Goal: Task Accomplishment & Management: Complete application form

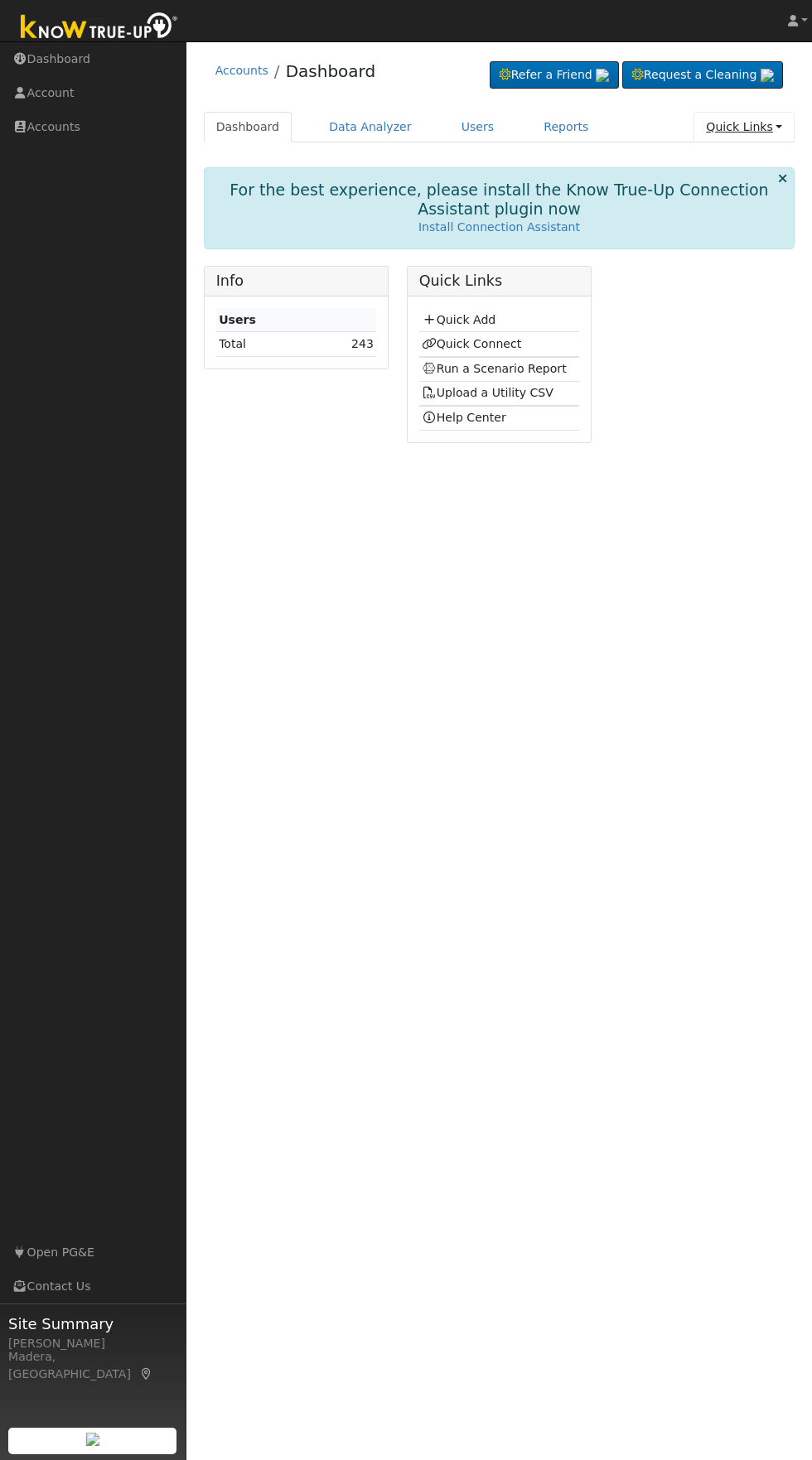
click at [763, 133] on link "Quick Links" at bounding box center [744, 127] width 101 height 31
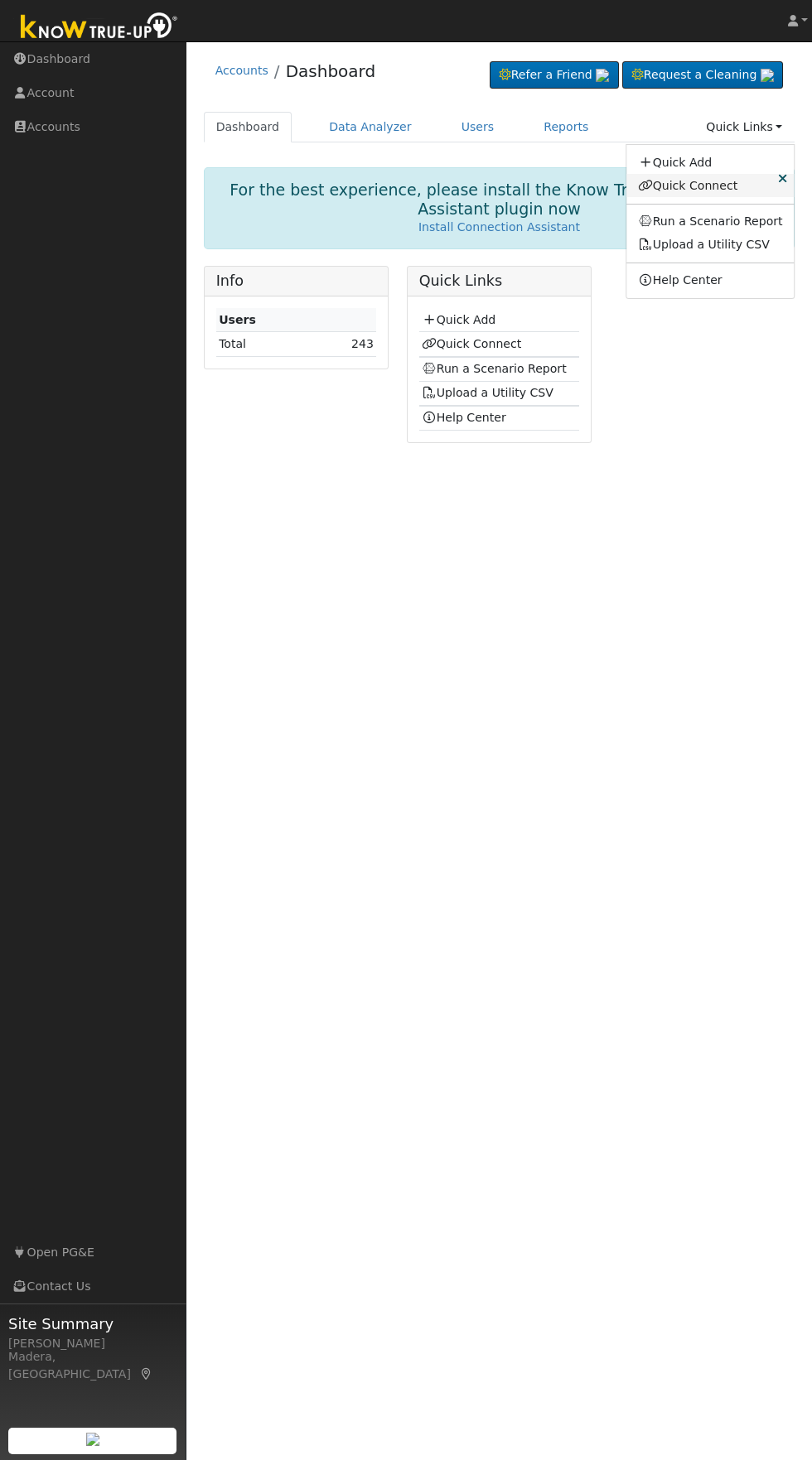
click at [729, 186] on link "Quick Connect" at bounding box center [710, 185] width 168 height 23
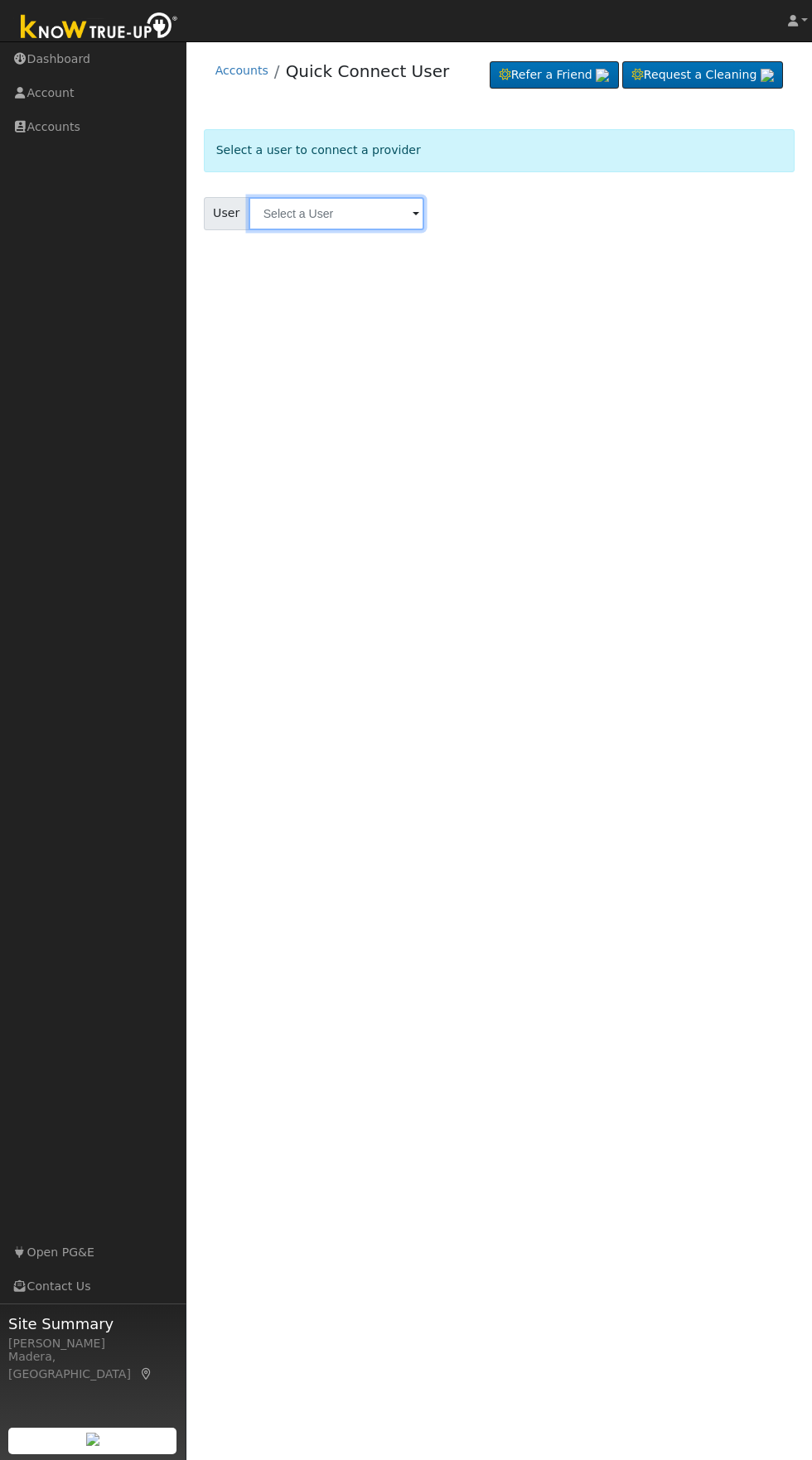
click at [316, 212] on input "text" at bounding box center [336, 213] width 176 height 33
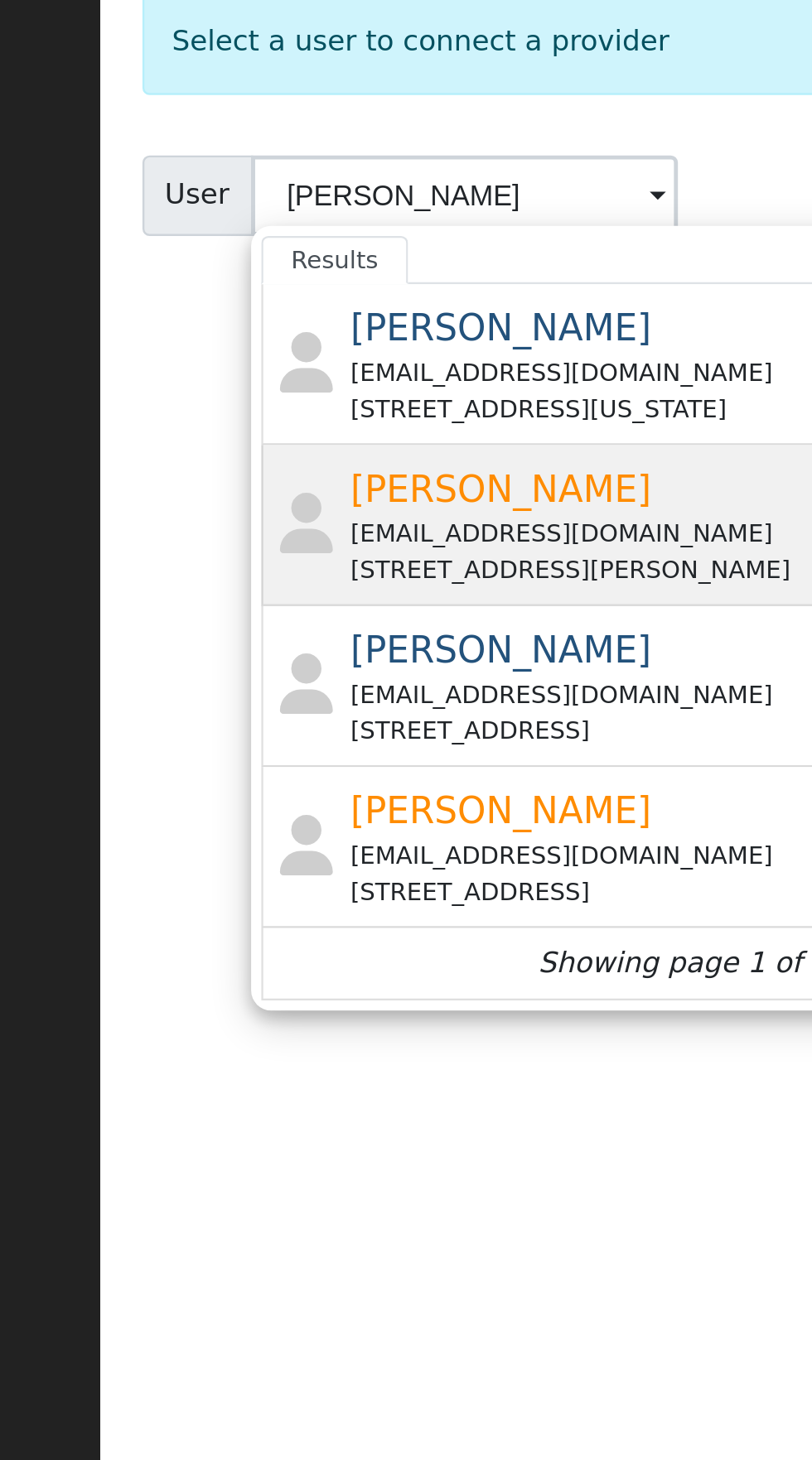
click at [372, 339] on span "[PERSON_NAME]" at bounding box center [351, 334] width 125 height 18
type input "Kevin Lisitsin"
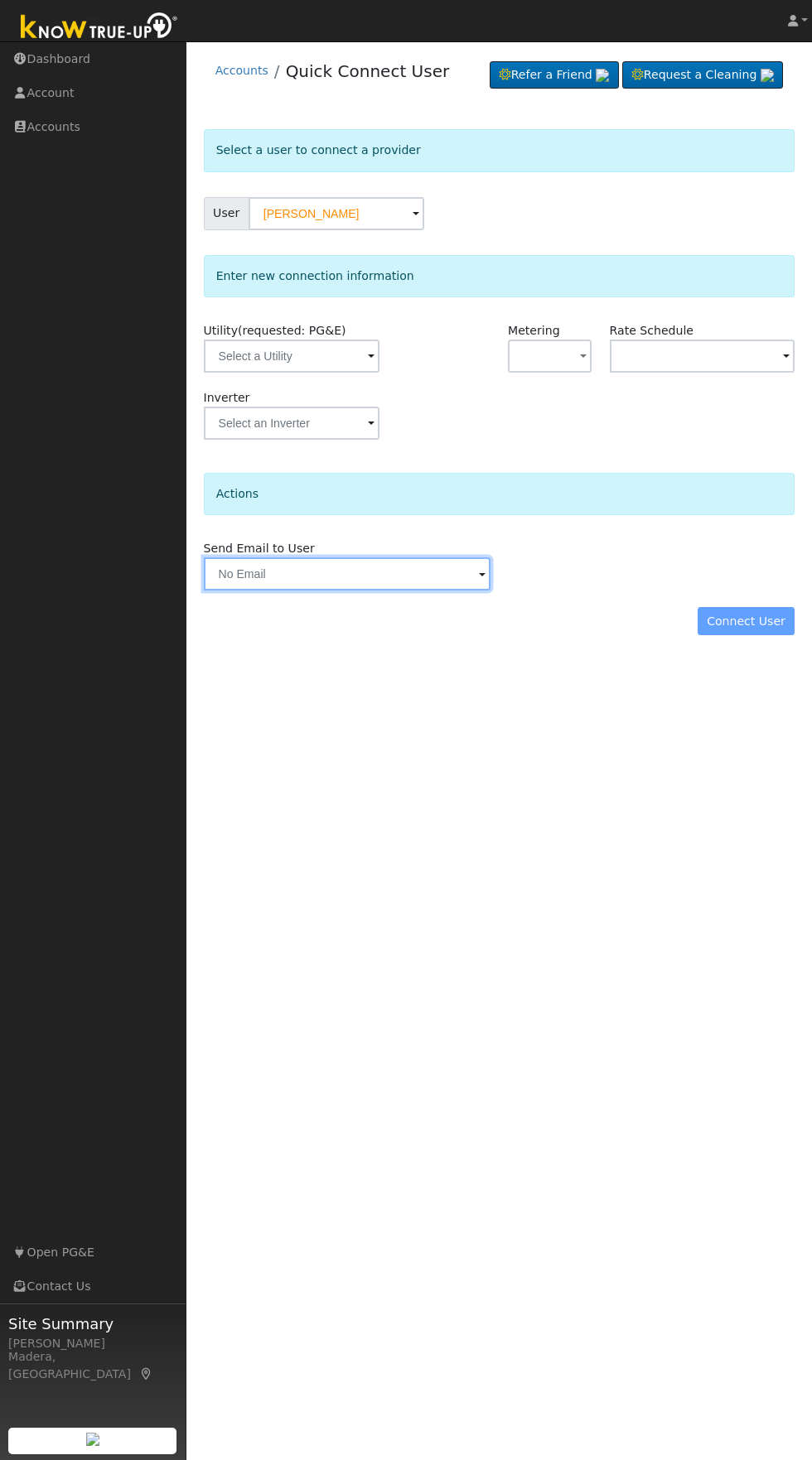
click at [411, 579] on input "text" at bounding box center [347, 574] width 287 height 33
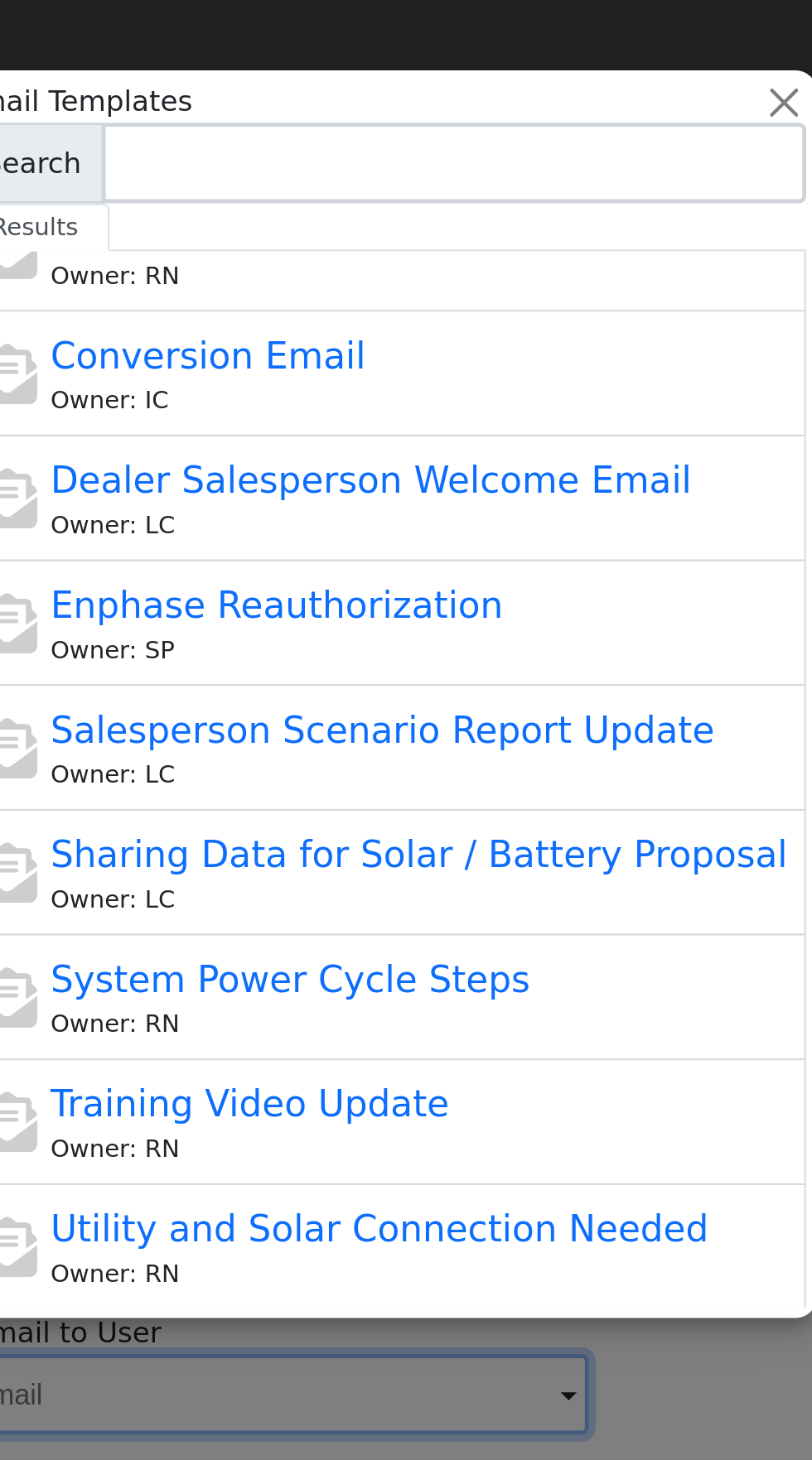
scroll to position [201, 0]
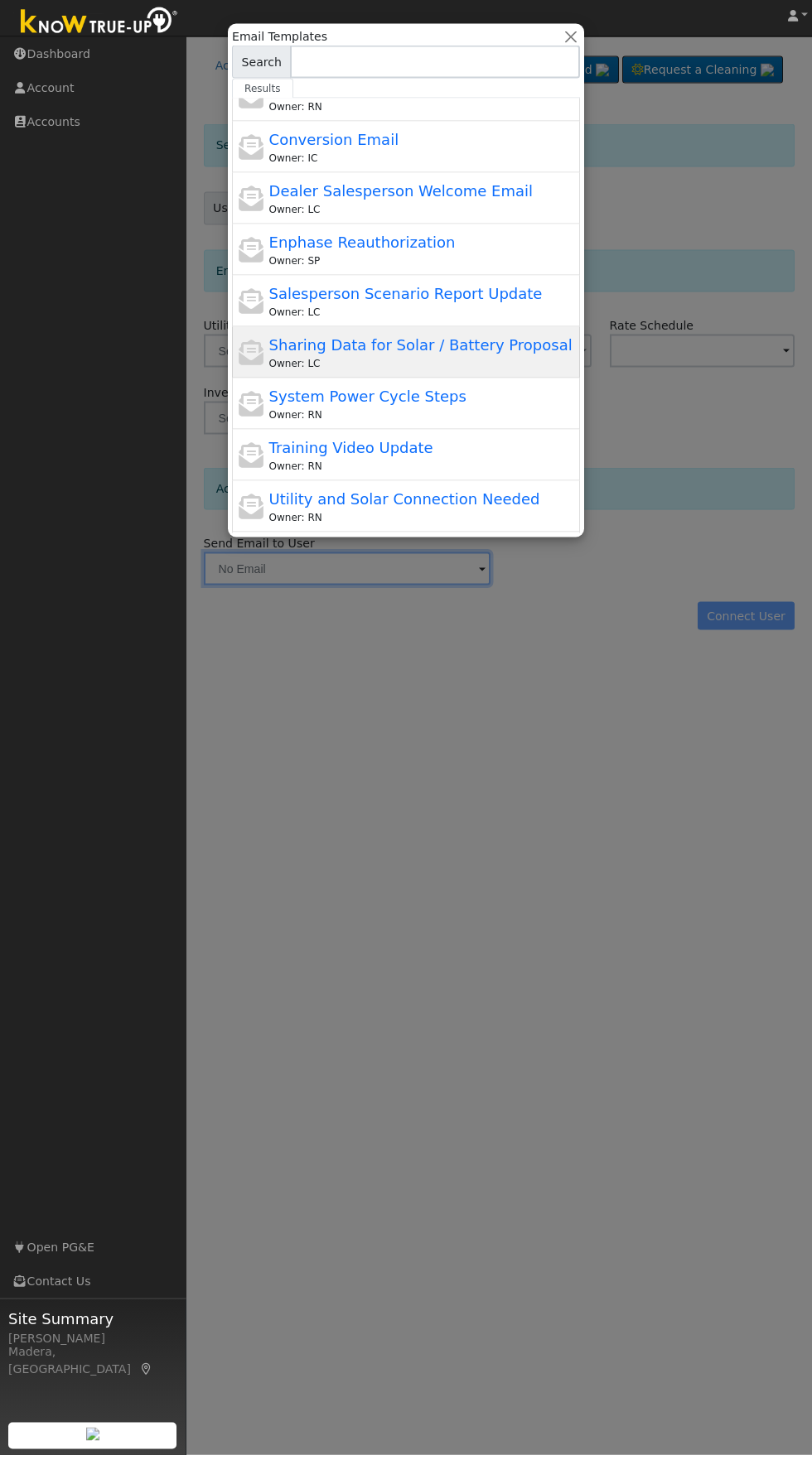
click at [516, 354] on span "Sharing Data for Solar / Battery Proposal" at bounding box center [420, 350] width 304 height 18
type input "Sharing Data for Solar / Battery Proposal"
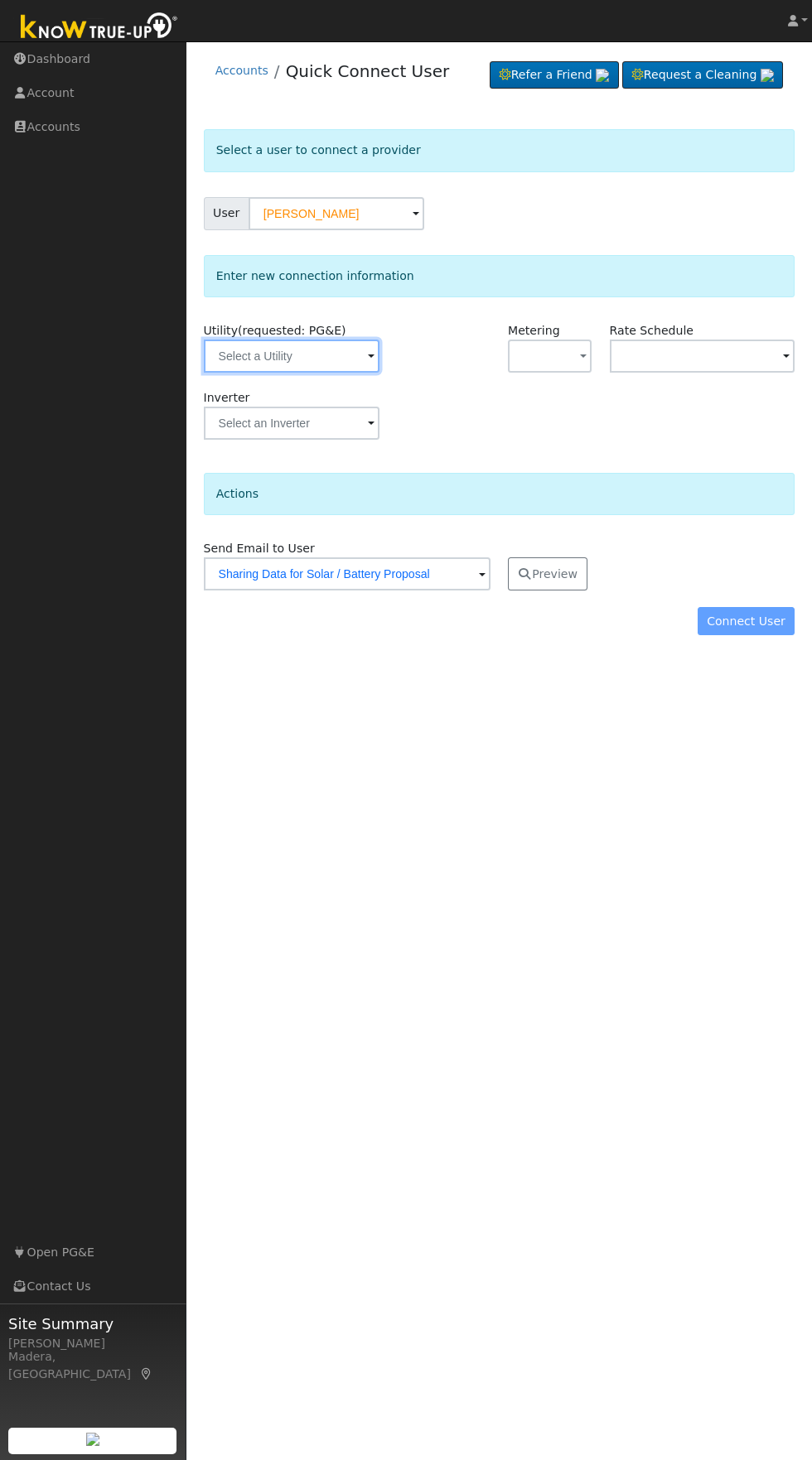
click at [342, 351] on input "text" at bounding box center [292, 355] width 176 height 33
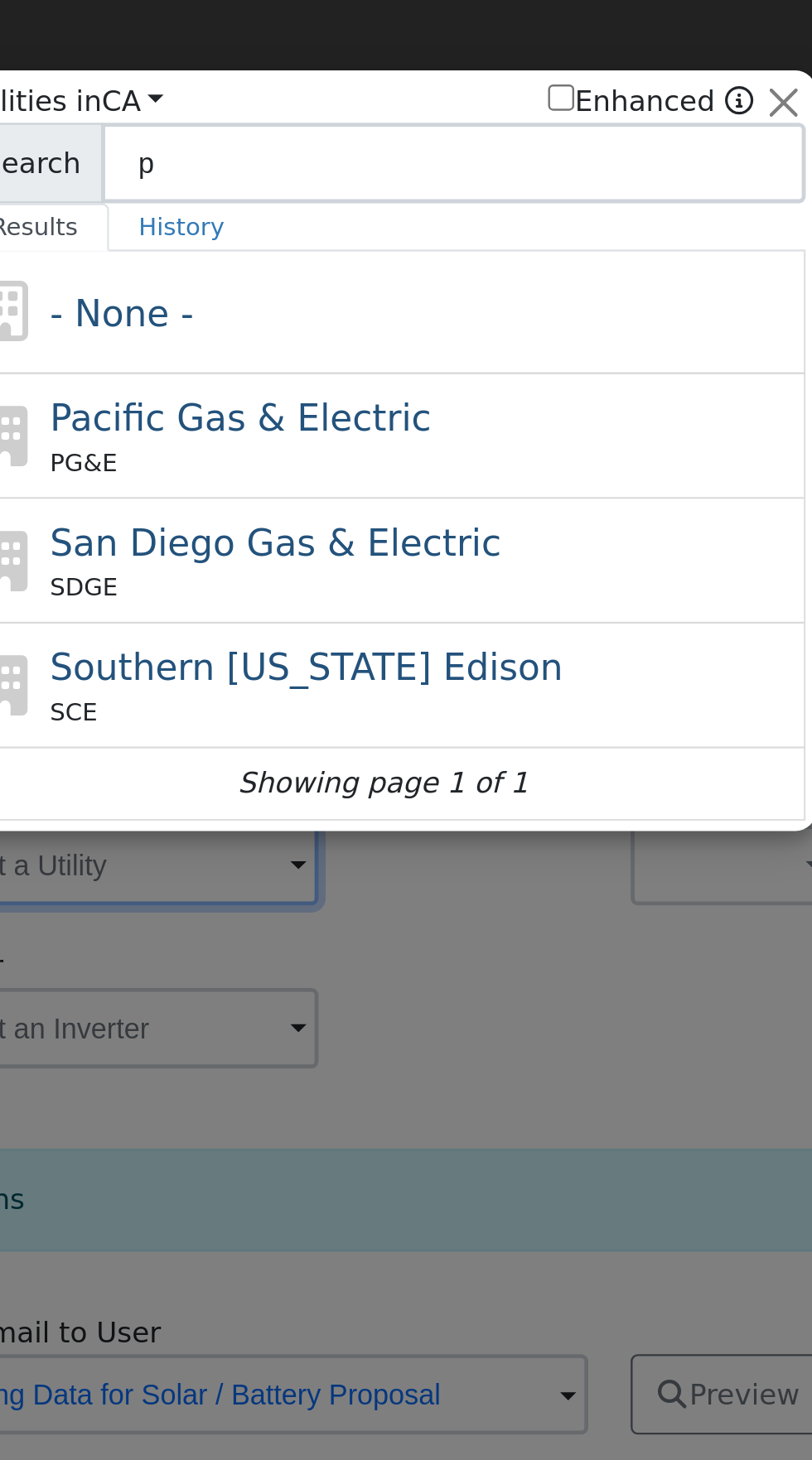
type input "pa"
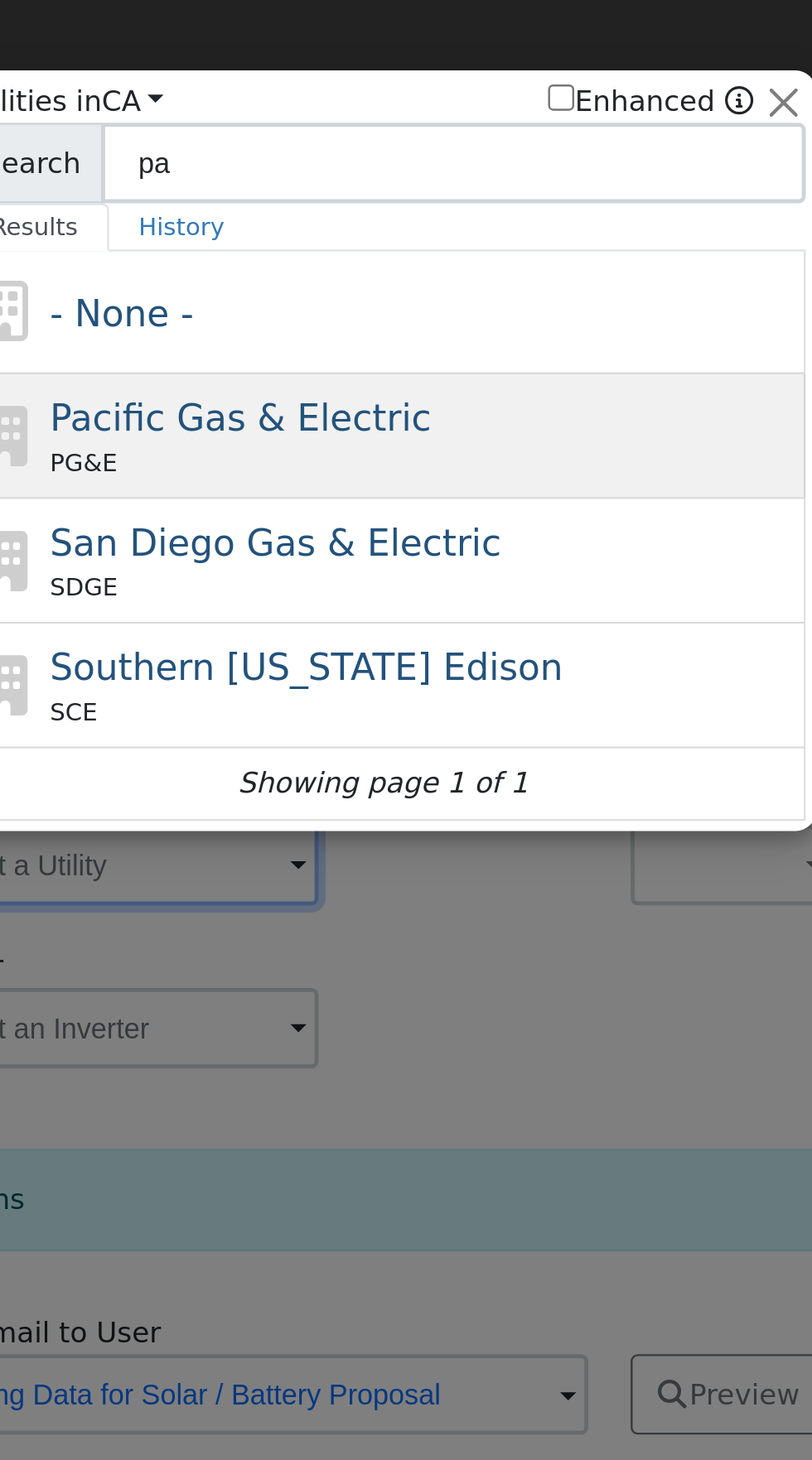
click at [466, 185] on div "PG&E" at bounding box center [422, 190] width 308 height 15
type input "PG&E"
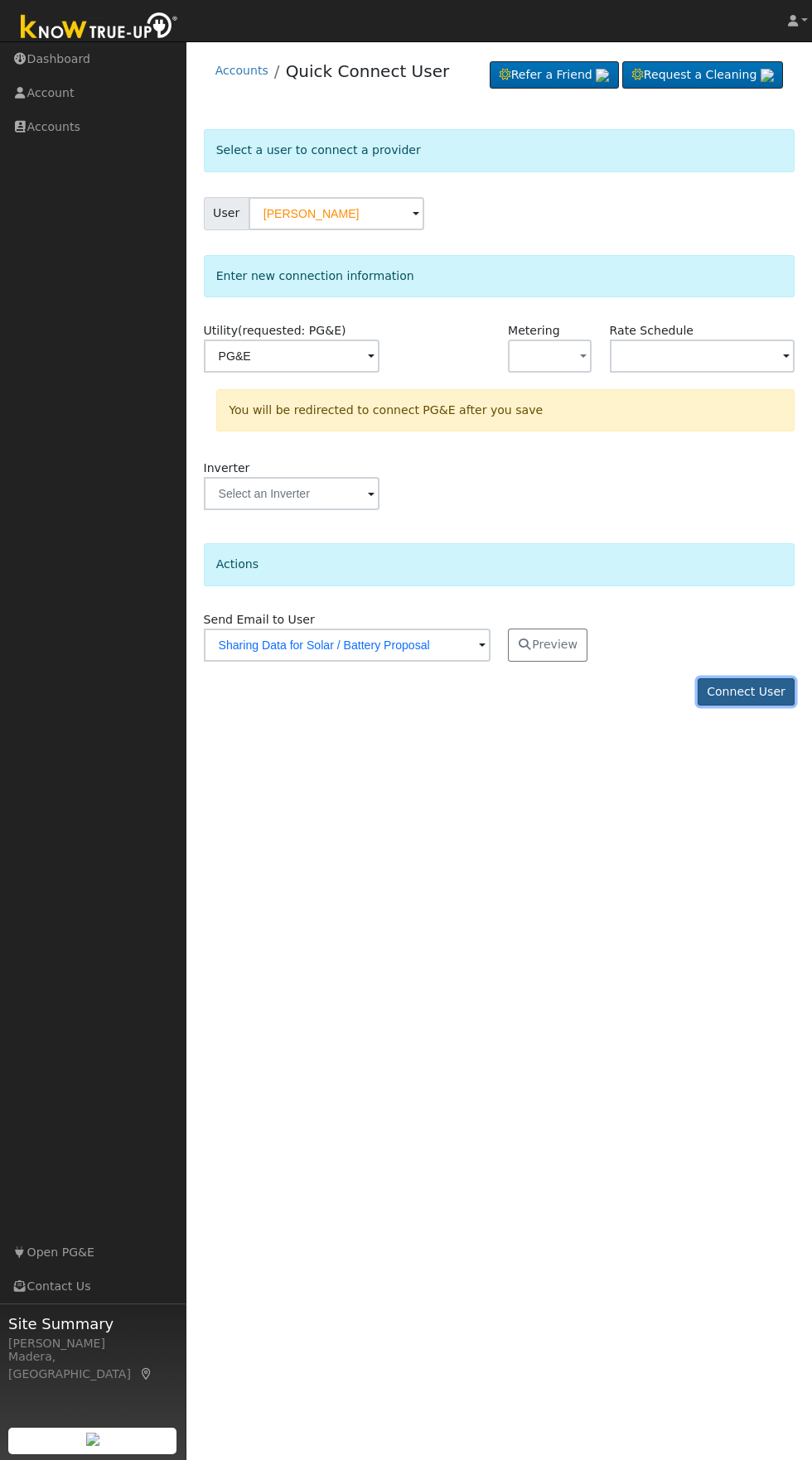
click at [761, 691] on button "Connect User" at bounding box center [746, 692] width 98 height 28
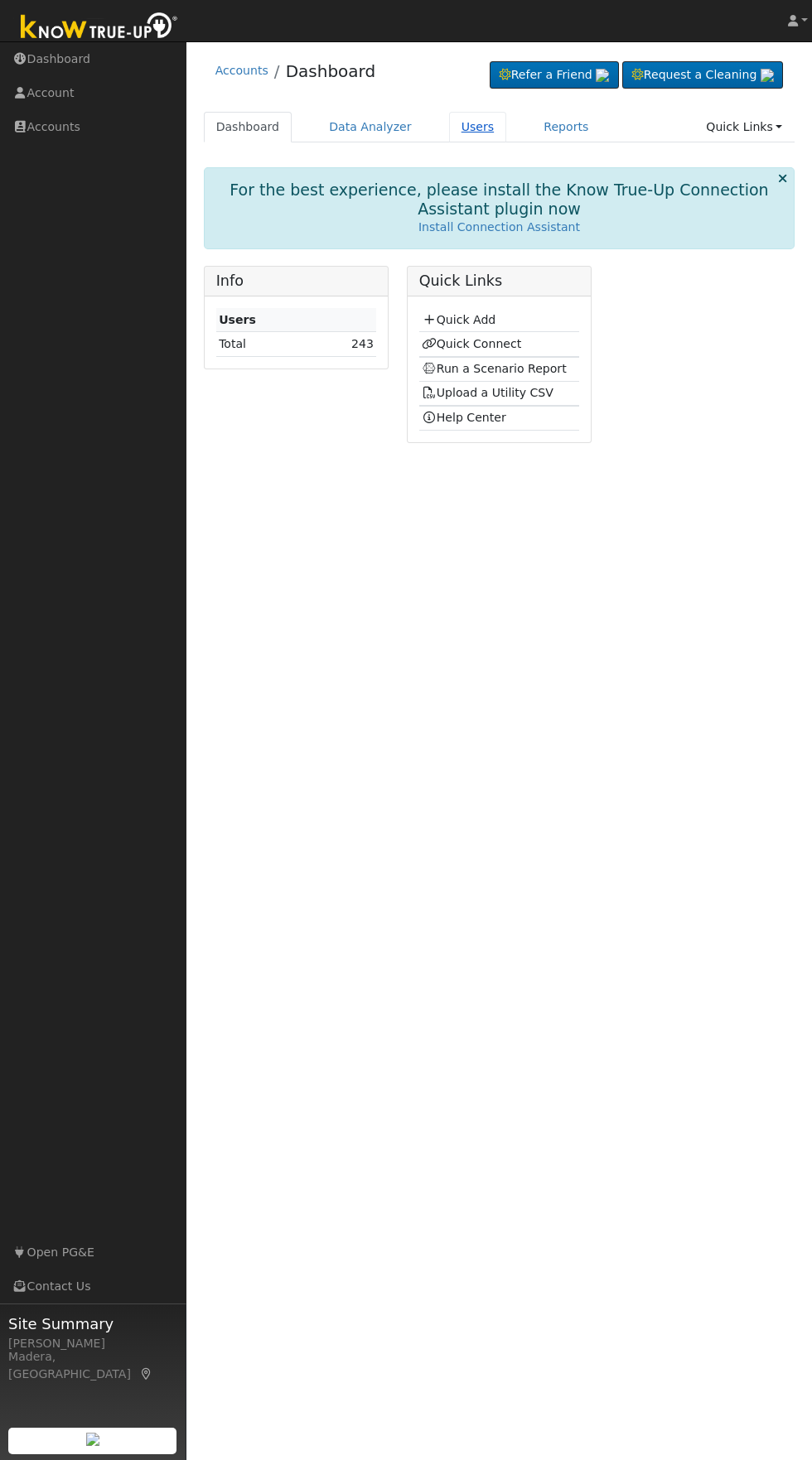
click at [449, 125] on link "Users" at bounding box center [478, 127] width 58 height 31
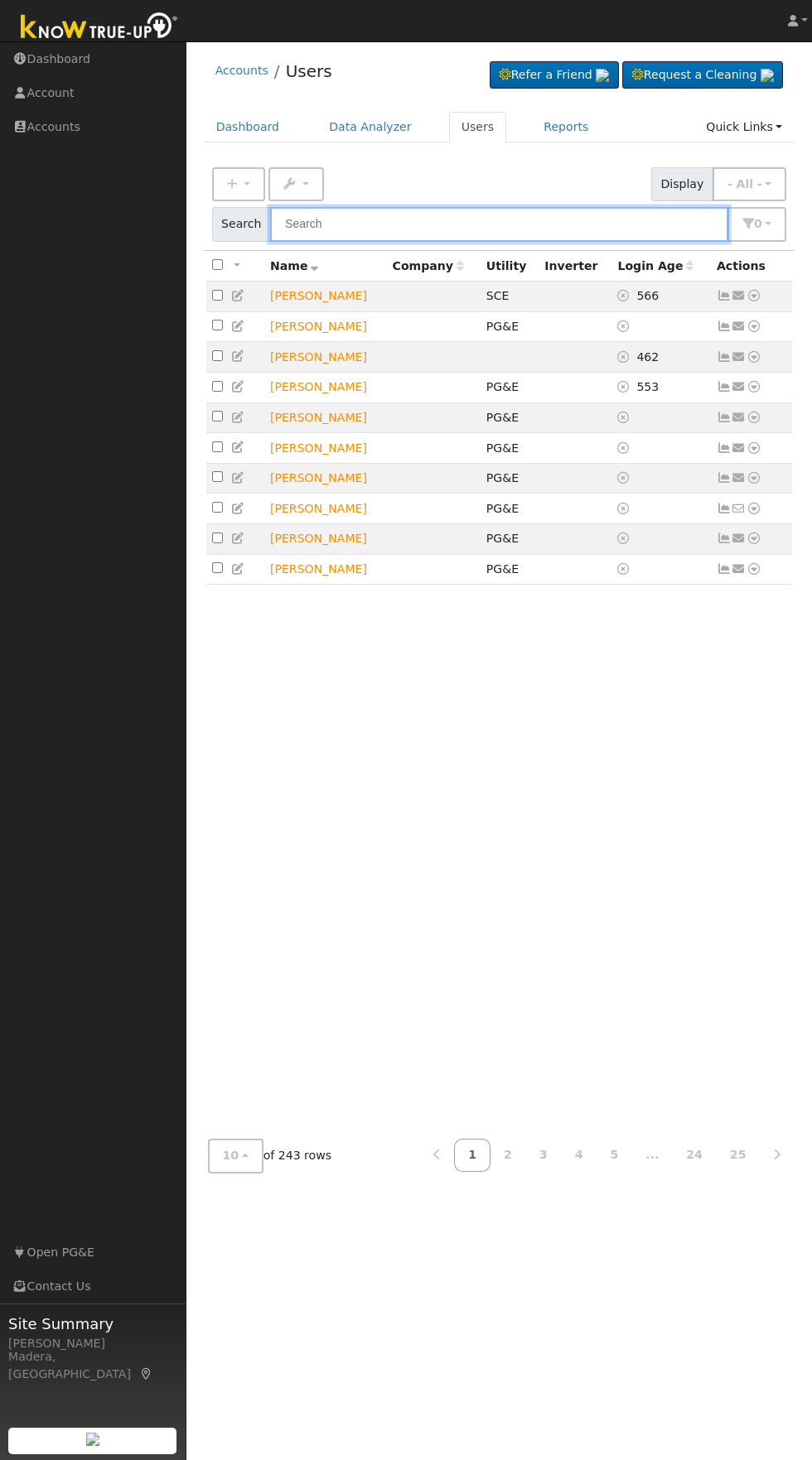
click at [548, 227] on input "text" at bounding box center [498, 224] width 458 height 34
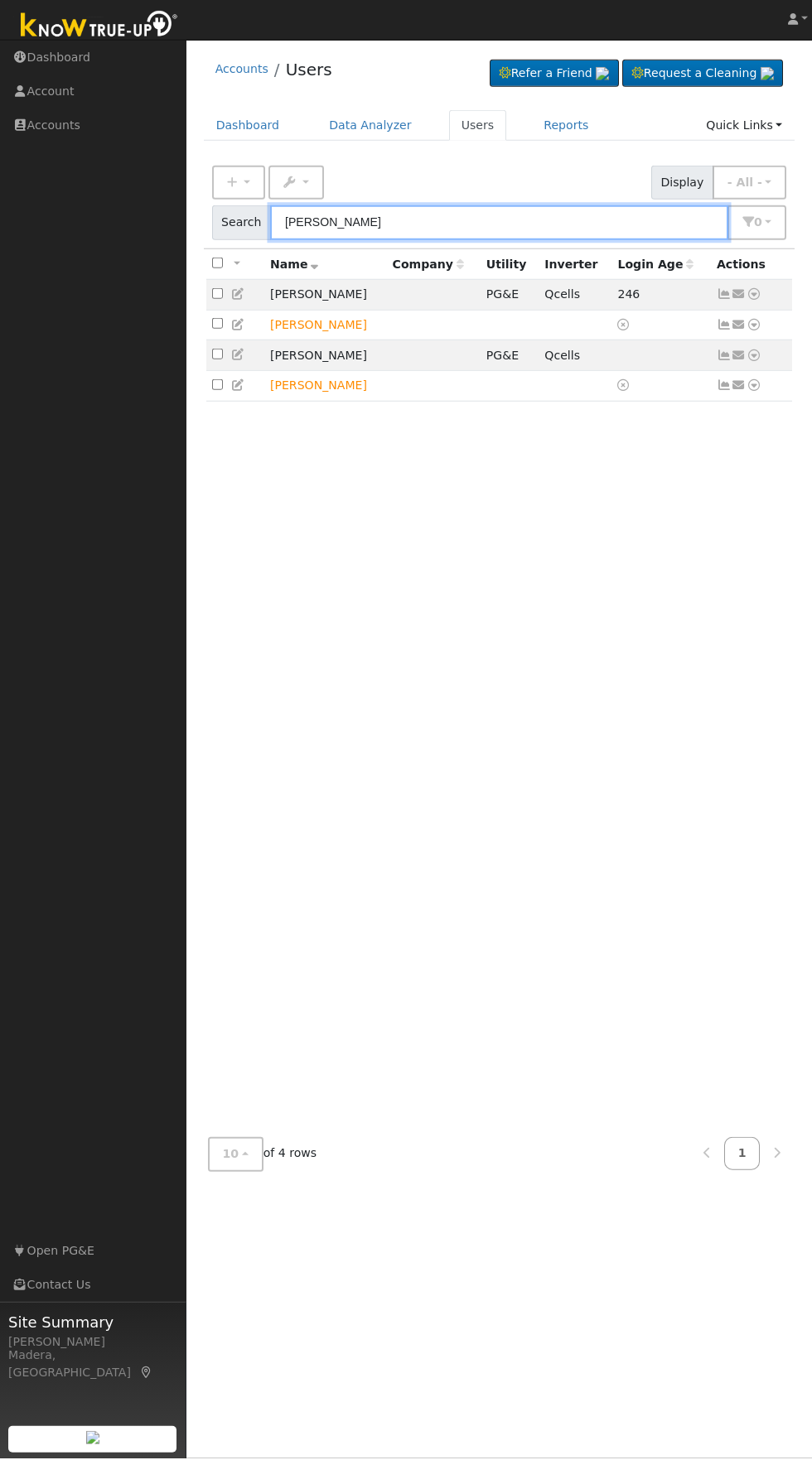
type input "Kevin"
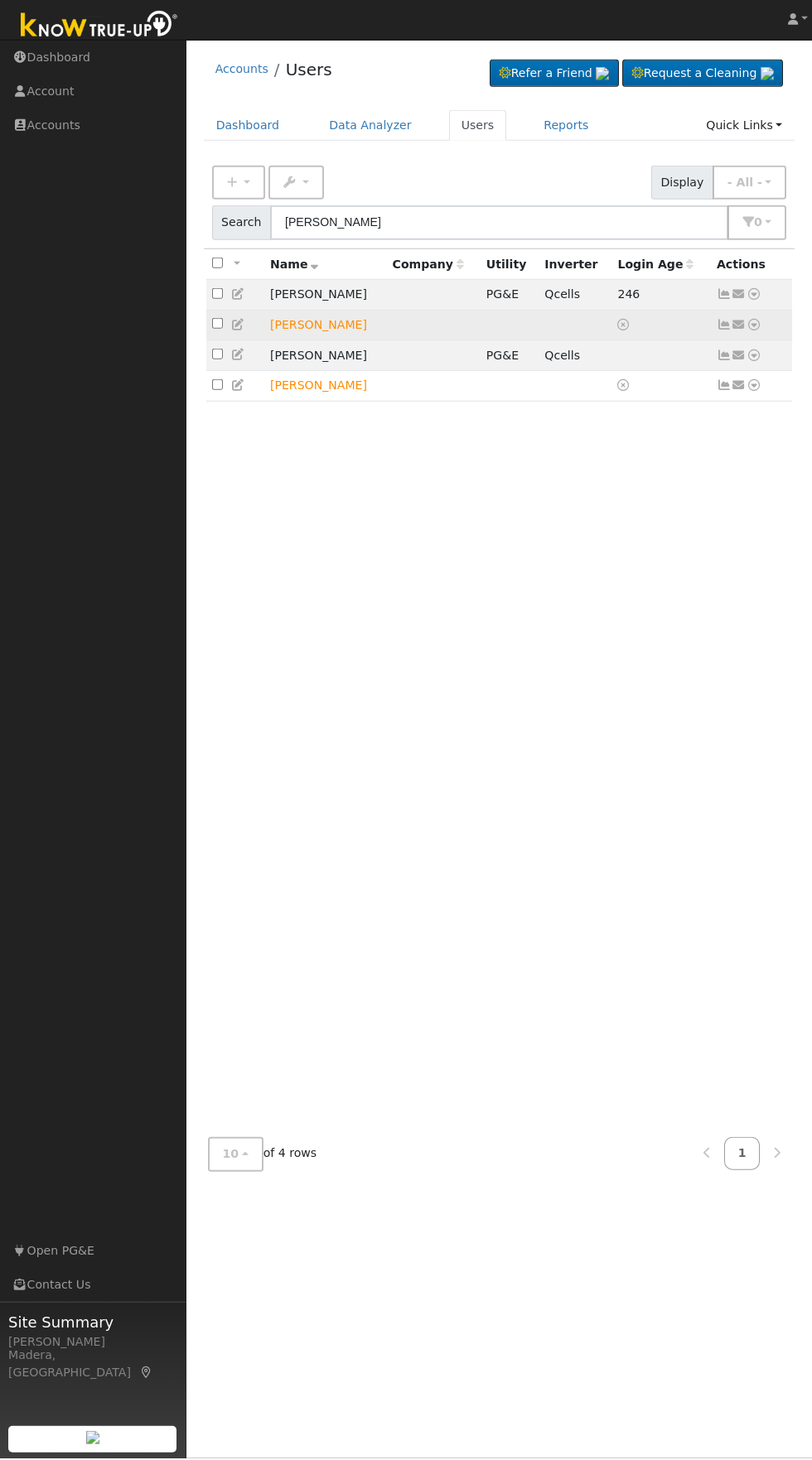
click at [753, 328] on icon at bounding box center [754, 326] width 15 height 12
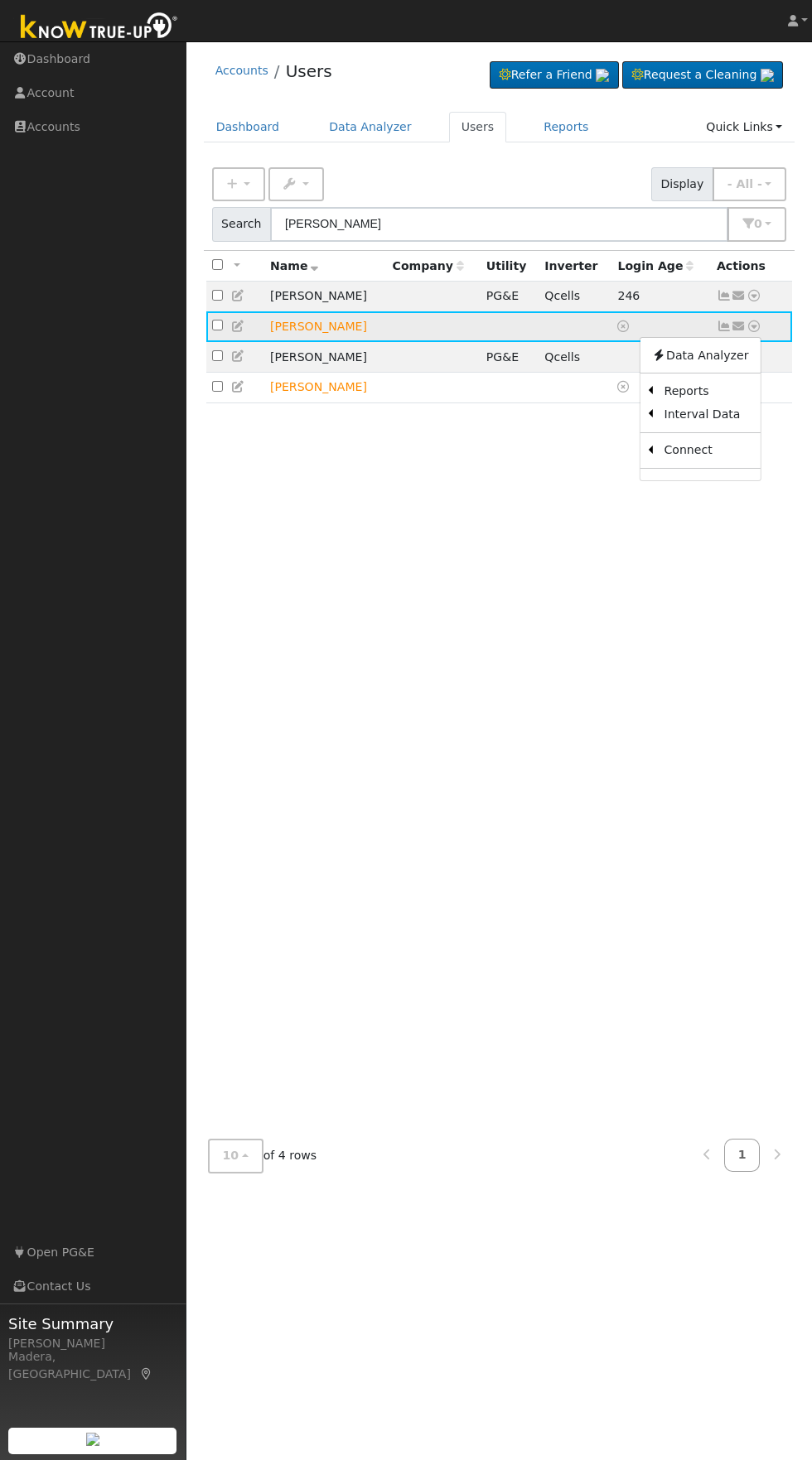
click at [243, 322] on icon at bounding box center [238, 326] width 15 height 12
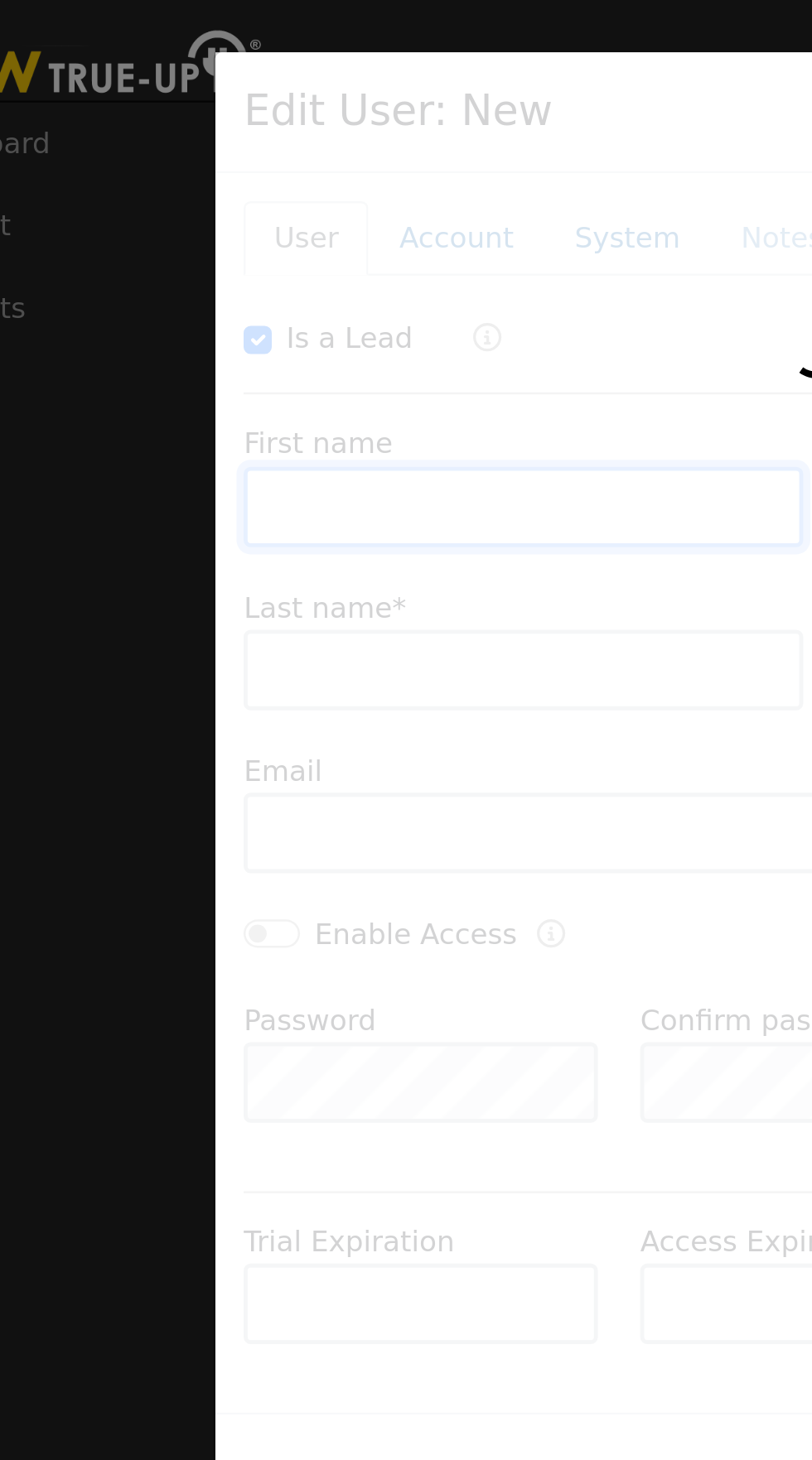
checkbox input "true"
type input "Kevin"
type input "Lisitsin"
type input "KSLisitsin@yahoo.com"
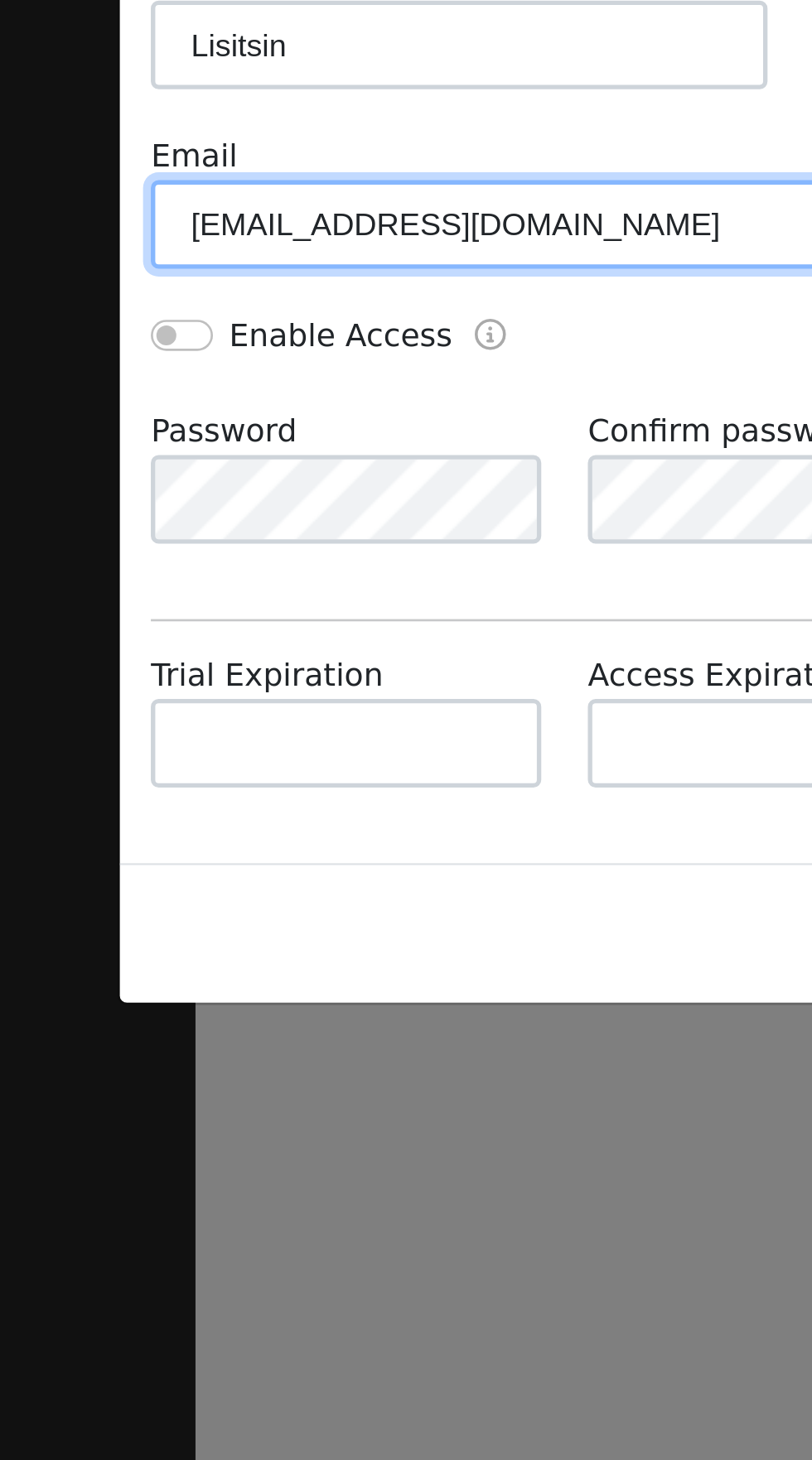
click at [369, 341] on input "KSLisitsin@yahoo.com" at bounding box center [324, 342] width 309 height 33
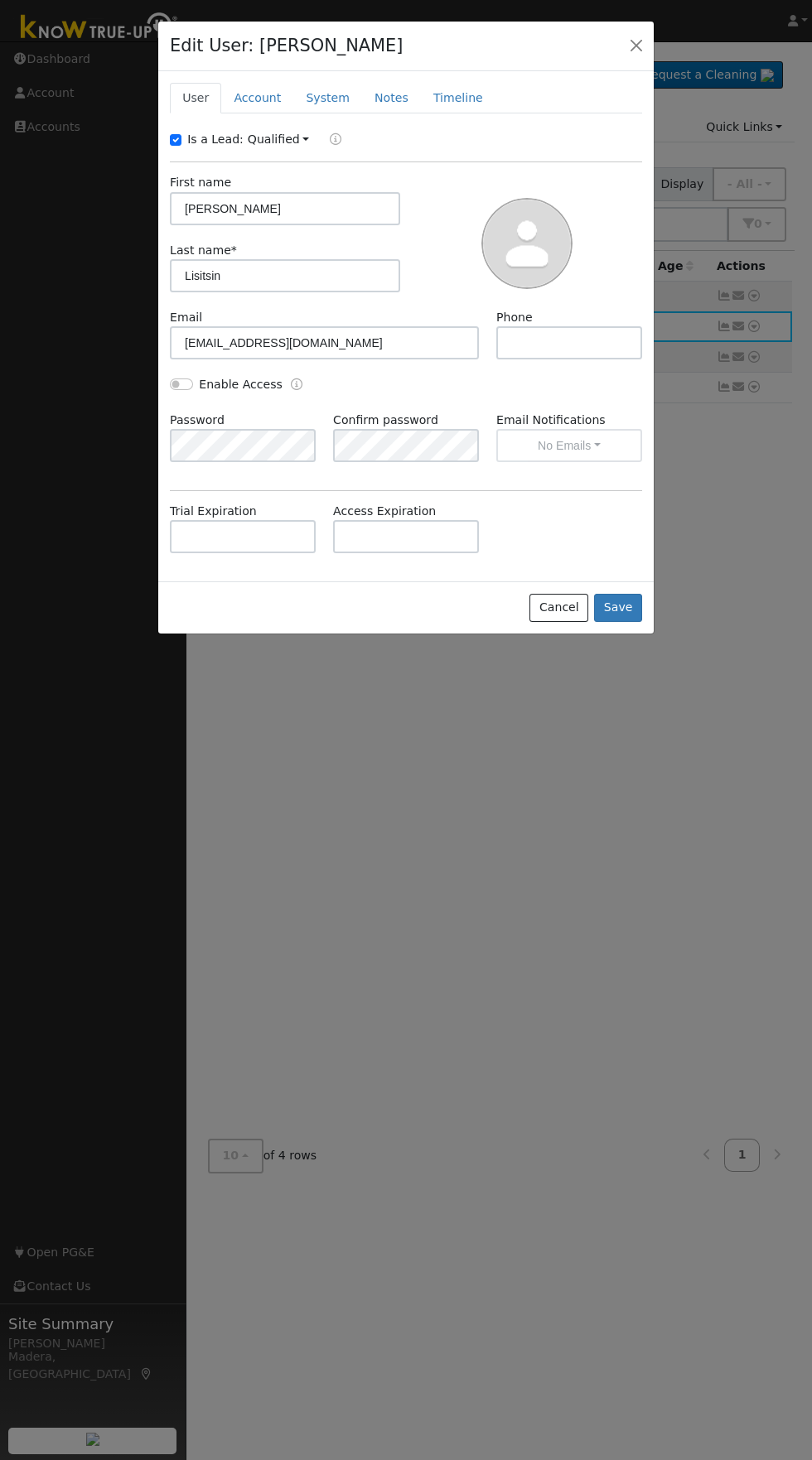
click at [599, 441] on div "Email Notifications No Emails No Emails Weekly Emails Monthly Emails" at bounding box center [568, 436] width 163 height 50
click at [257, 105] on link "Account" at bounding box center [257, 98] width 72 height 31
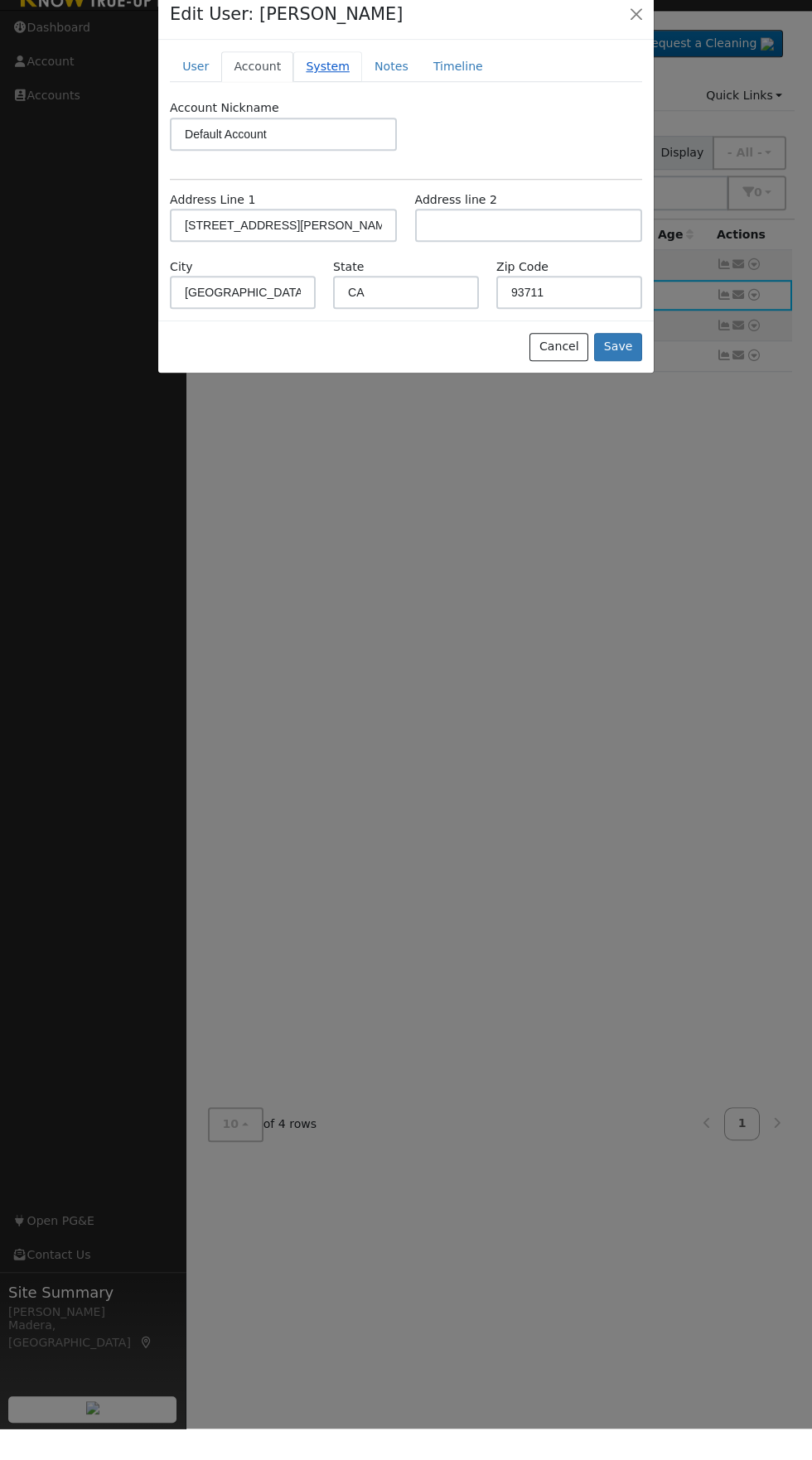
click at [332, 110] on link "System" at bounding box center [327, 98] width 69 height 31
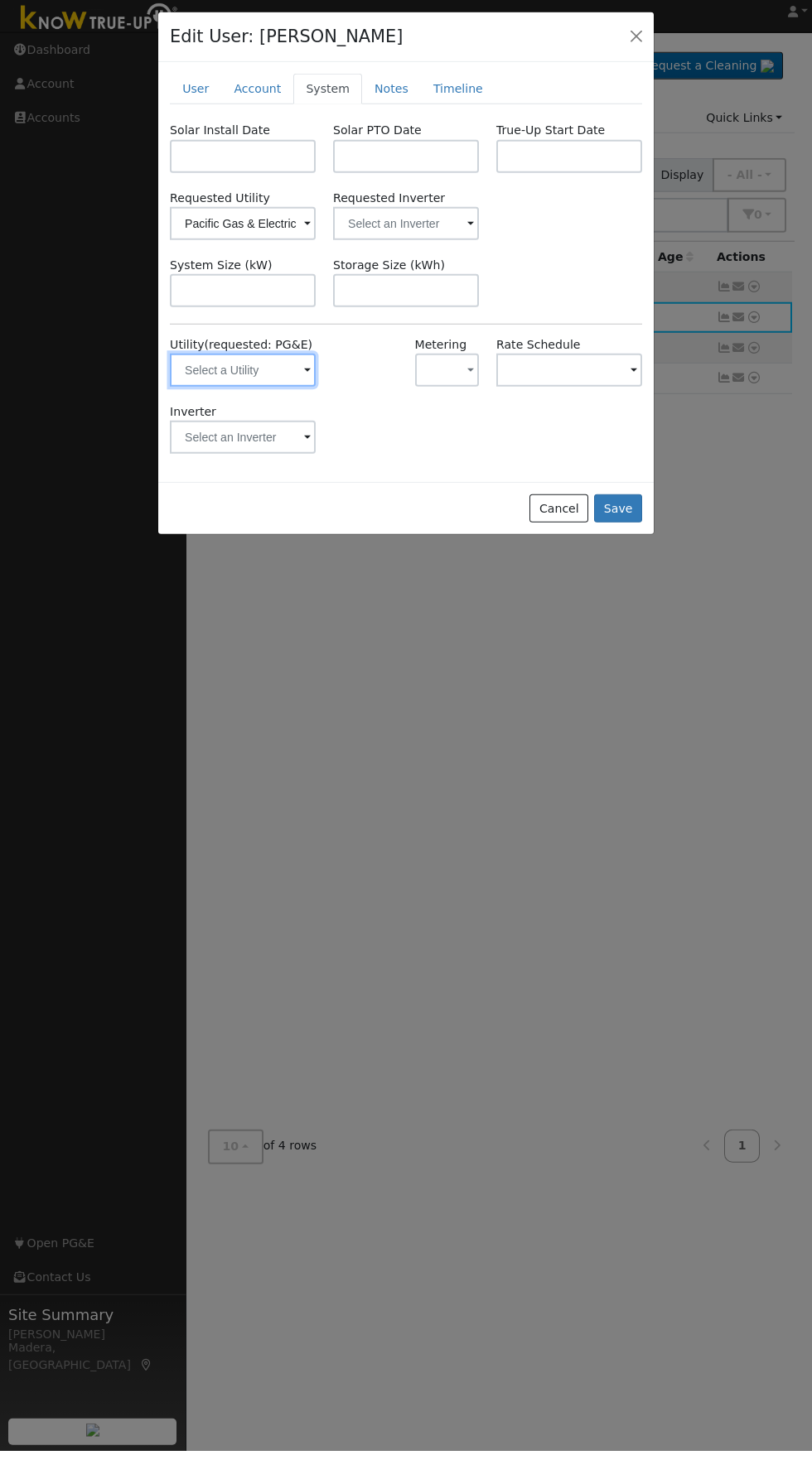
click at [267, 380] on input "text" at bounding box center [242, 379] width 145 height 33
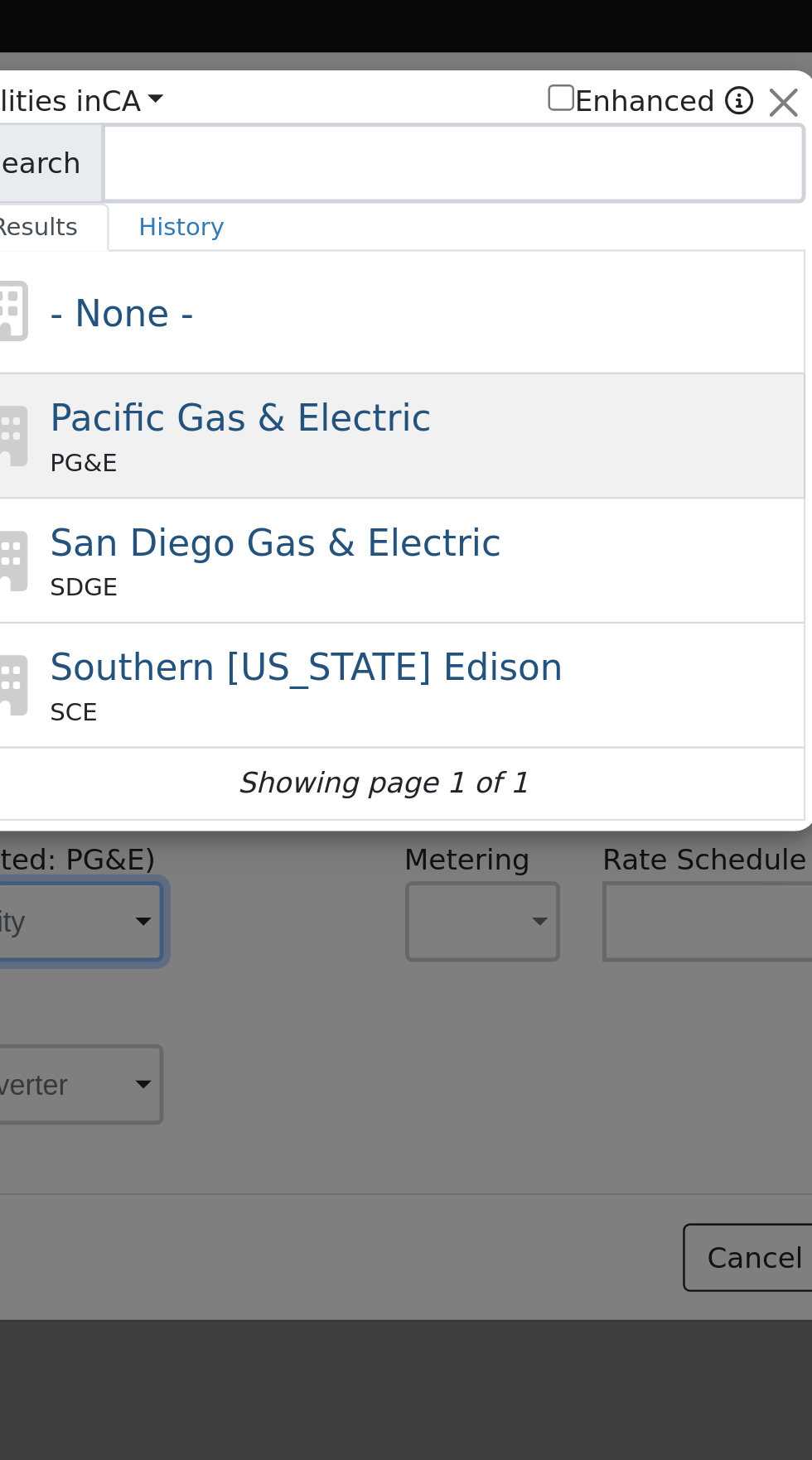
click at [395, 177] on span "Pacific Gas & Electric" at bounding box center [347, 172] width 156 height 18
type input "PG&E"
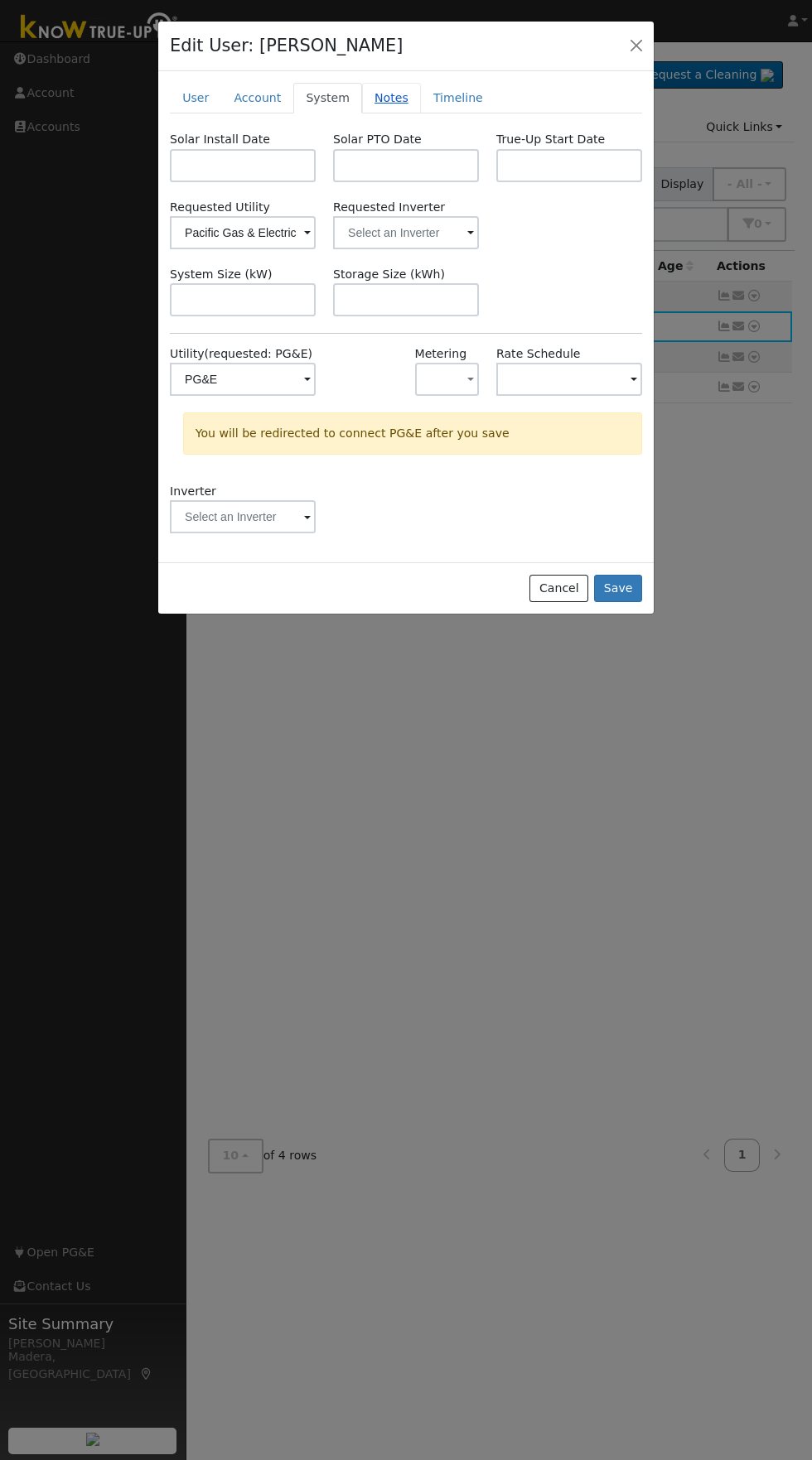
click at [400, 105] on link "Notes" at bounding box center [391, 98] width 58 height 31
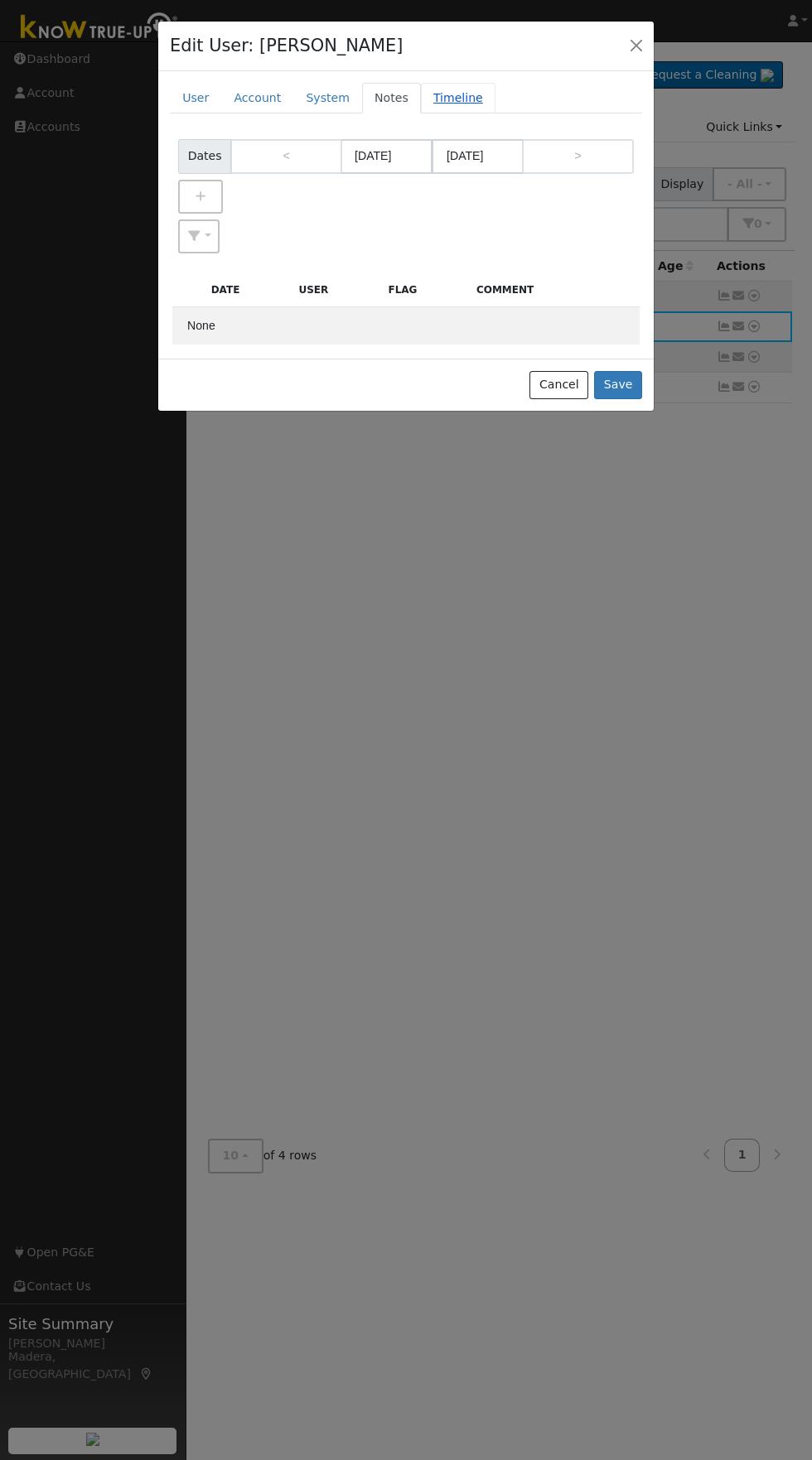
click at [472, 89] on link "Timeline" at bounding box center [457, 98] width 74 height 31
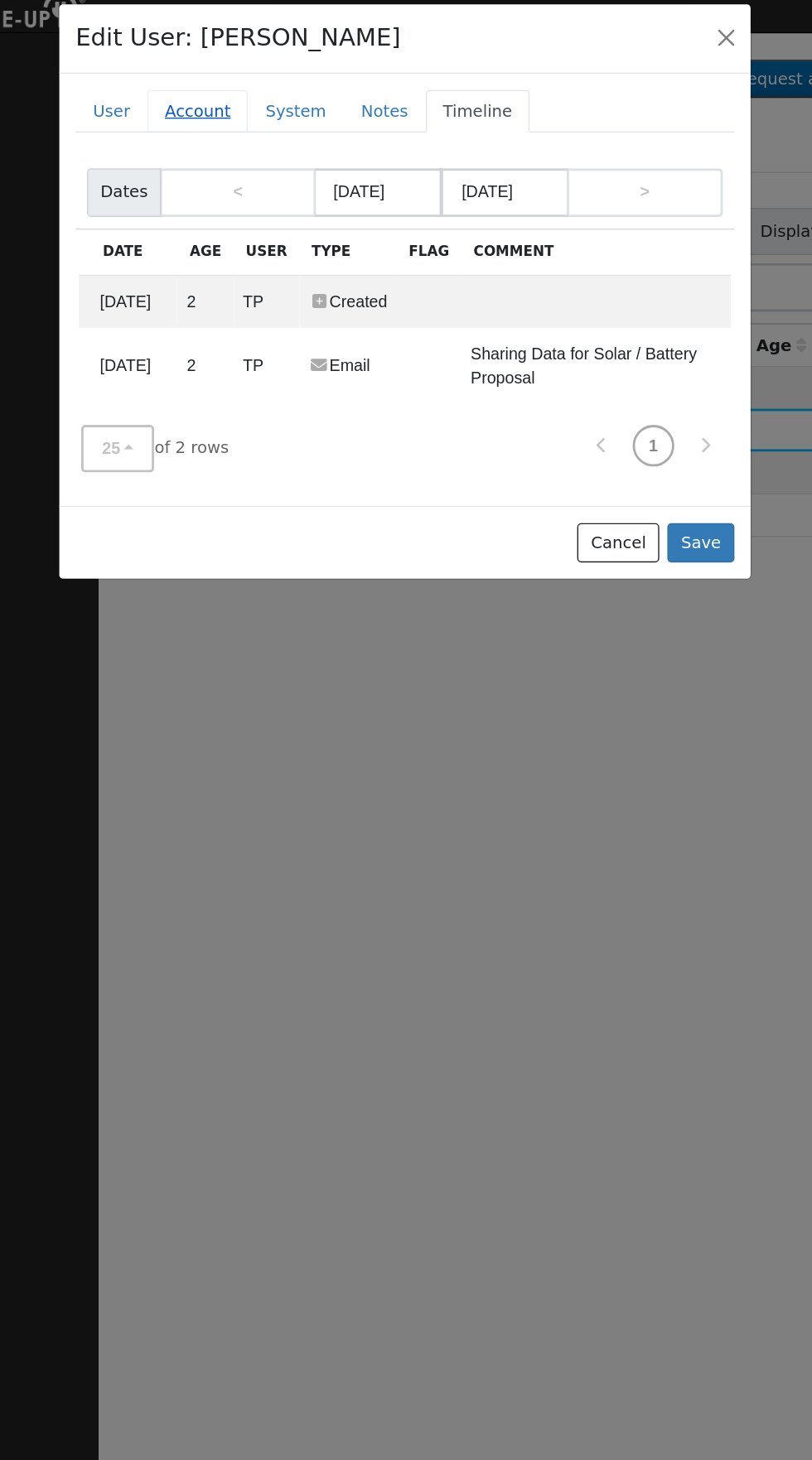
click at [261, 98] on link "Account" at bounding box center [257, 98] width 72 height 31
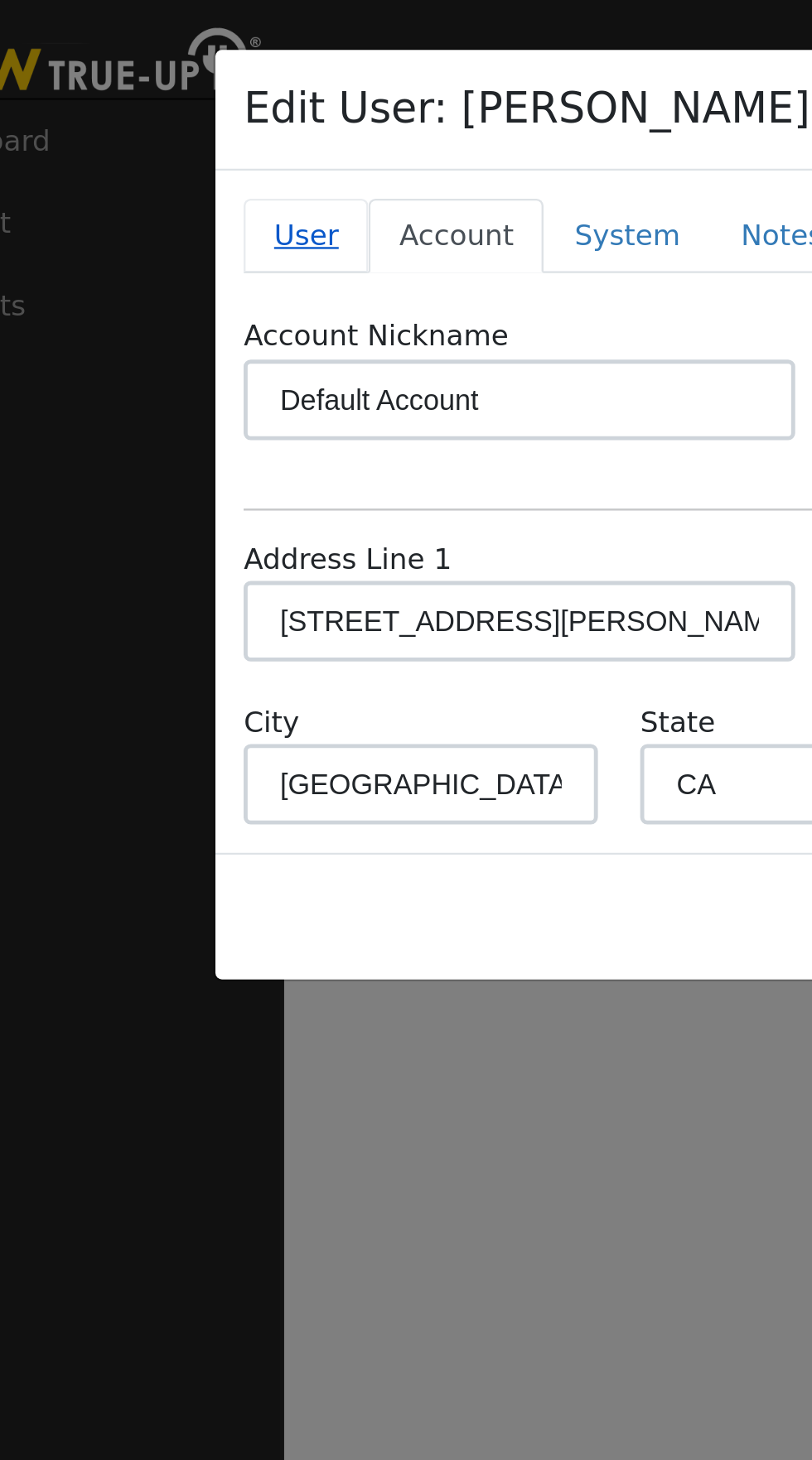
click at [188, 99] on link "User" at bounding box center [196, 98] width 51 height 31
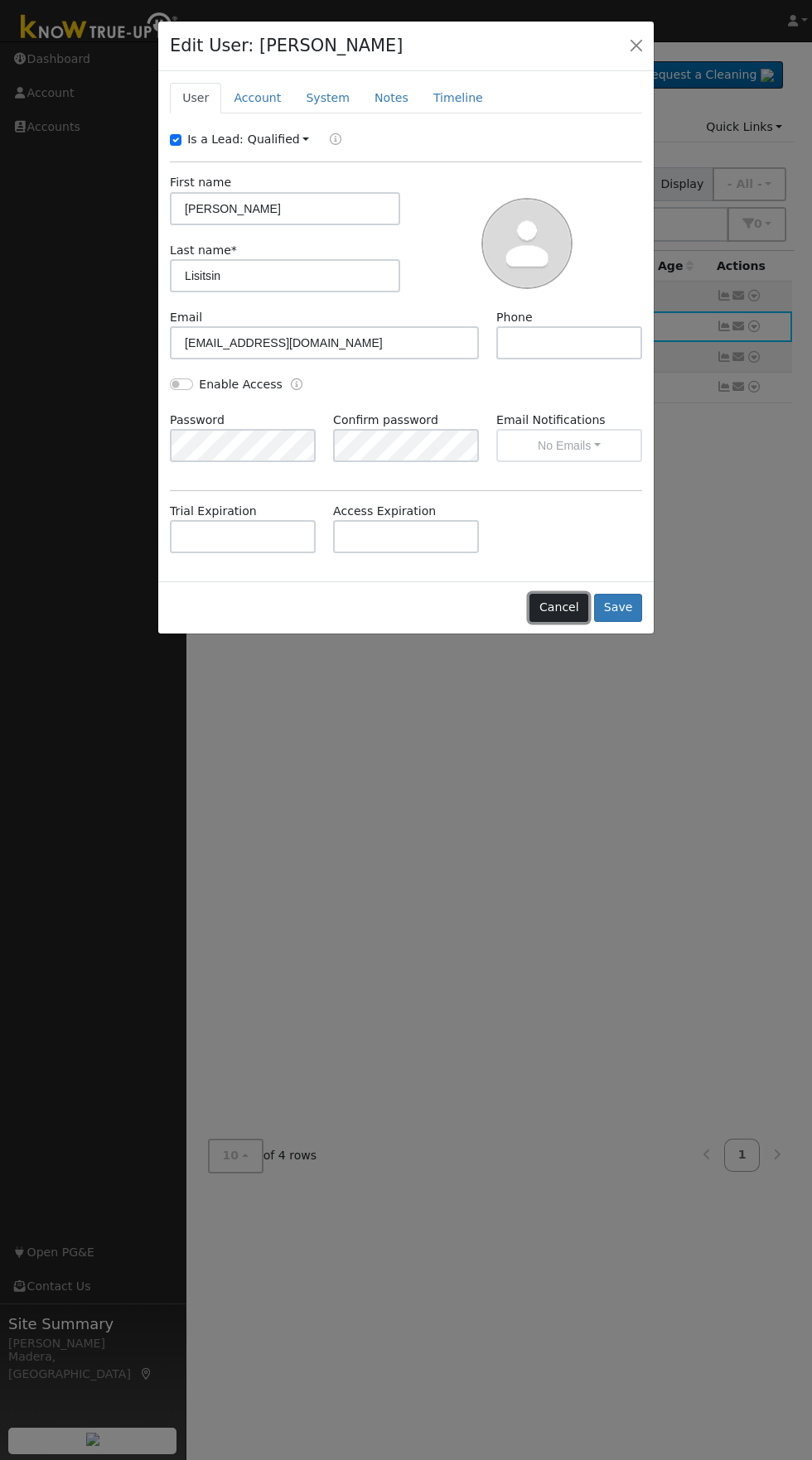
click at [563, 609] on button "Cancel" at bounding box center [558, 607] width 58 height 28
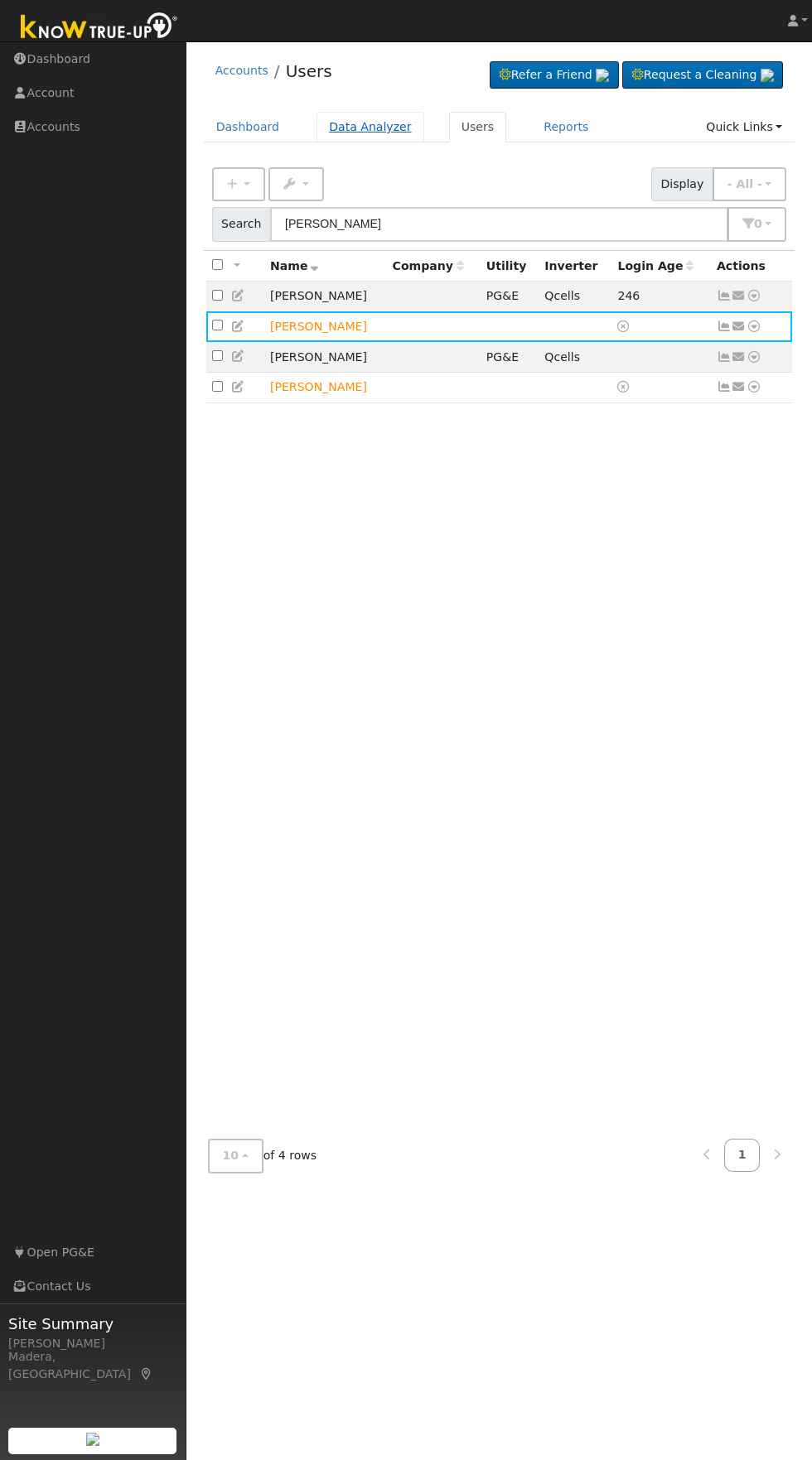
click at [364, 125] on link "Data Analyzer" at bounding box center [370, 127] width 108 height 31
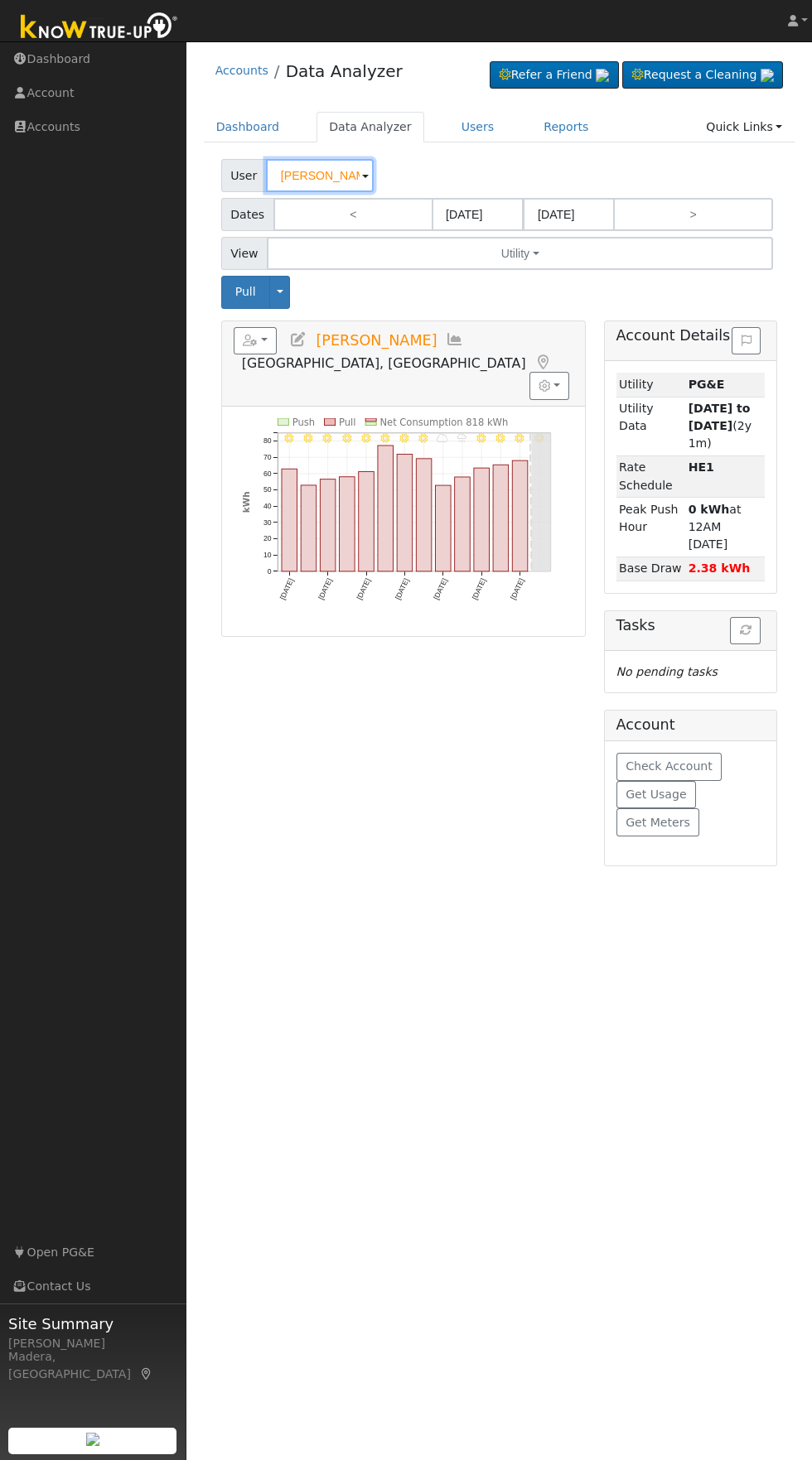
click at [312, 173] on input "[PERSON_NAME]" at bounding box center [319, 175] width 108 height 33
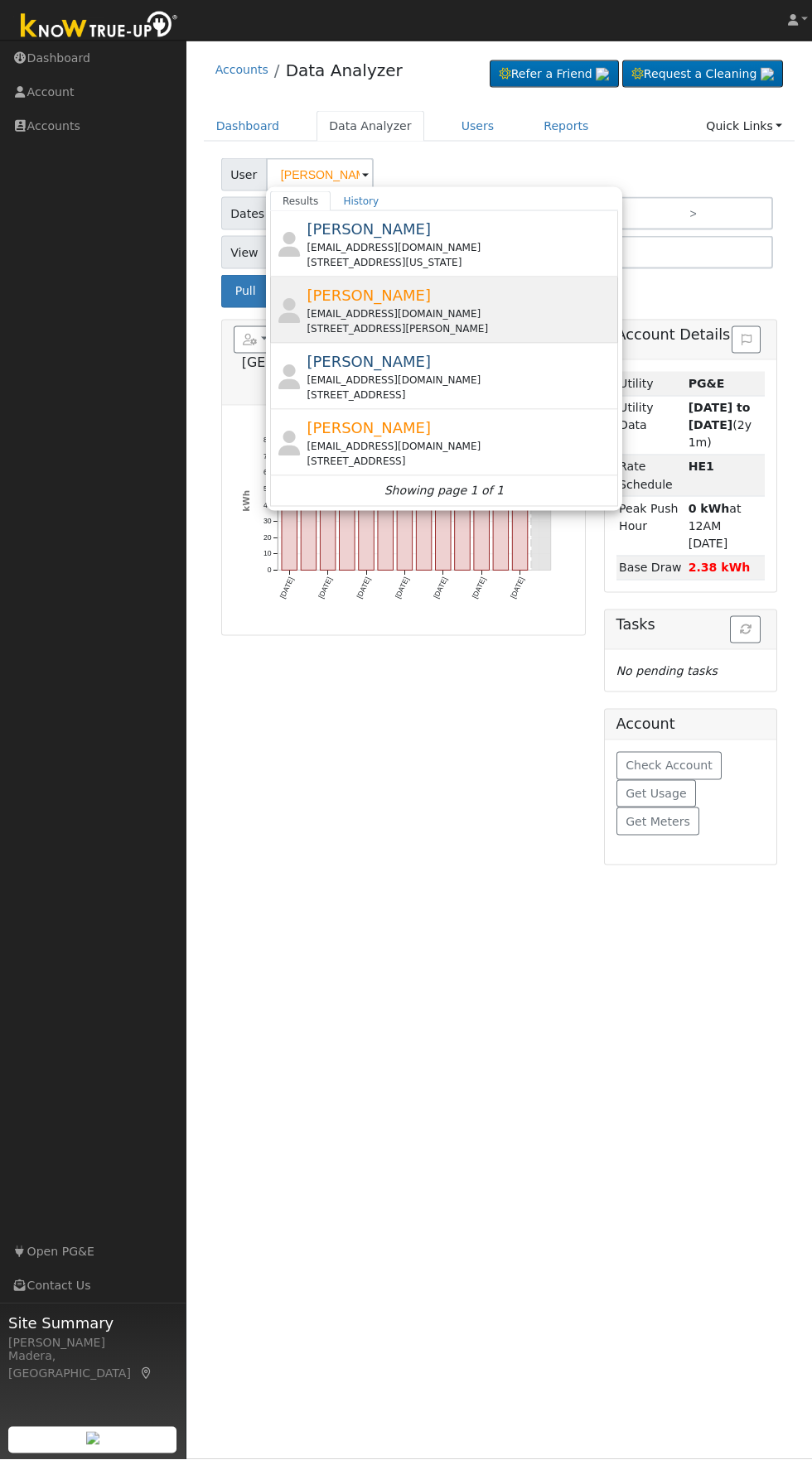
click at [481, 326] on div "[STREET_ADDRESS][PERSON_NAME]" at bounding box center [460, 329] width 308 height 15
type input "[PERSON_NAME]"
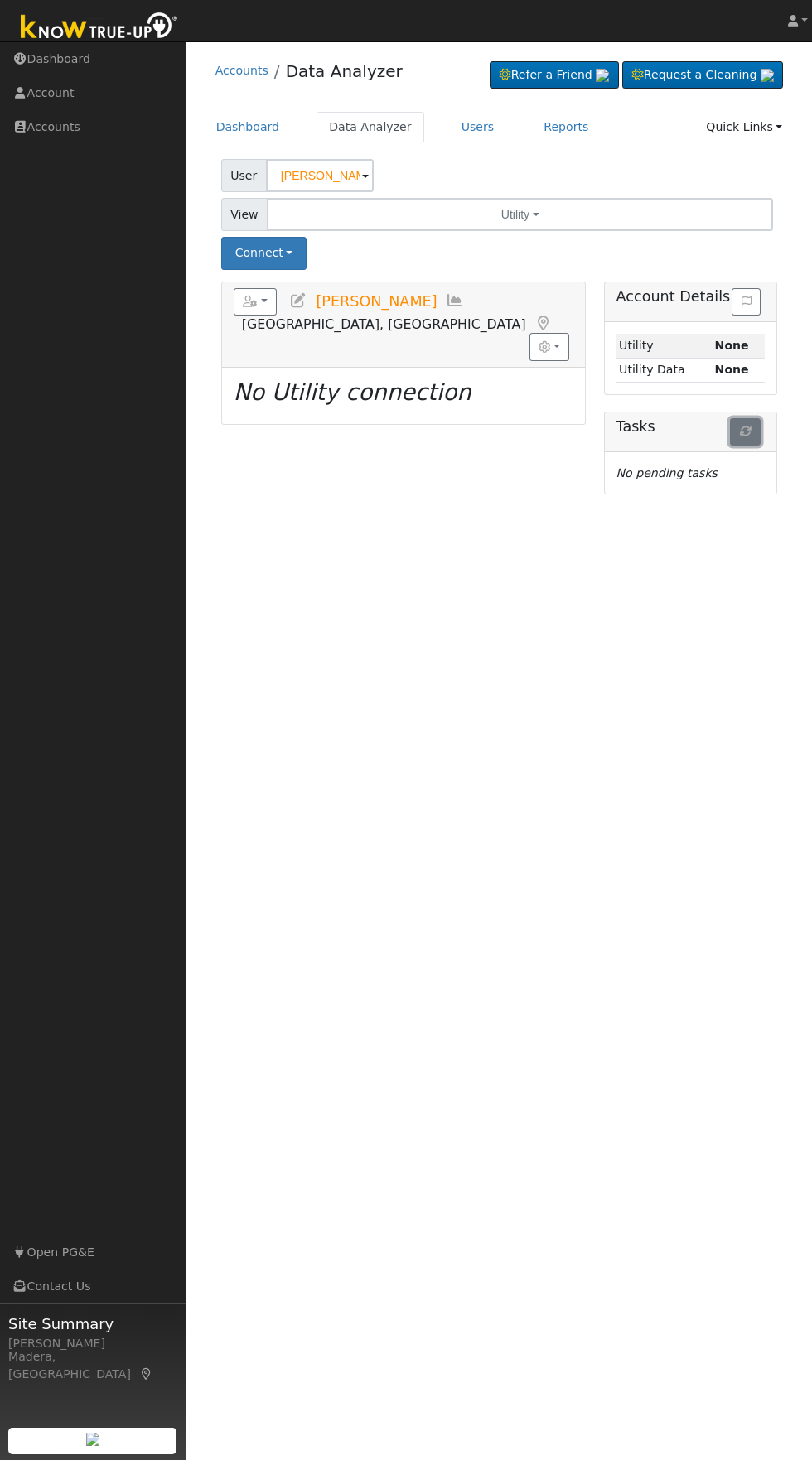
click at [747, 430] on icon "button" at bounding box center [746, 431] width 12 height 12
click at [255, 306] on icon "button" at bounding box center [249, 302] width 15 height 12
click at [305, 304] on icon at bounding box center [298, 300] width 18 height 15
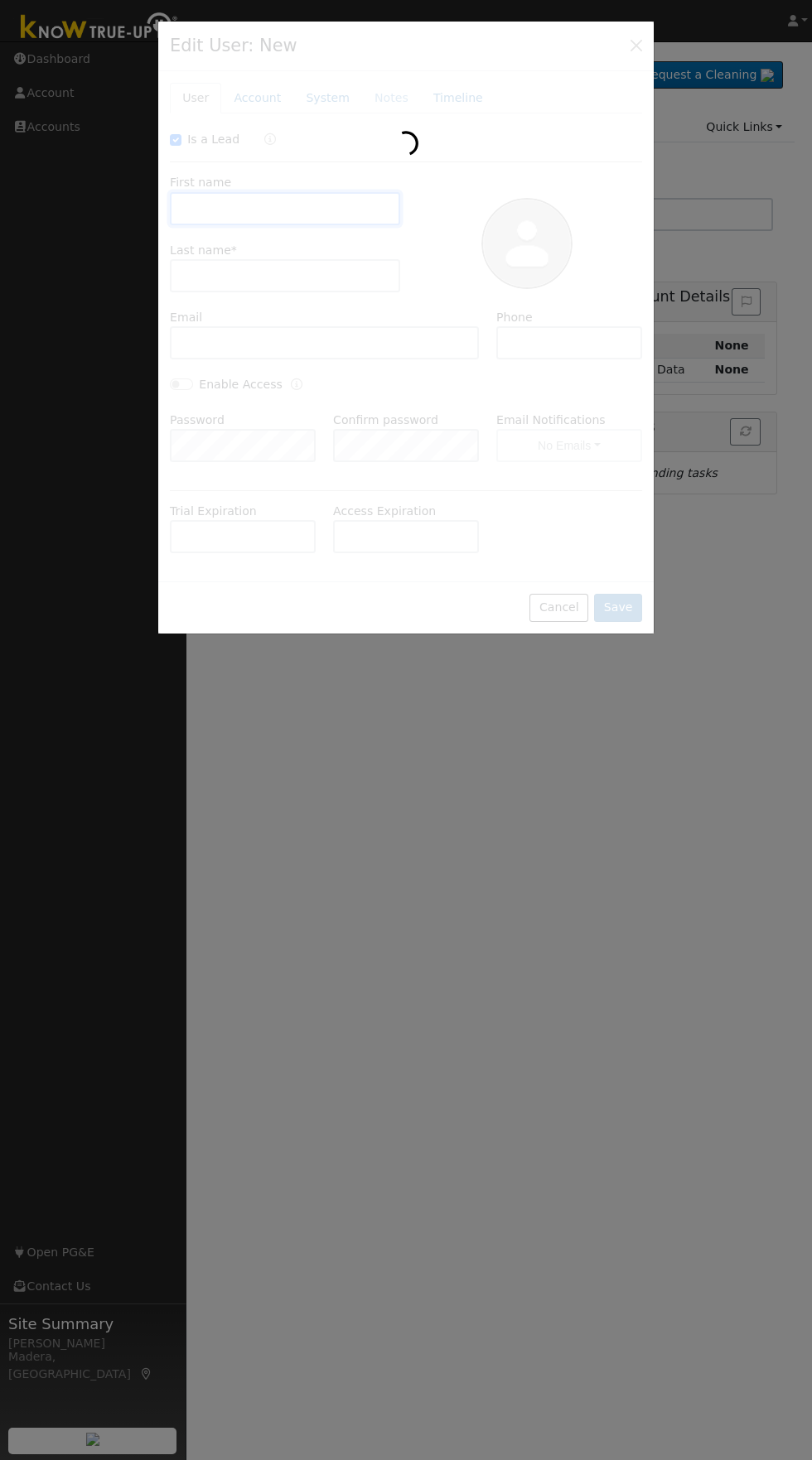
checkbox input "true"
type input "Kevin"
type input "Lisitsin"
type input "KSLisitsin@yahoo.com"
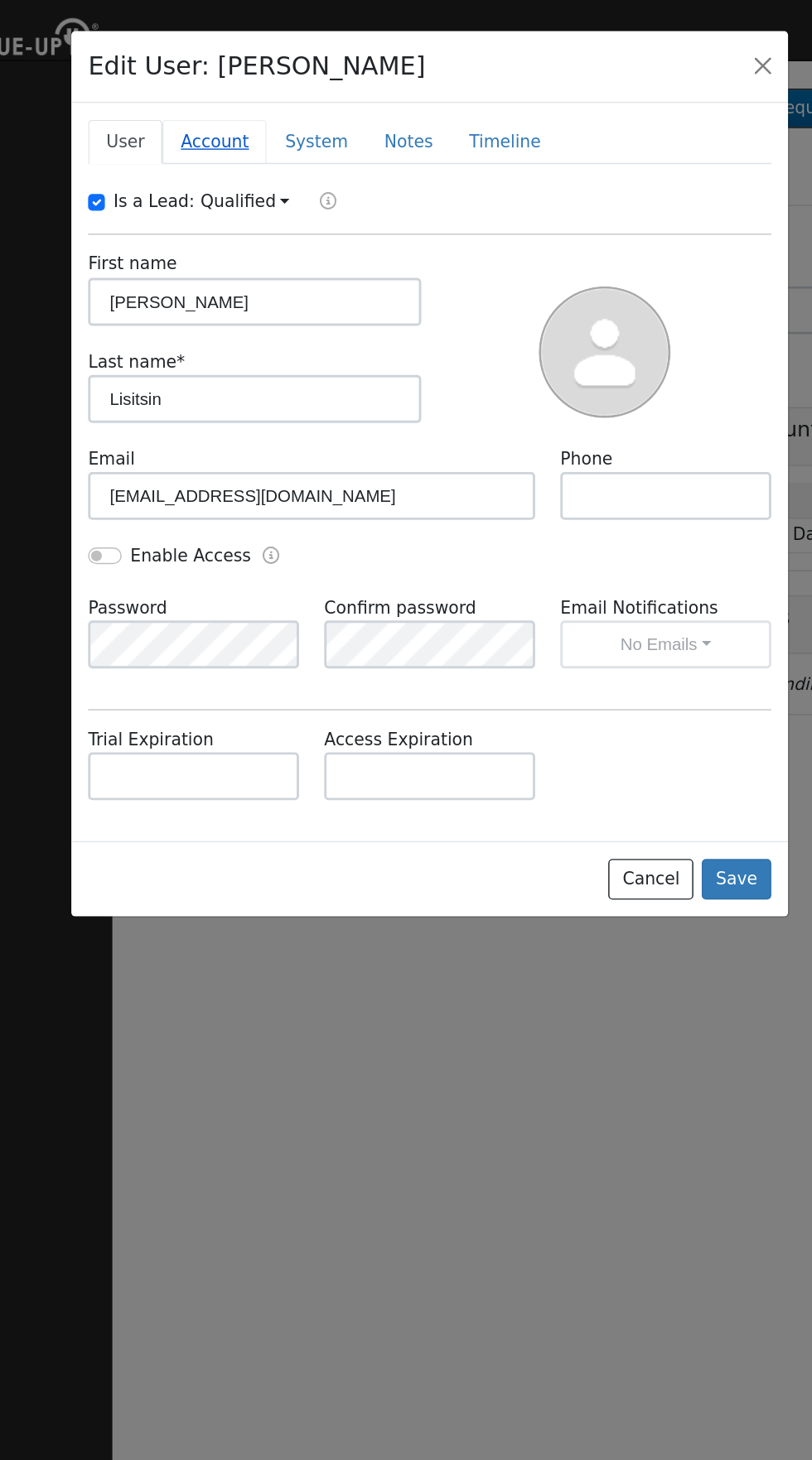
click at [263, 95] on link "Account" at bounding box center [257, 98] width 72 height 31
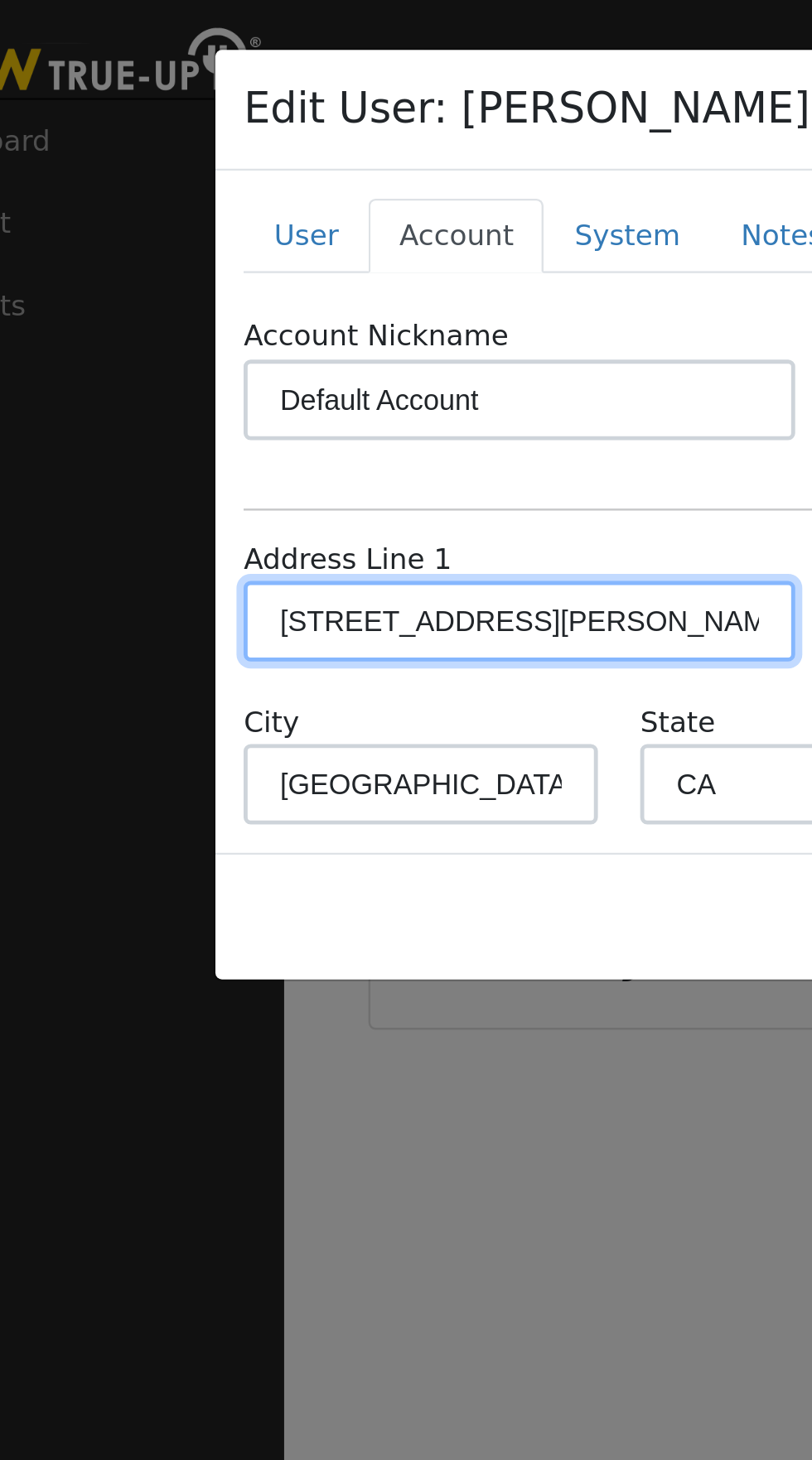
click at [271, 256] on input "[STREET_ADDRESS][PERSON_NAME]" at bounding box center [283, 256] width 226 height 33
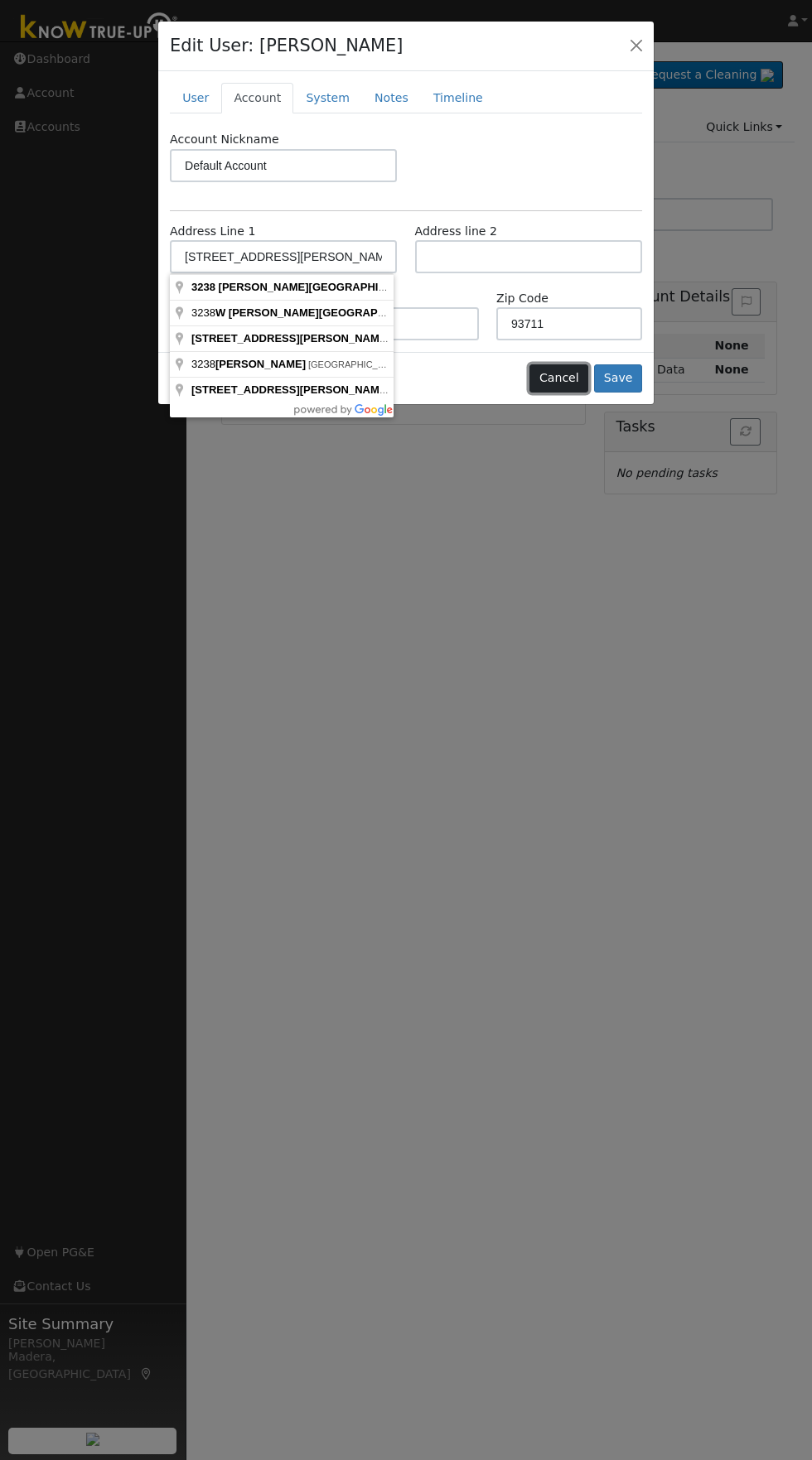
click at [564, 378] on button "Cancel" at bounding box center [558, 378] width 58 height 28
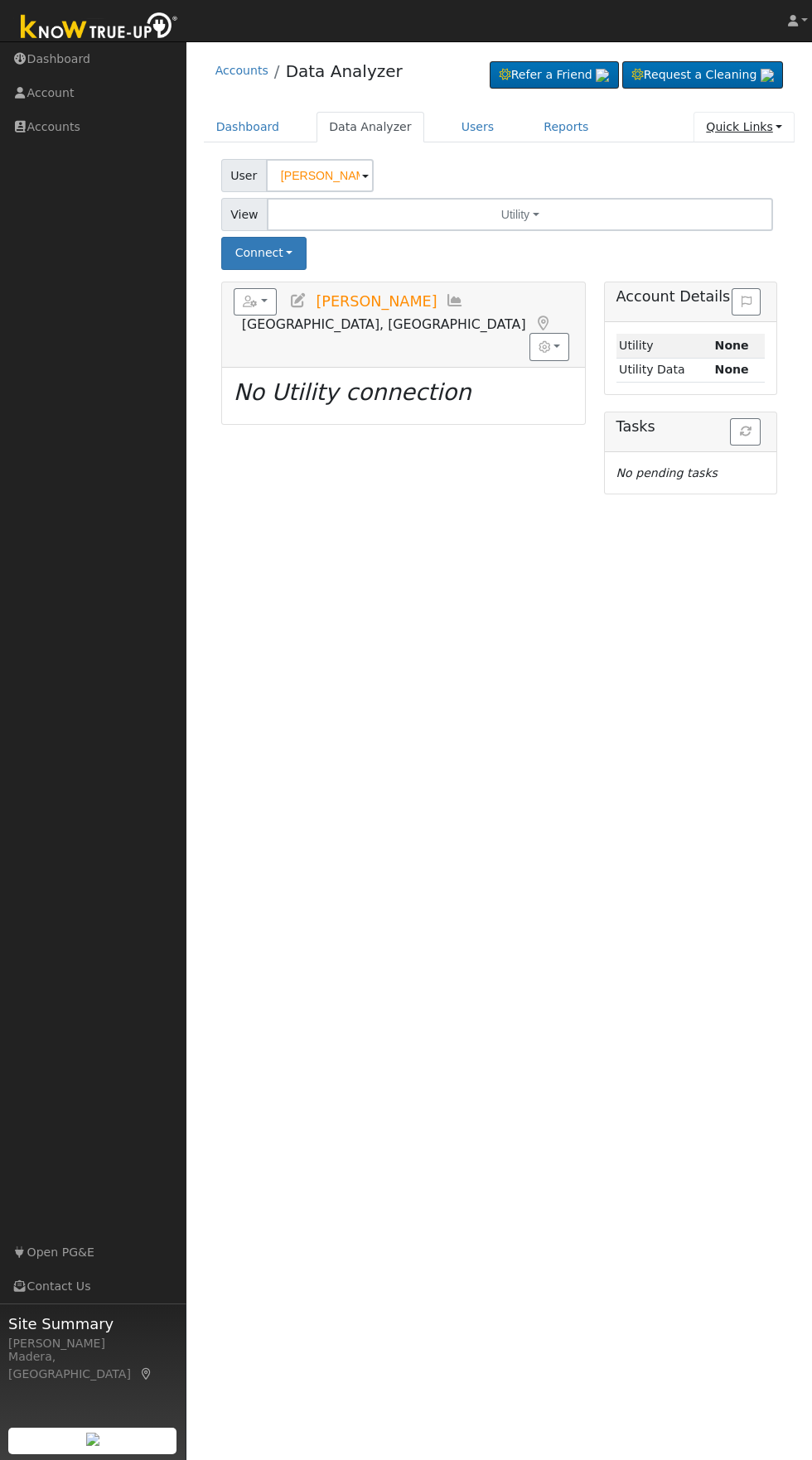
click at [765, 128] on link "Quick Links" at bounding box center [744, 127] width 101 height 31
click at [689, 151] on link "Quick Add" at bounding box center [710, 161] width 168 height 23
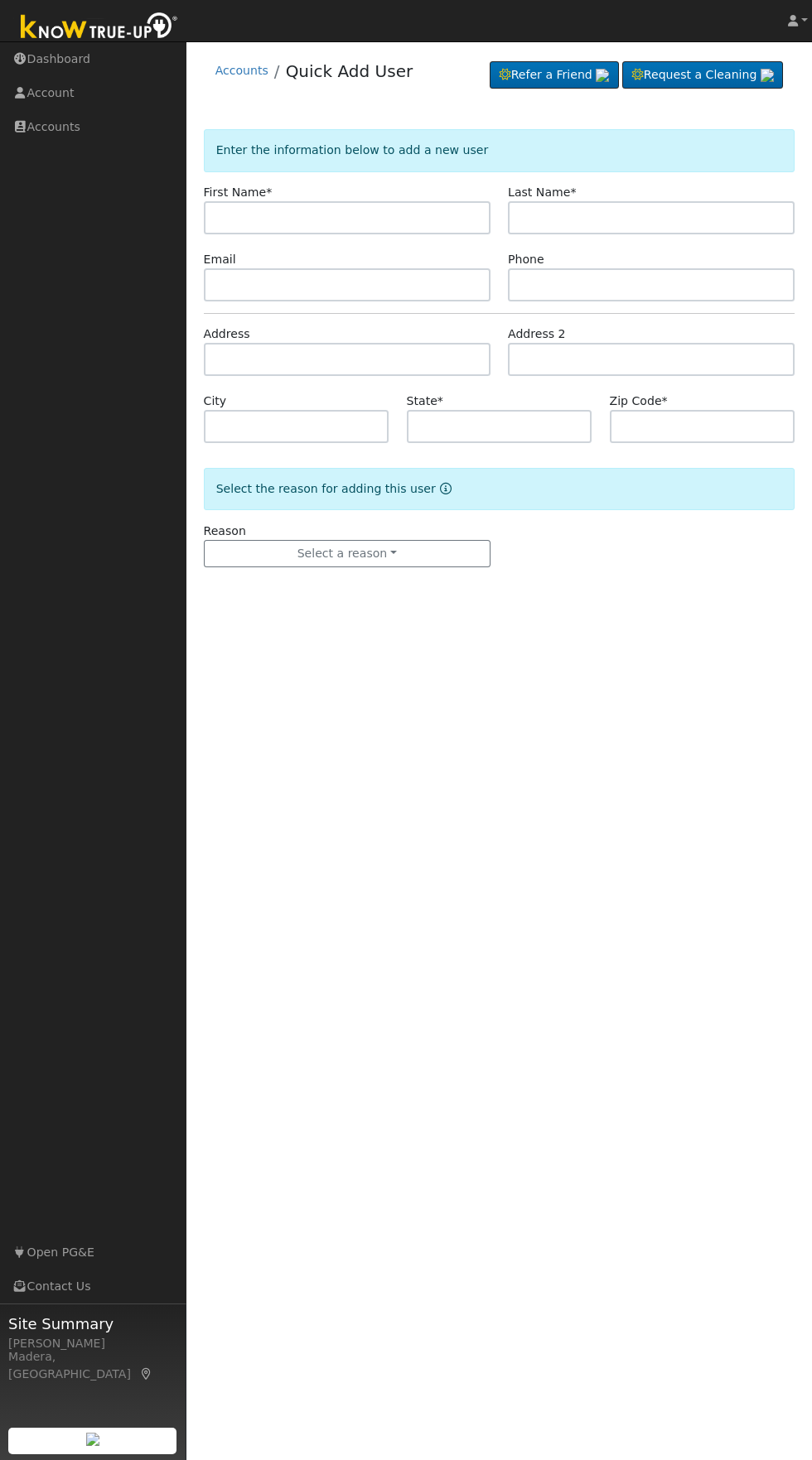
click at [453, 222] on input "text" at bounding box center [347, 217] width 287 height 33
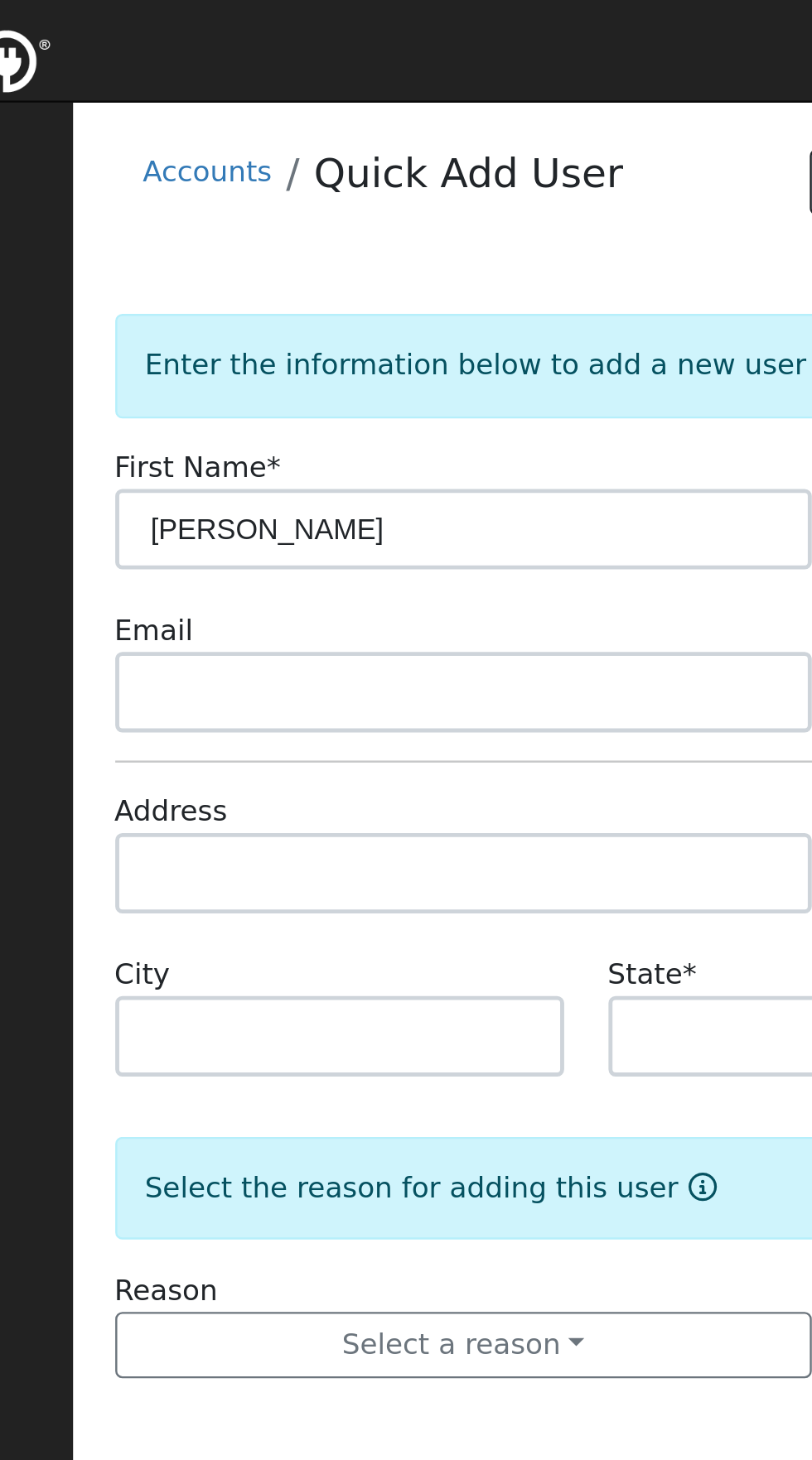
type input "[PERSON_NAME]"
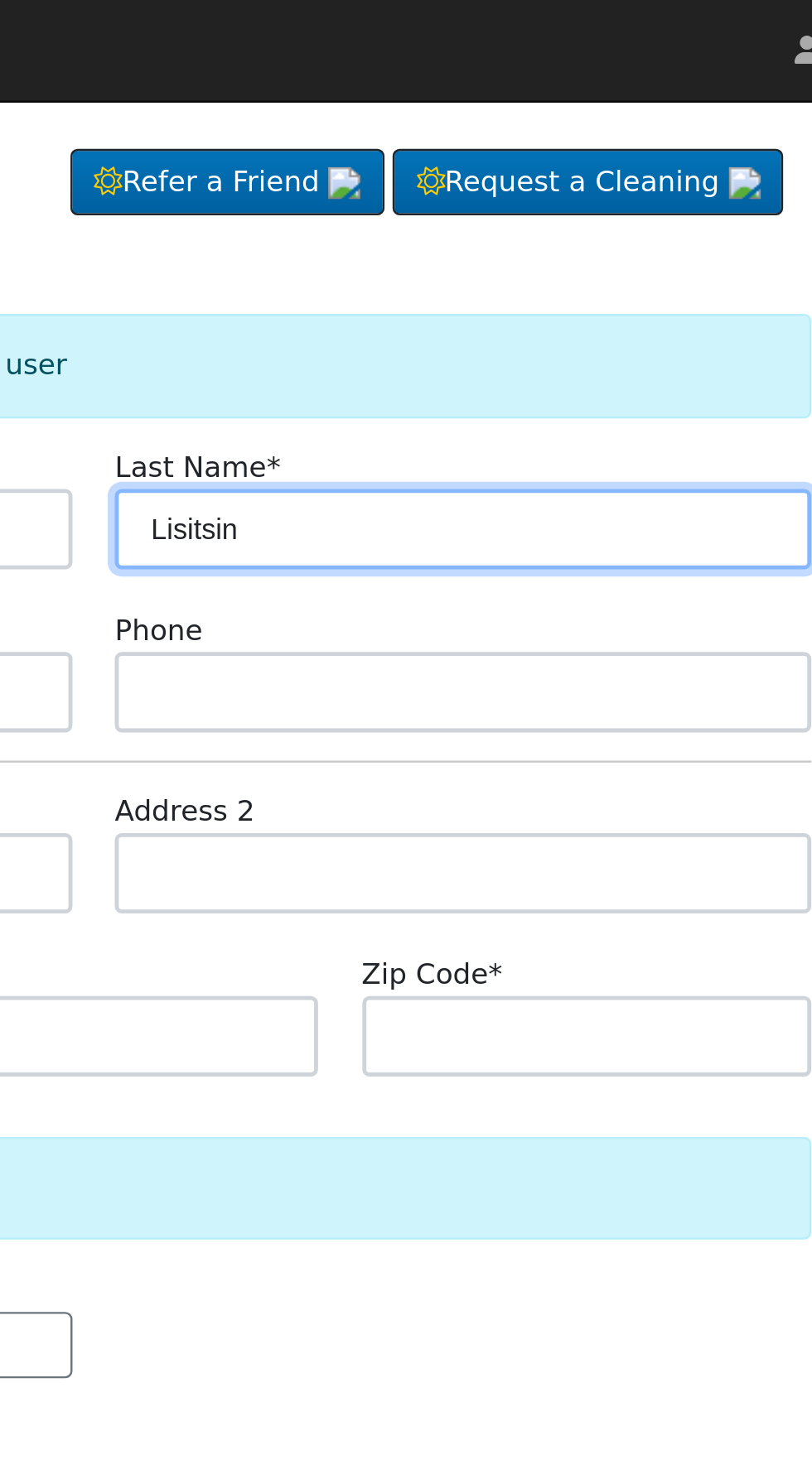
type input "Lisitsin"
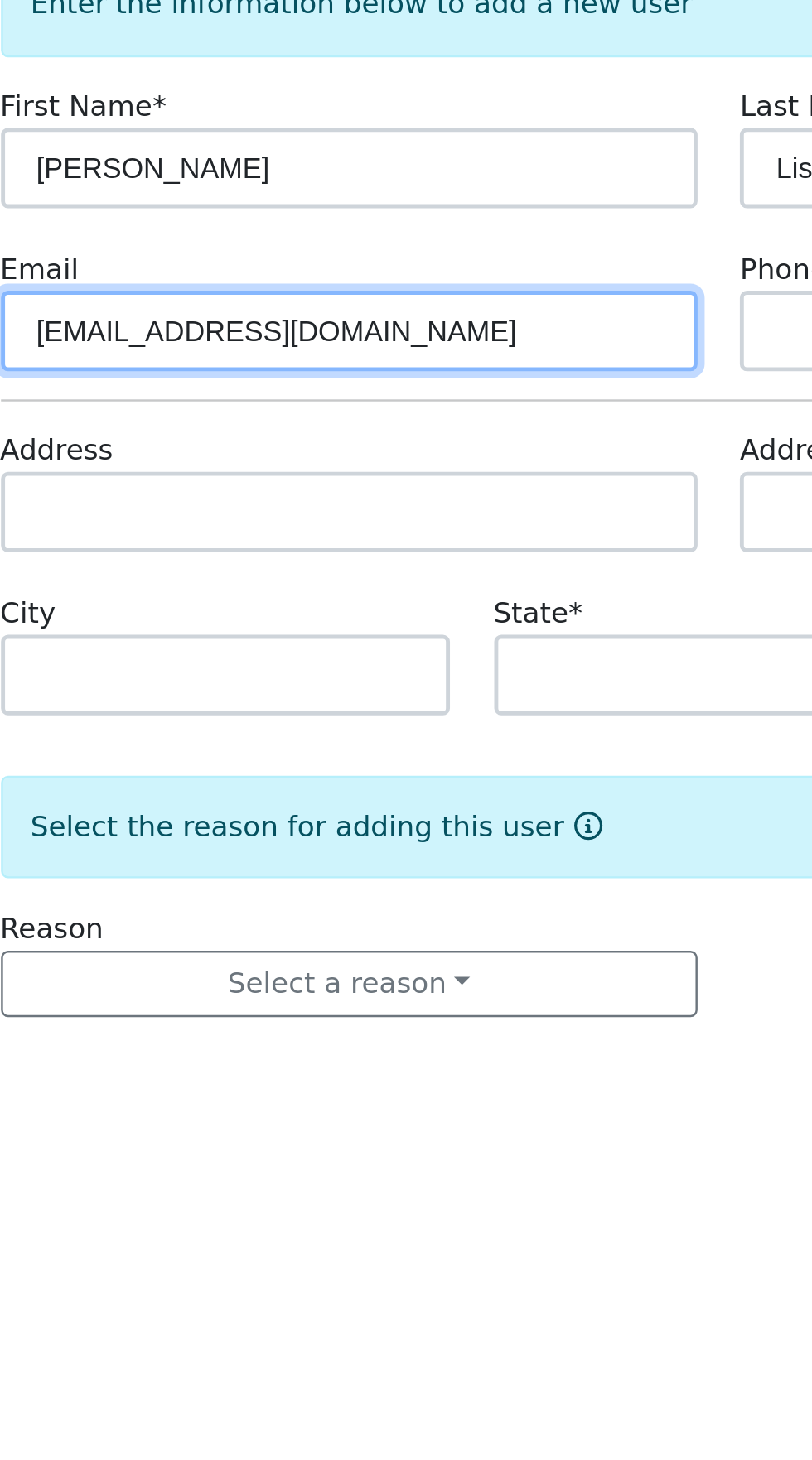
type input "[EMAIL_ADDRESS][DOMAIN_NAME]"
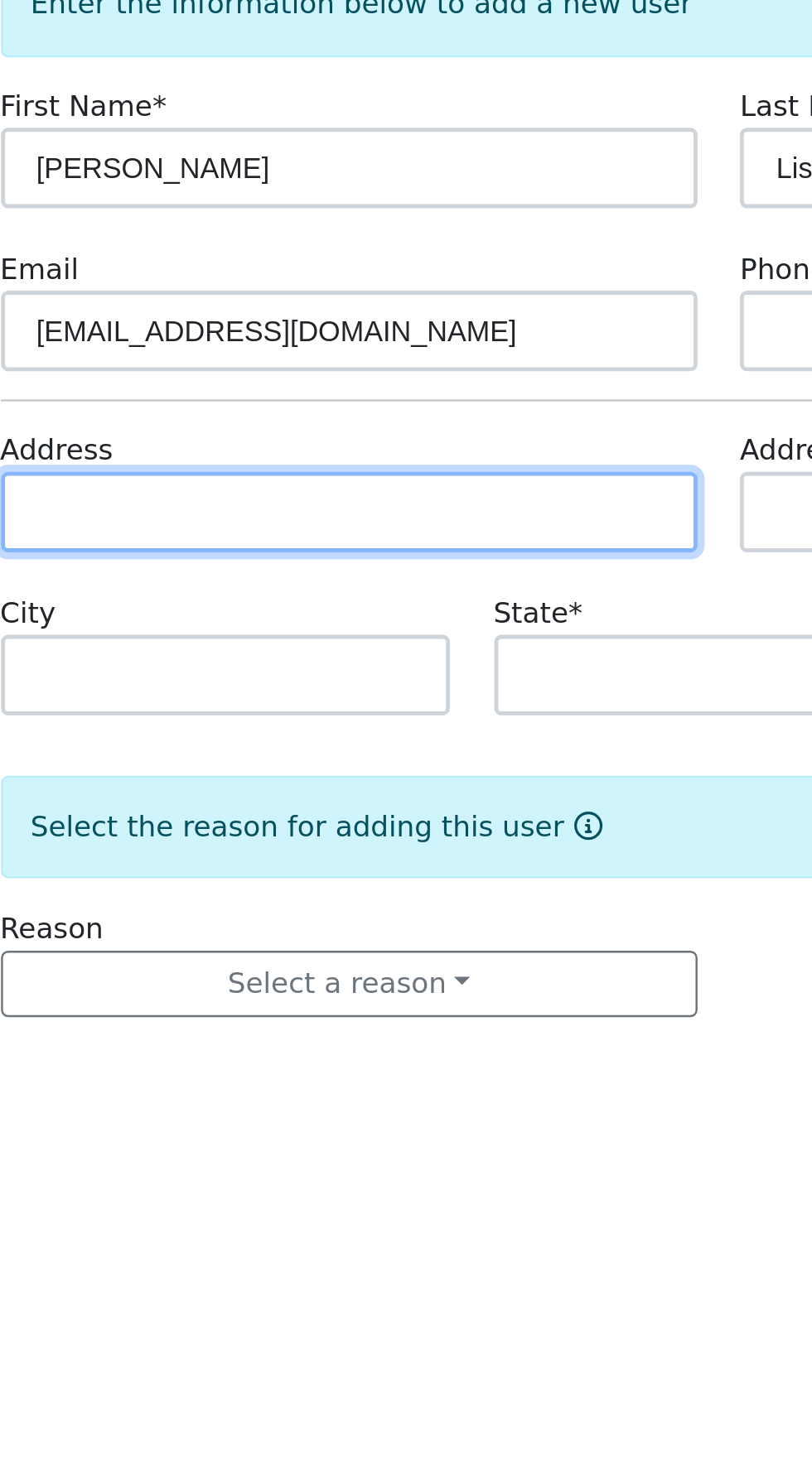
click at [418, 359] on input "text" at bounding box center [347, 359] width 287 height 33
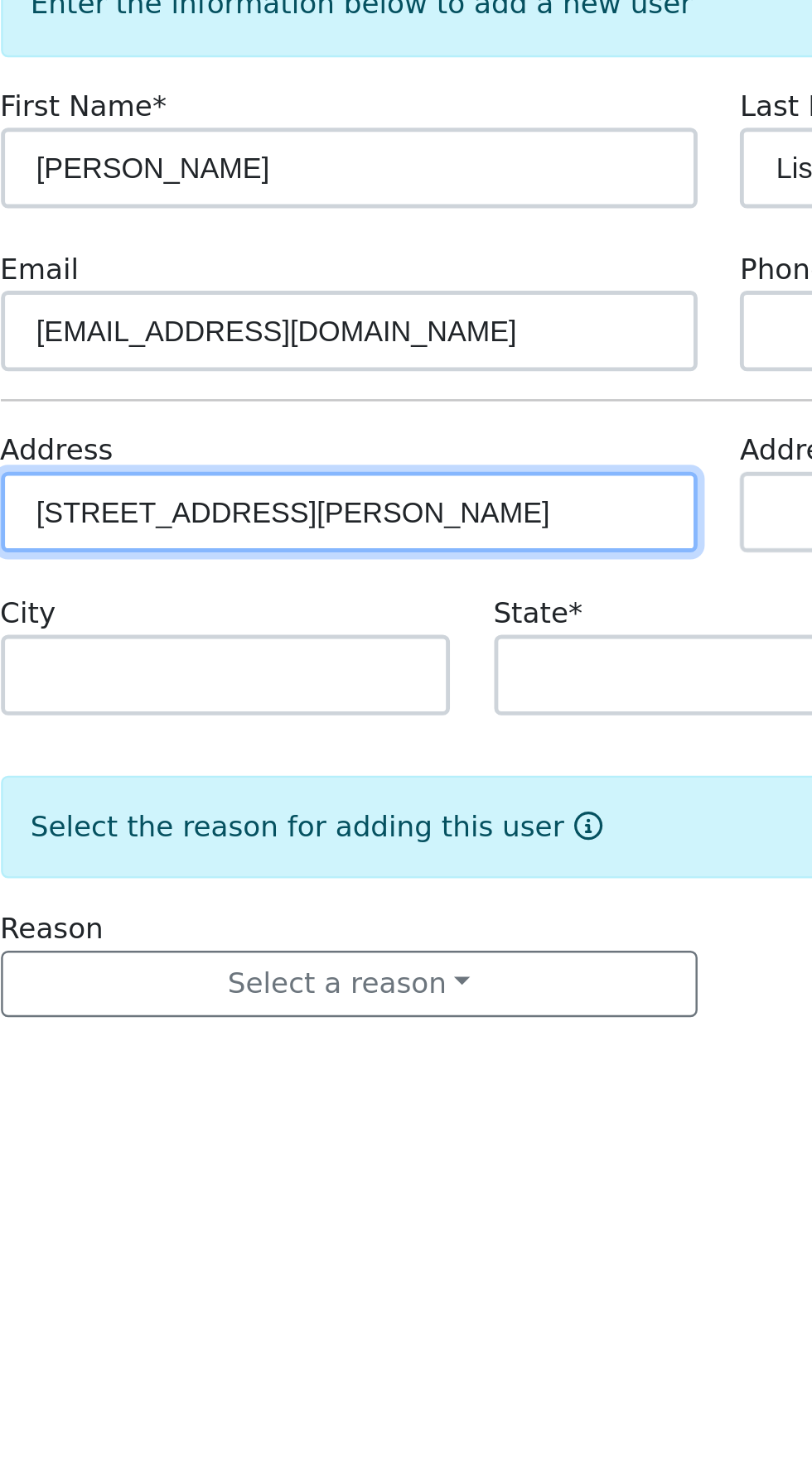
type input "[STREET_ADDRESS][PERSON_NAME]"
type input "[GEOGRAPHIC_DATA]"
type input "CA"
type input "93711"
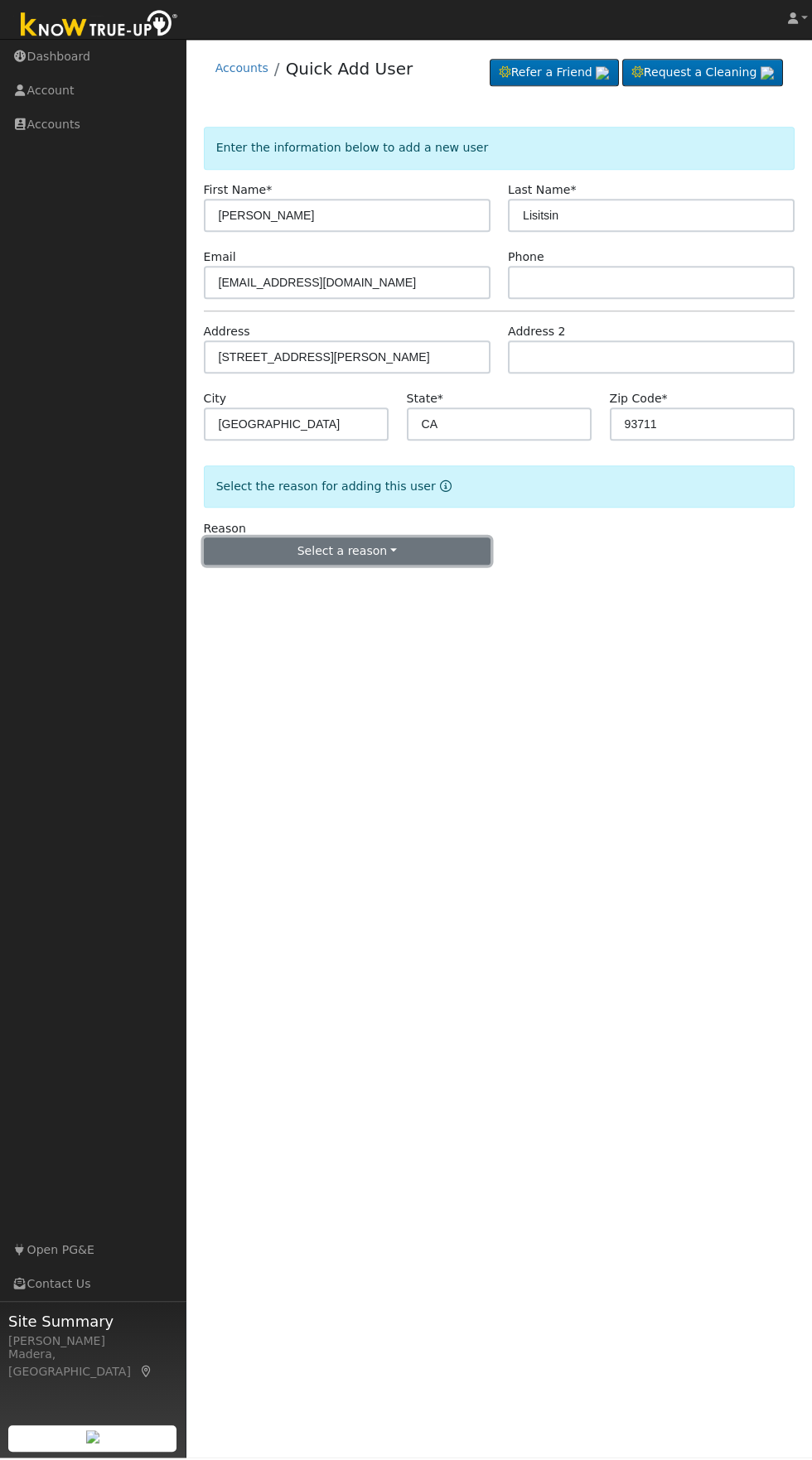
click at [437, 541] on button "Select a reason" at bounding box center [347, 554] width 287 height 28
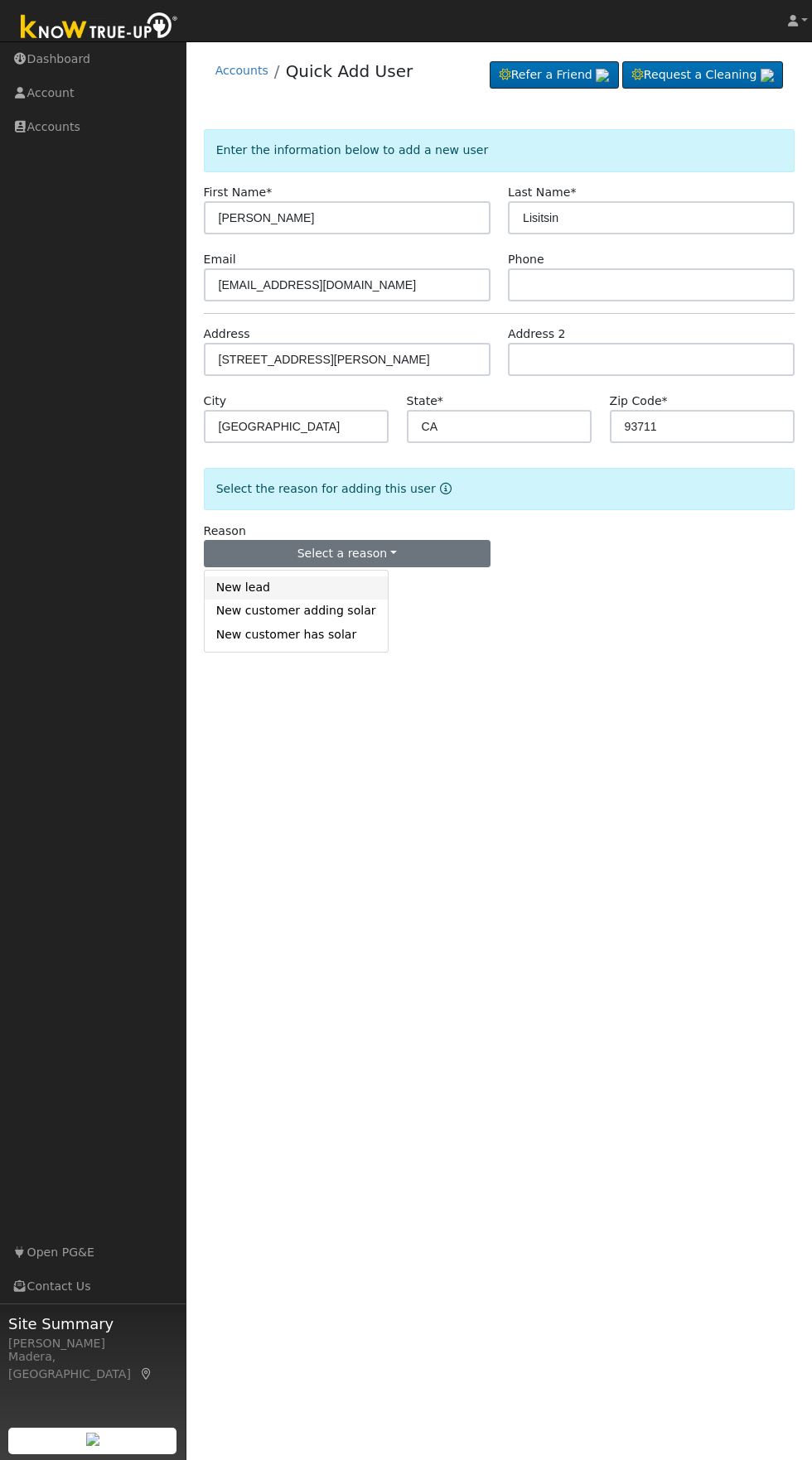
click at [271, 579] on link "New lead" at bounding box center [296, 588] width 183 height 23
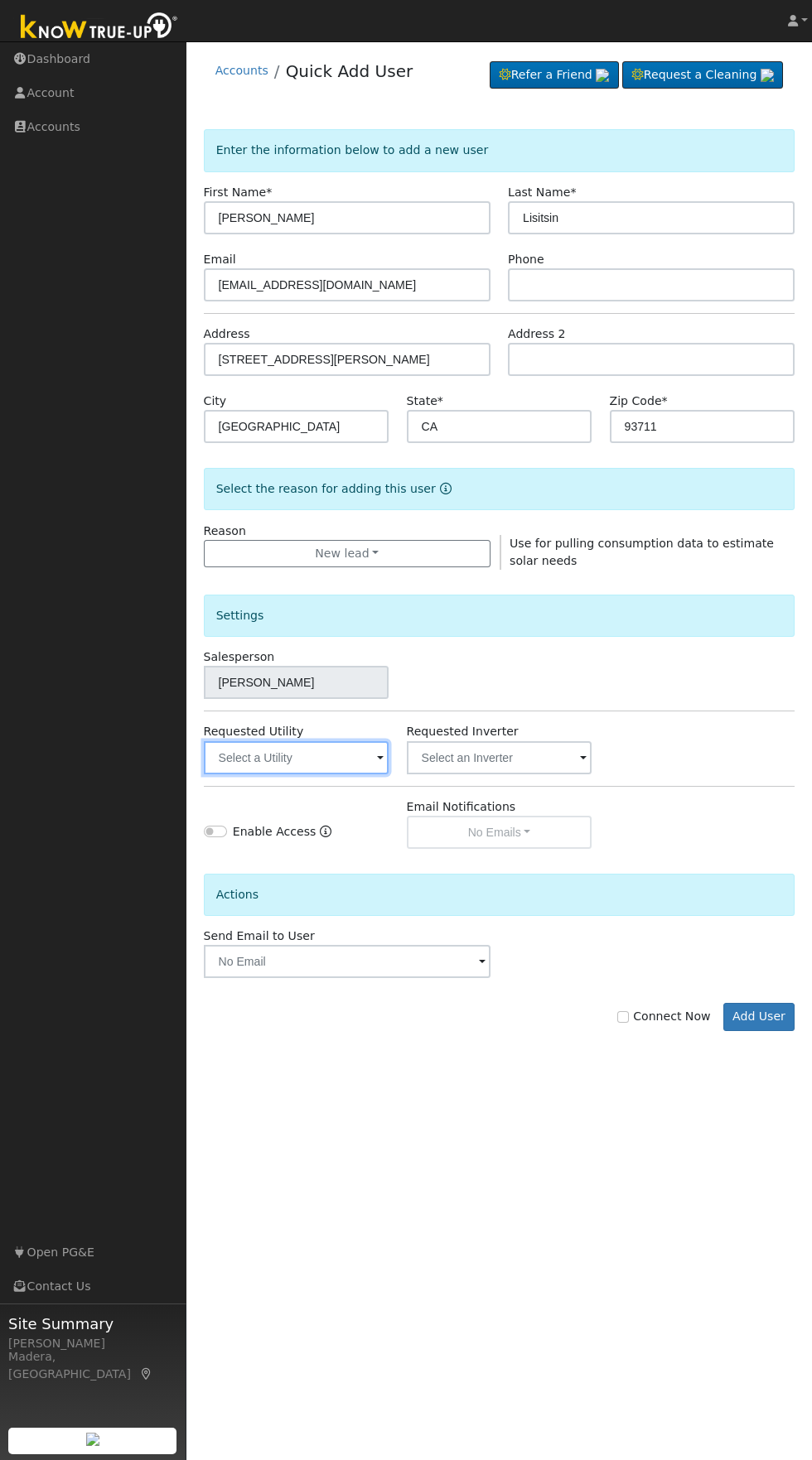
click at [314, 756] on input "text" at bounding box center [297, 758] width 186 height 33
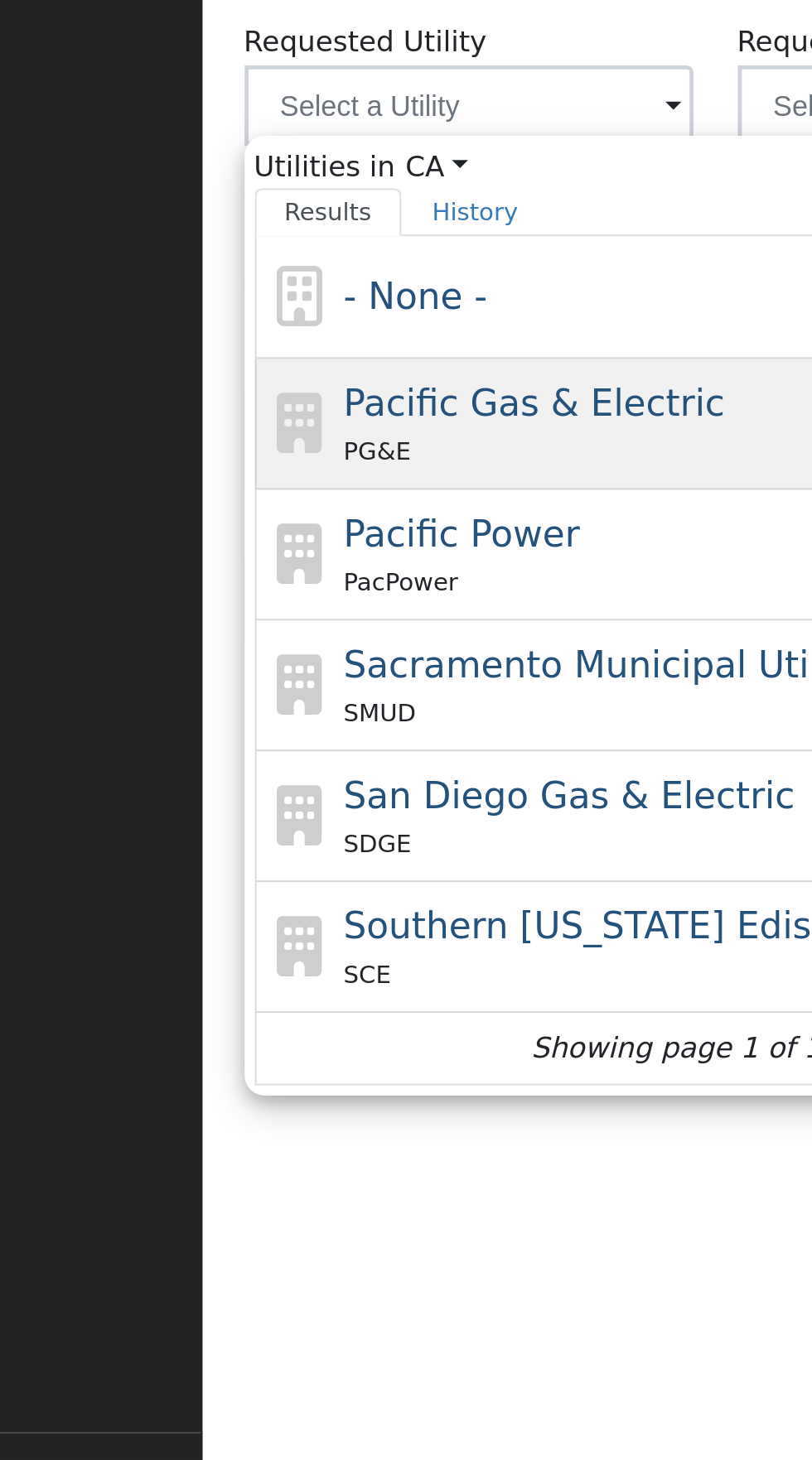
click at [368, 885] on span "Pacific Gas & Electric" at bounding box center [322, 880] width 156 height 18
type input "Pacific Gas & Electric"
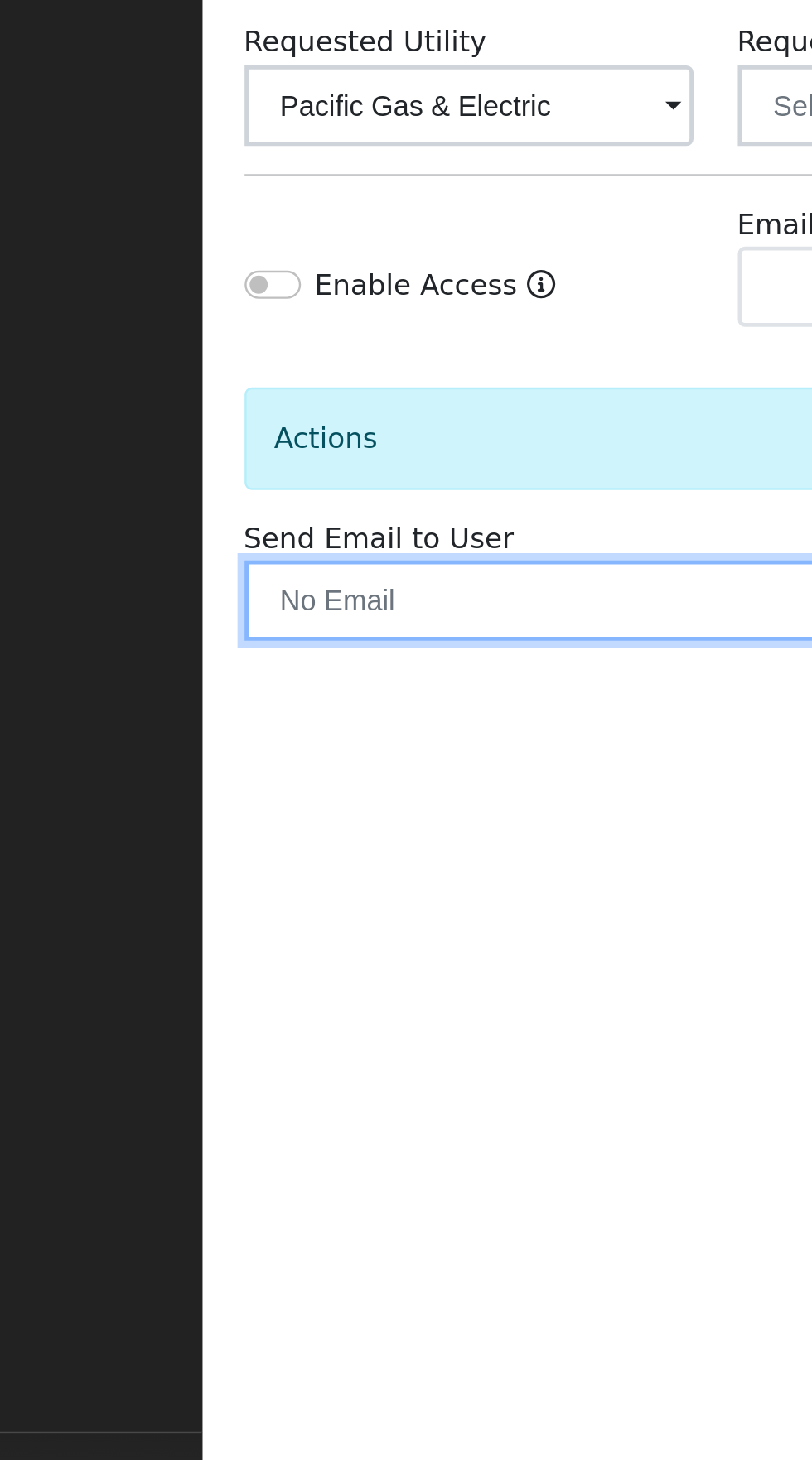
click at [352, 962] on input "text" at bounding box center [347, 961] width 287 height 33
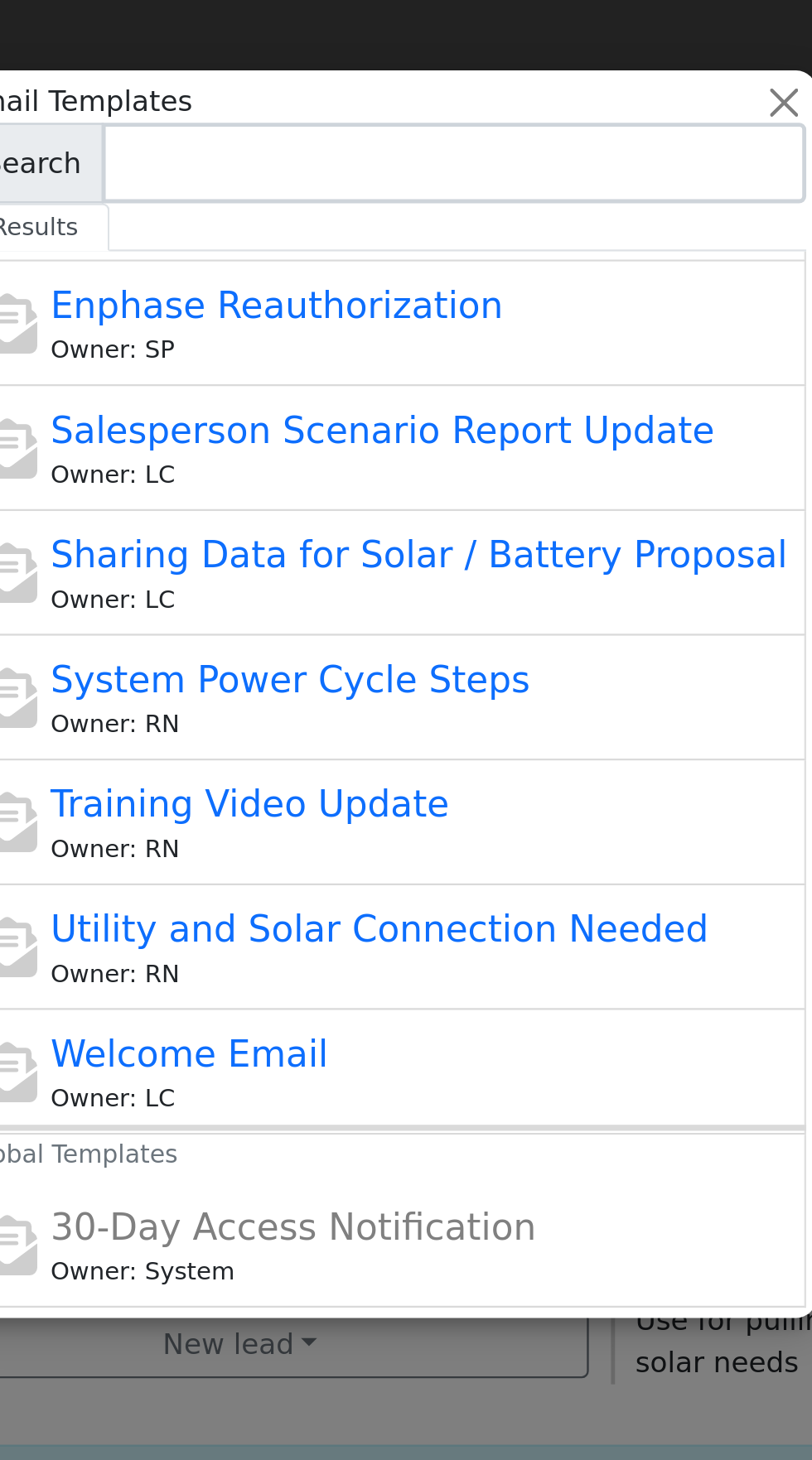
scroll to position [359, 0]
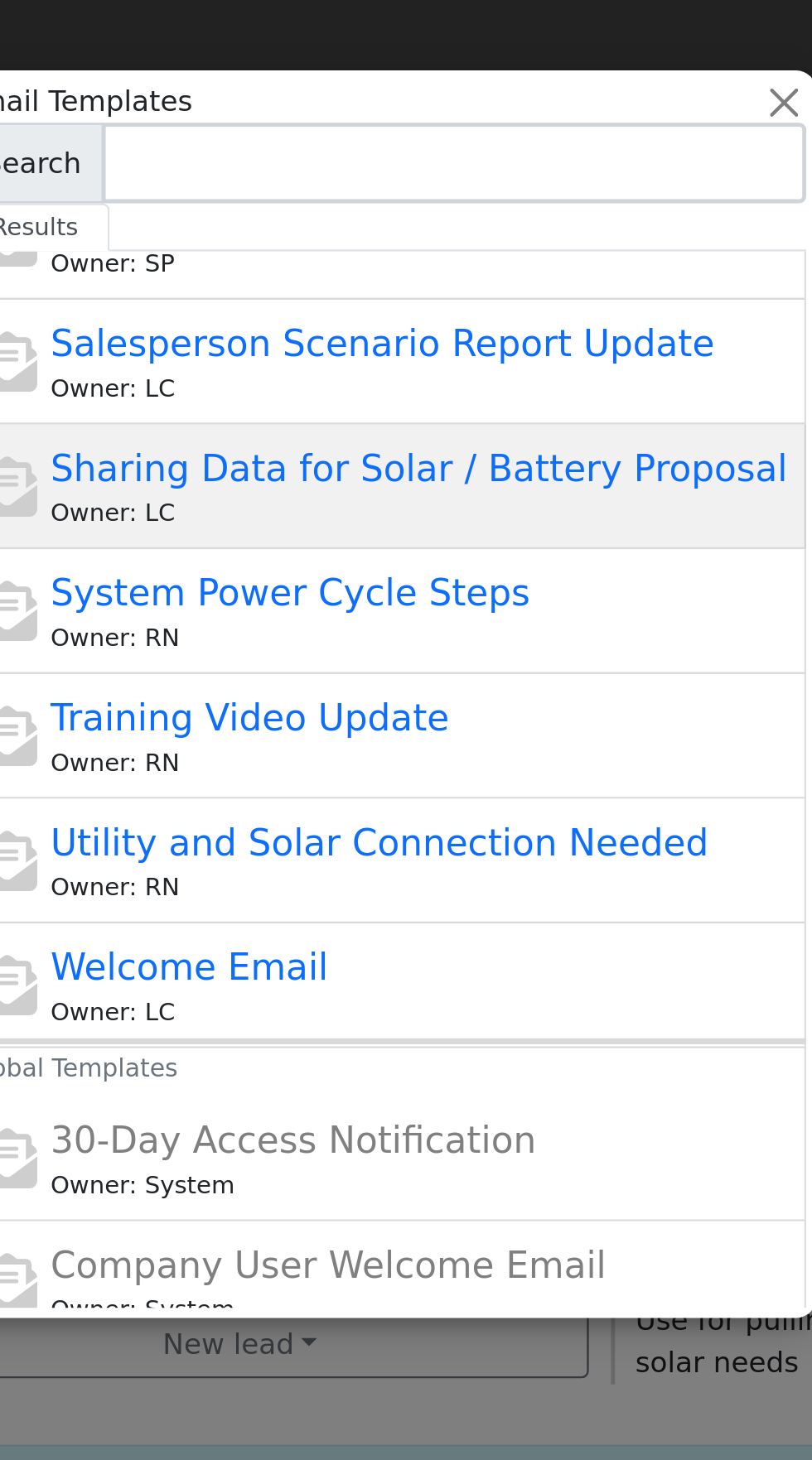
click at [498, 195] on span "Sharing Data for Solar / Battery Proposal" at bounding box center [420, 193] width 304 height 18
type input "Sharing Data for Solar / Battery Proposal"
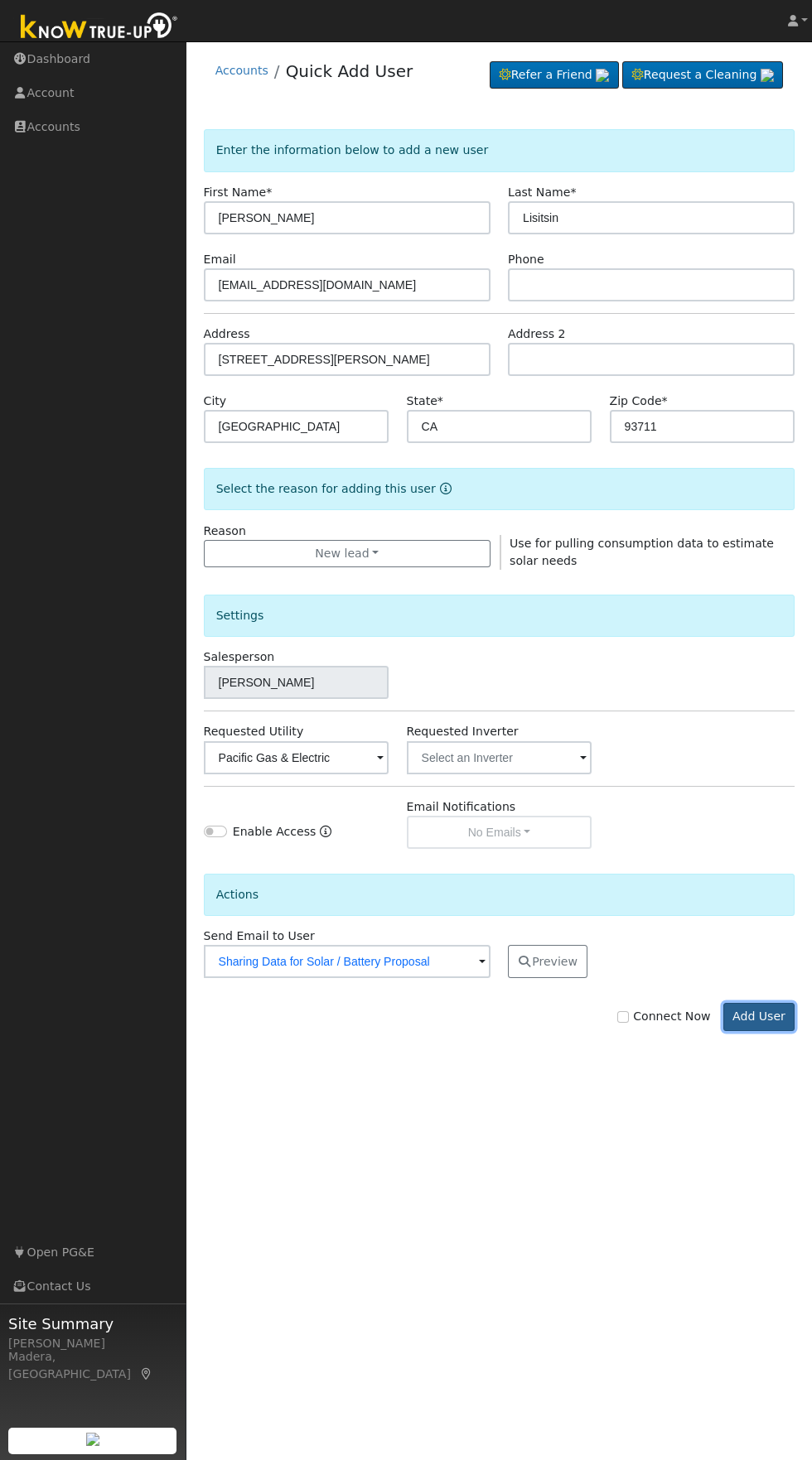
click at [767, 1022] on button "Add User" at bounding box center [759, 1017] width 72 height 28
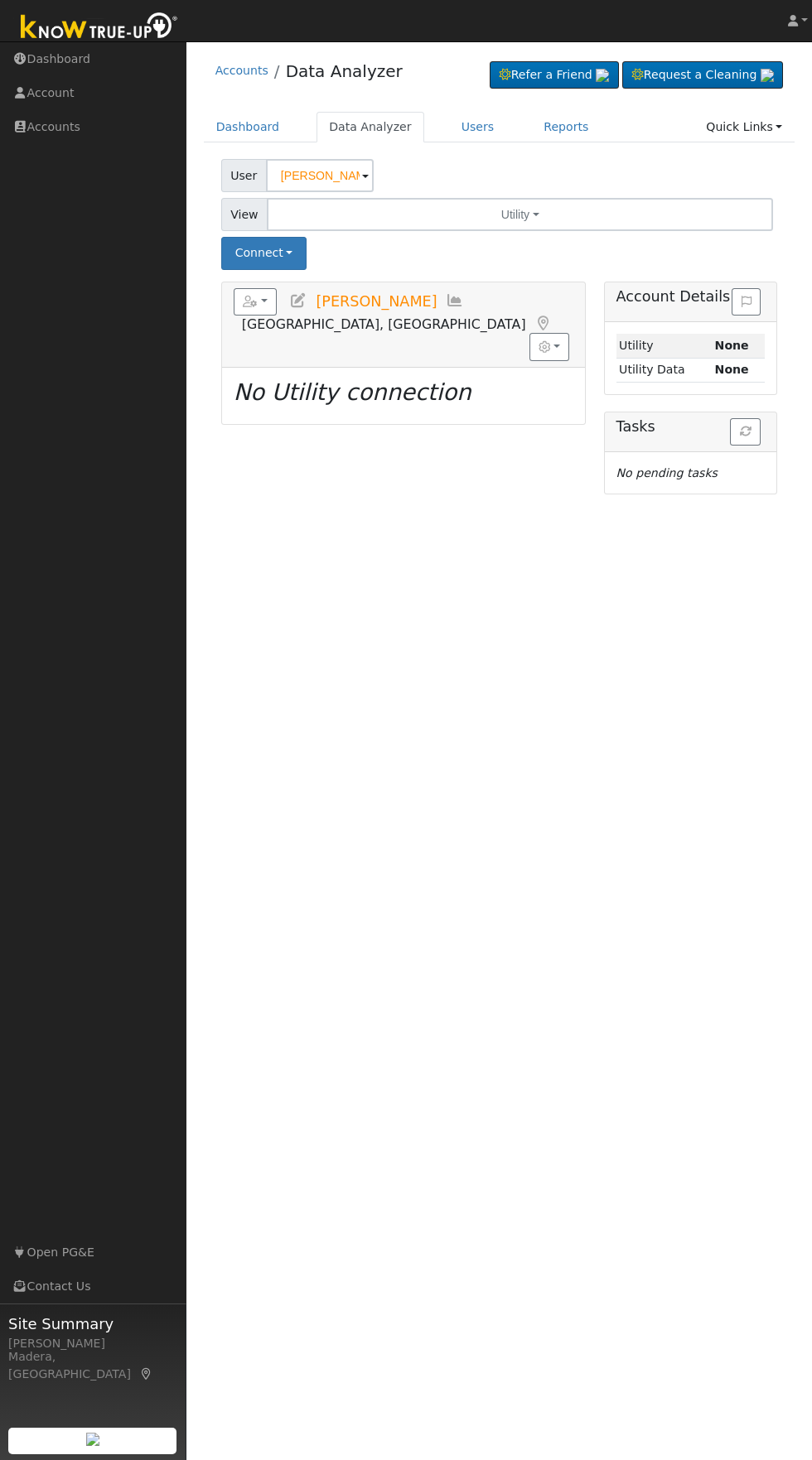
click at [298, 301] on icon at bounding box center [298, 300] width 18 height 15
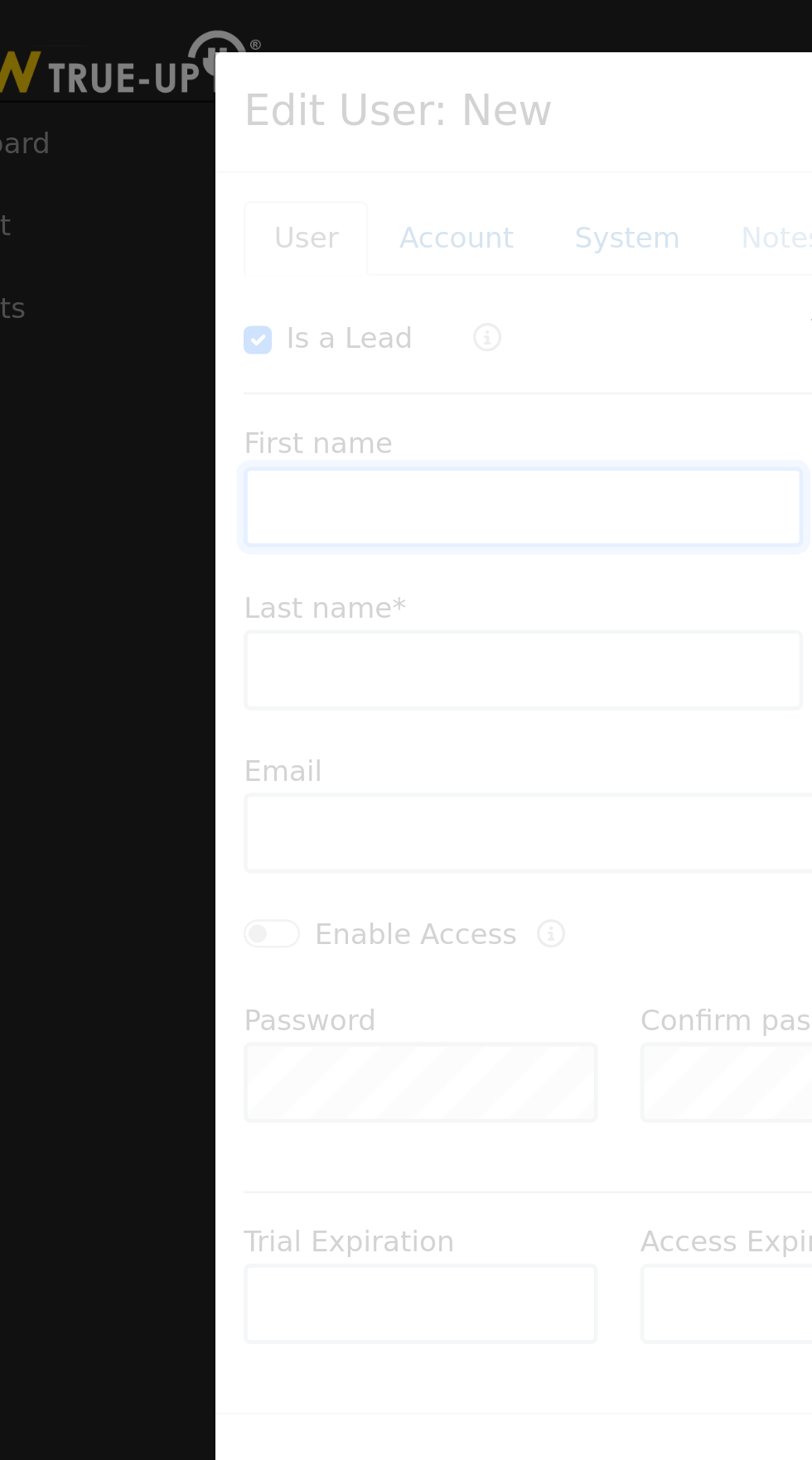
checkbox input "true"
type input "Sarah"
type input "Lisitsin"
type input "SarahLisitsin@gmail.com"
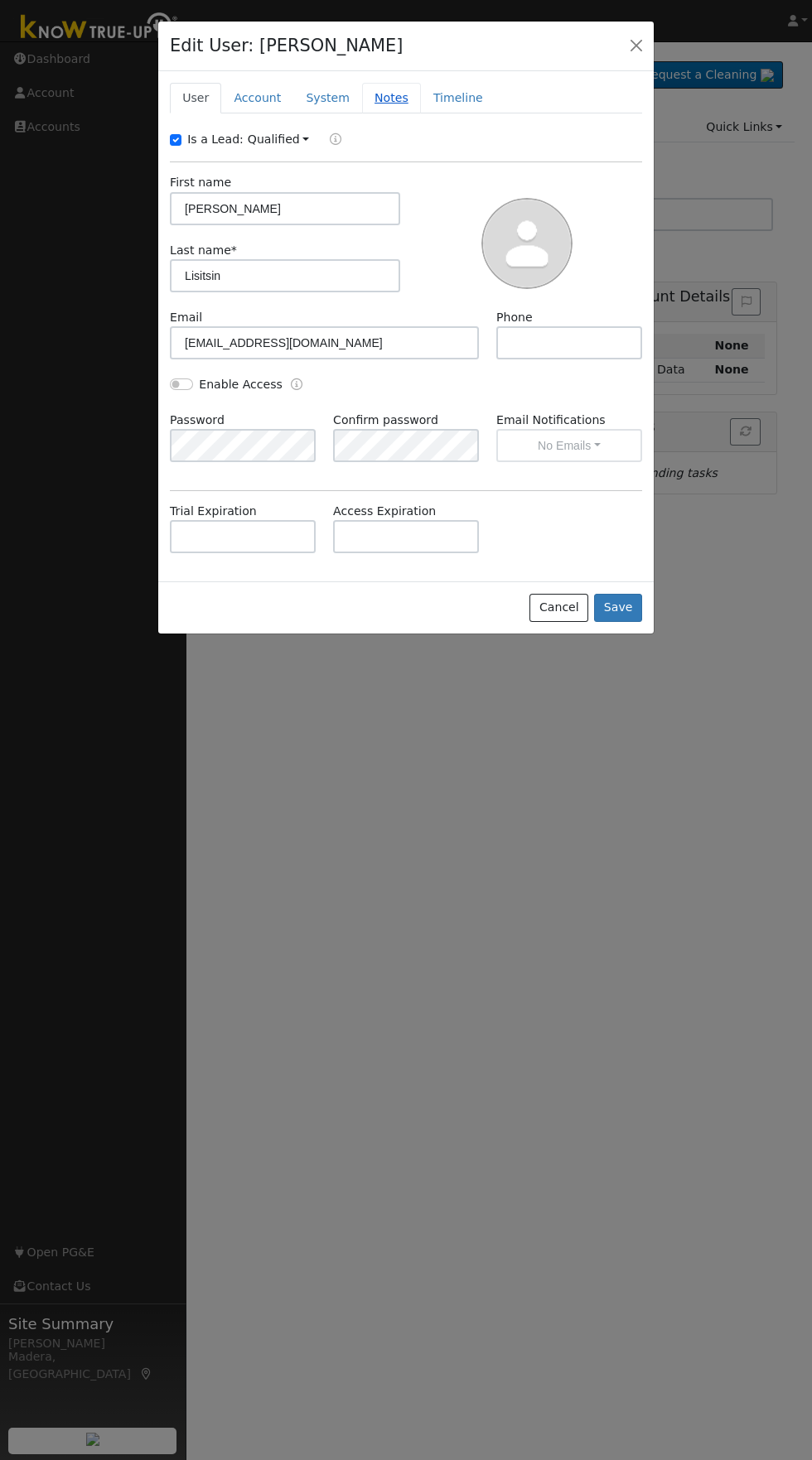
click at [378, 99] on link "Notes" at bounding box center [391, 98] width 58 height 31
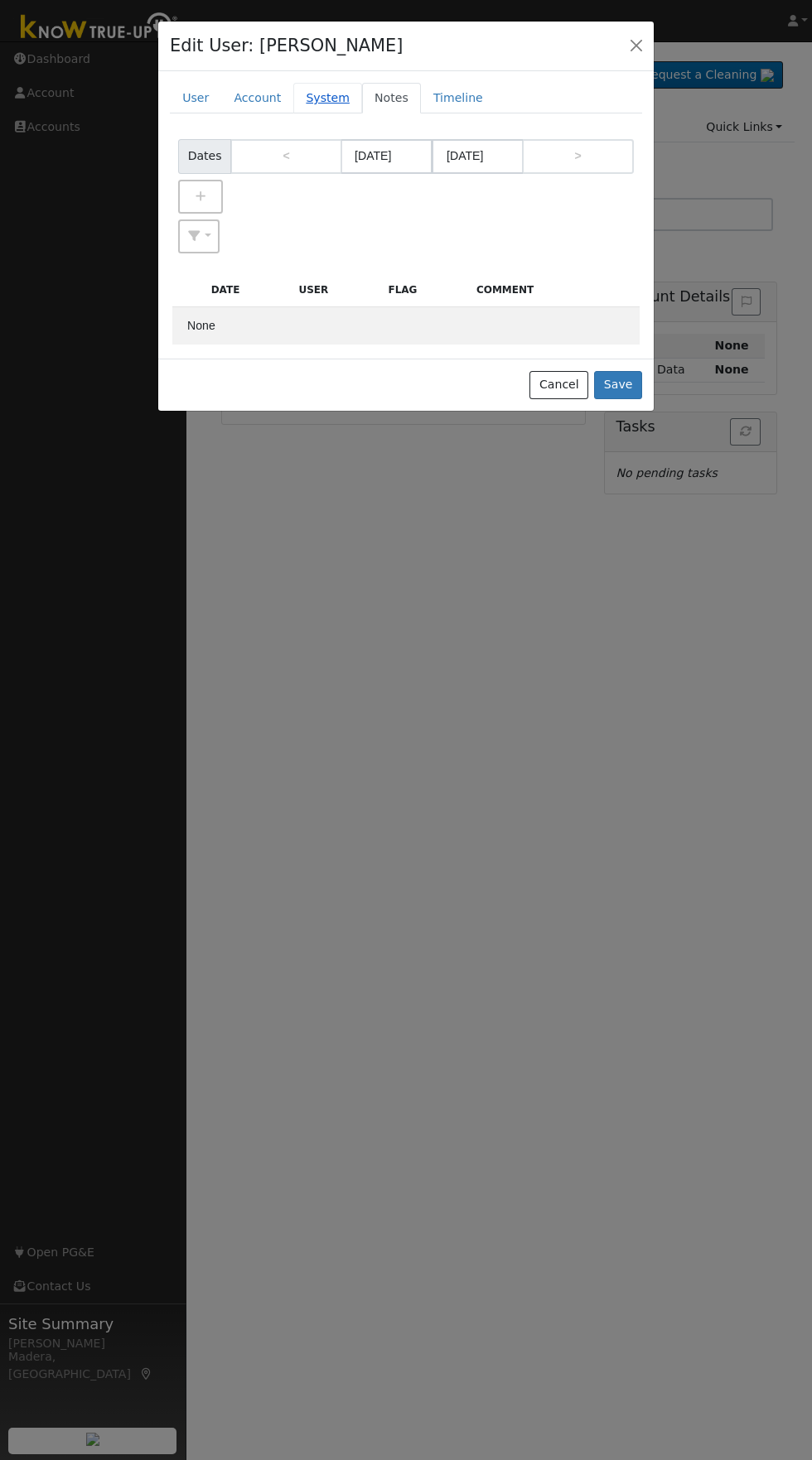
click at [318, 98] on link "System" at bounding box center [327, 98] width 69 height 31
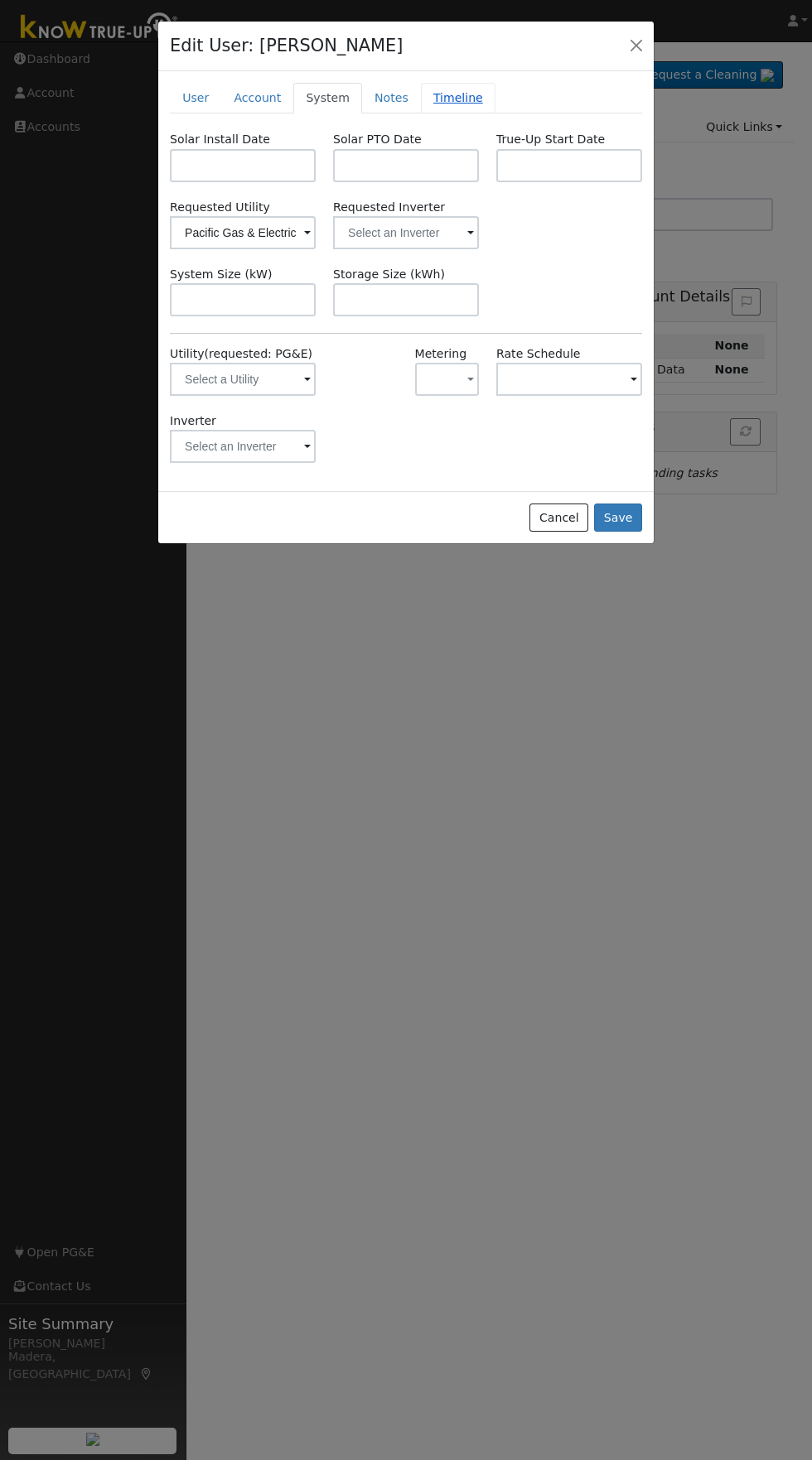
click at [456, 99] on link "Timeline" at bounding box center [457, 98] width 74 height 31
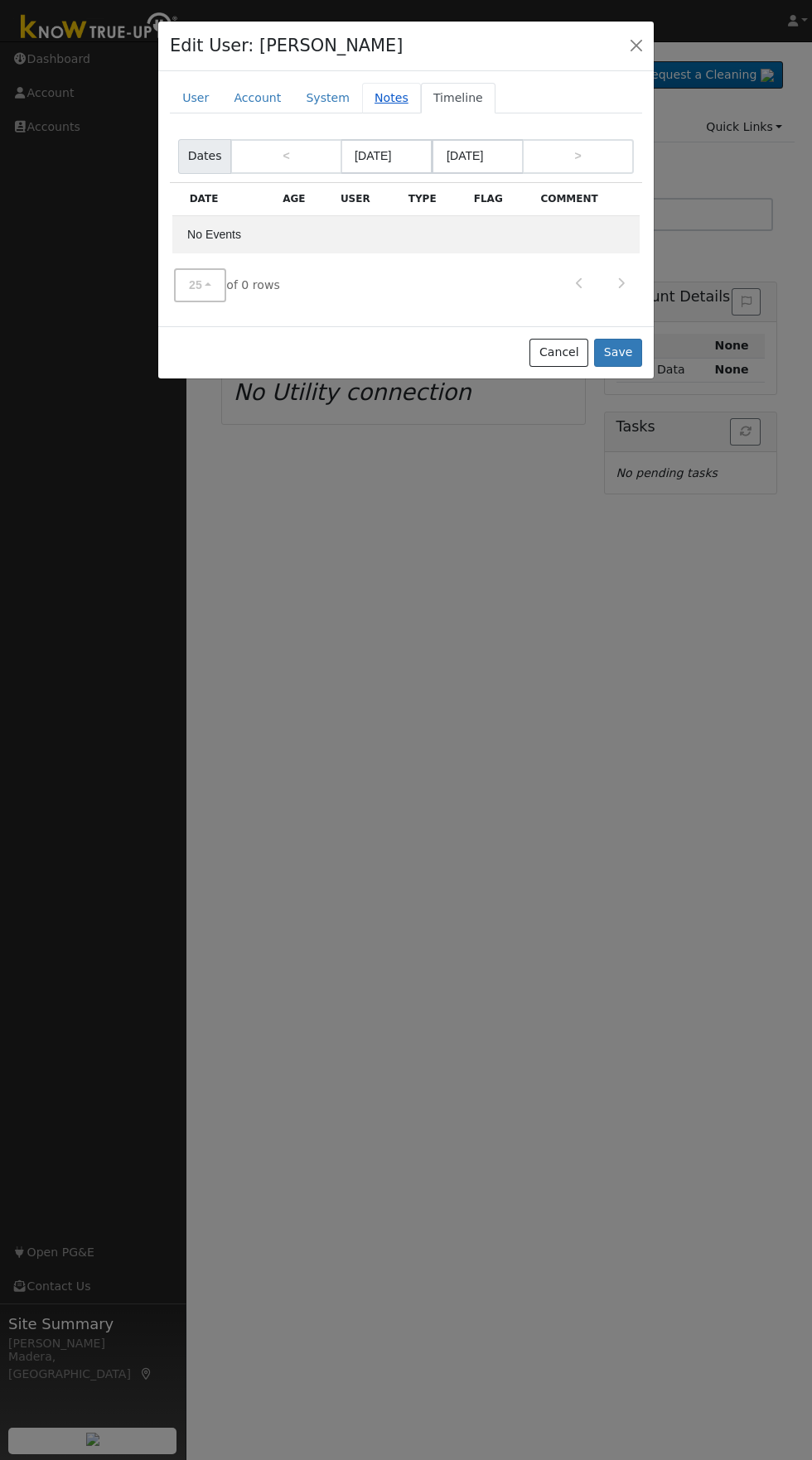
click at [384, 92] on link "Notes" at bounding box center [391, 98] width 58 height 31
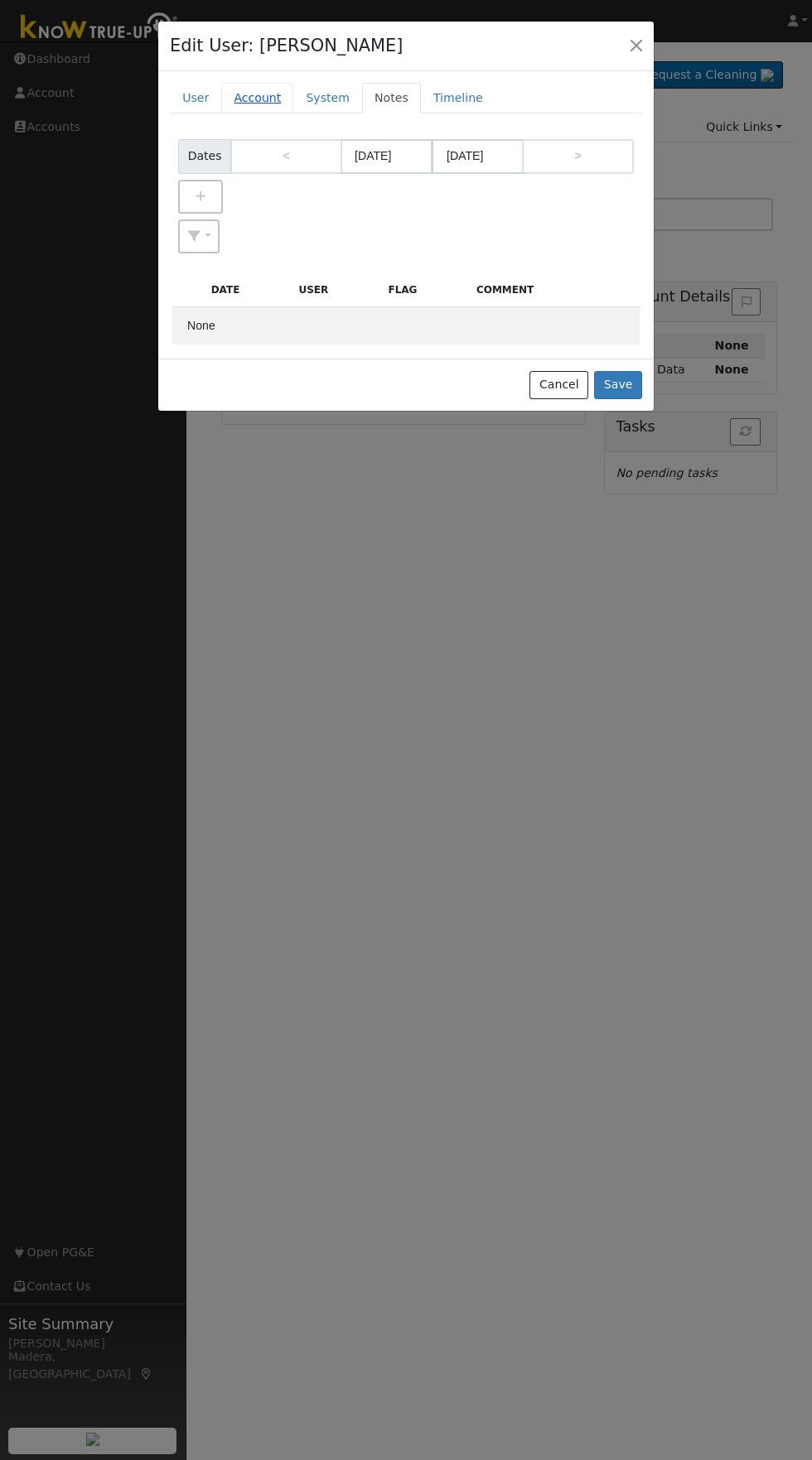
click at [252, 98] on link "Account" at bounding box center [257, 98] width 72 height 31
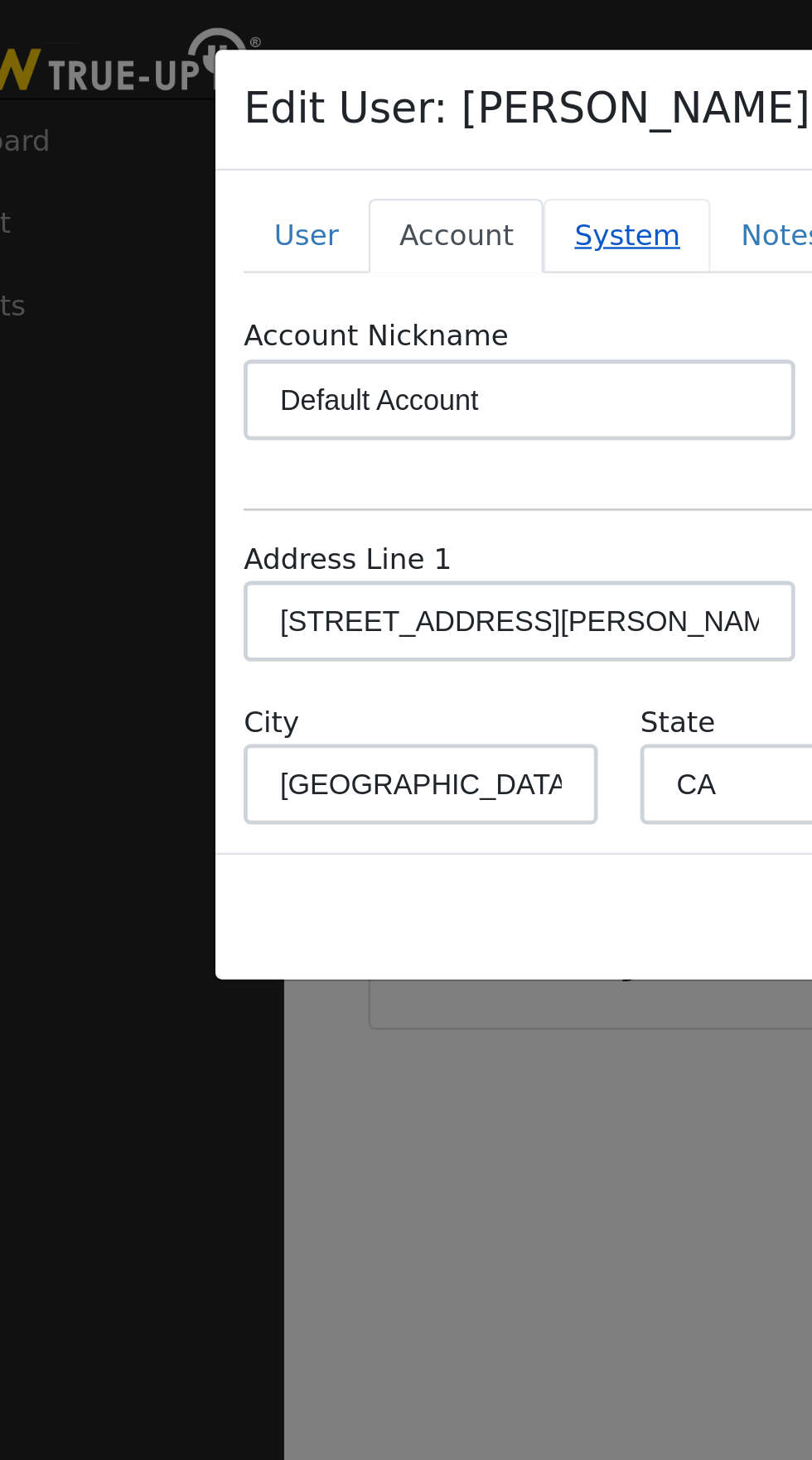
click at [316, 101] on link "System" at bounding box center [327, 98] width 69 height 31
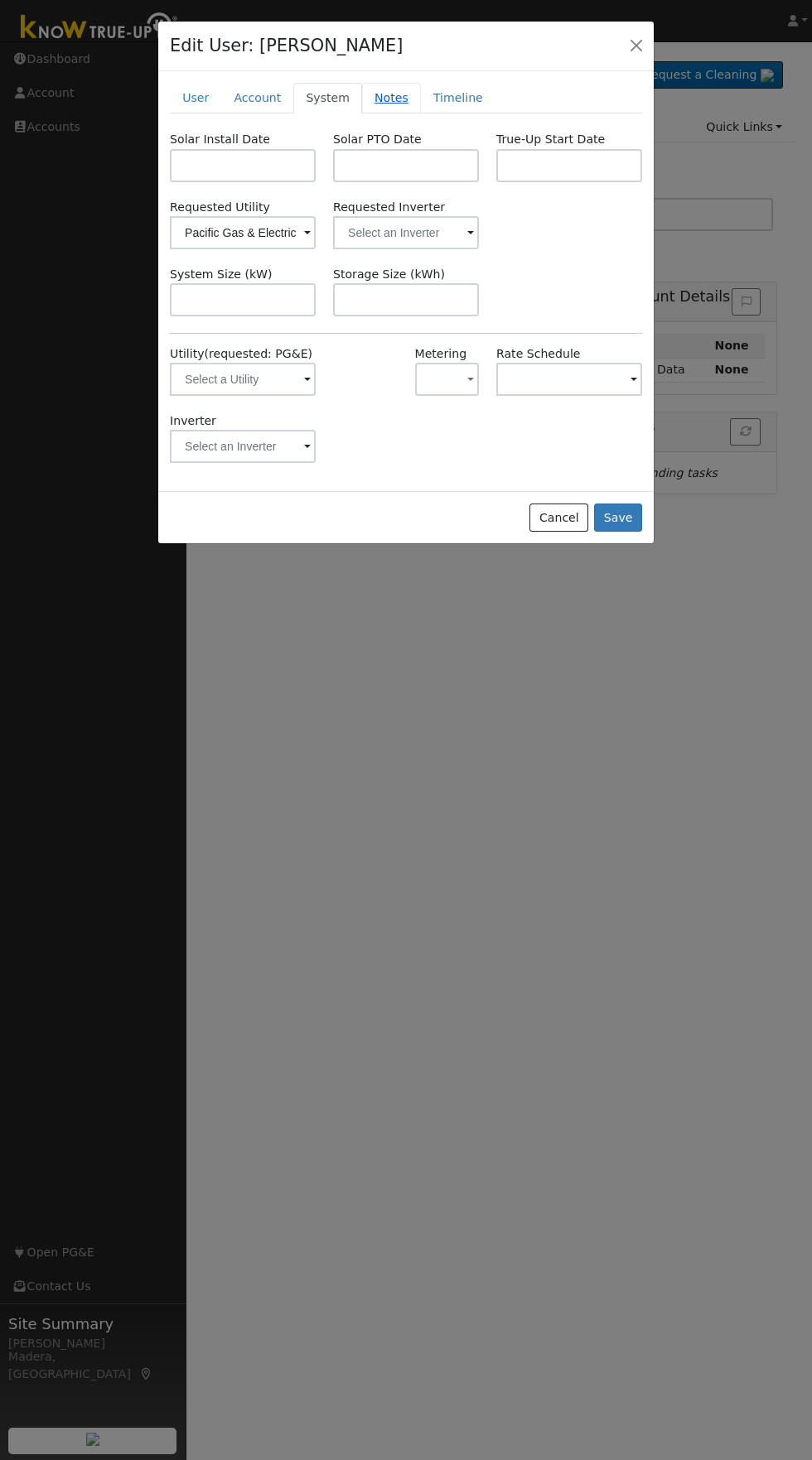
click at [389, 93] on link "Notes" at bounding box center [391, 98] width 58 height 31
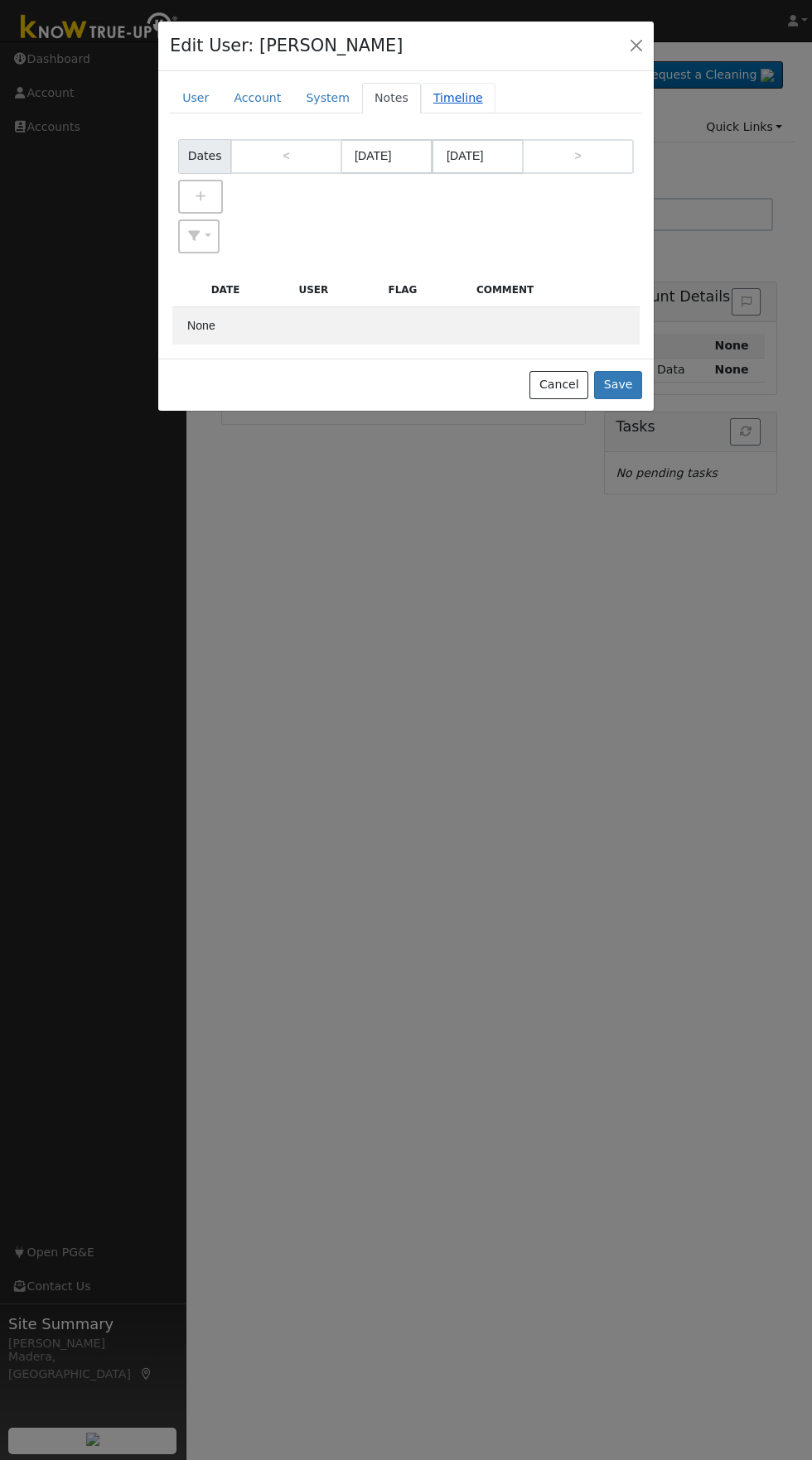
click at [450, 97] on link "Timeline" at bounding box center [457, 98] width 74 height 31
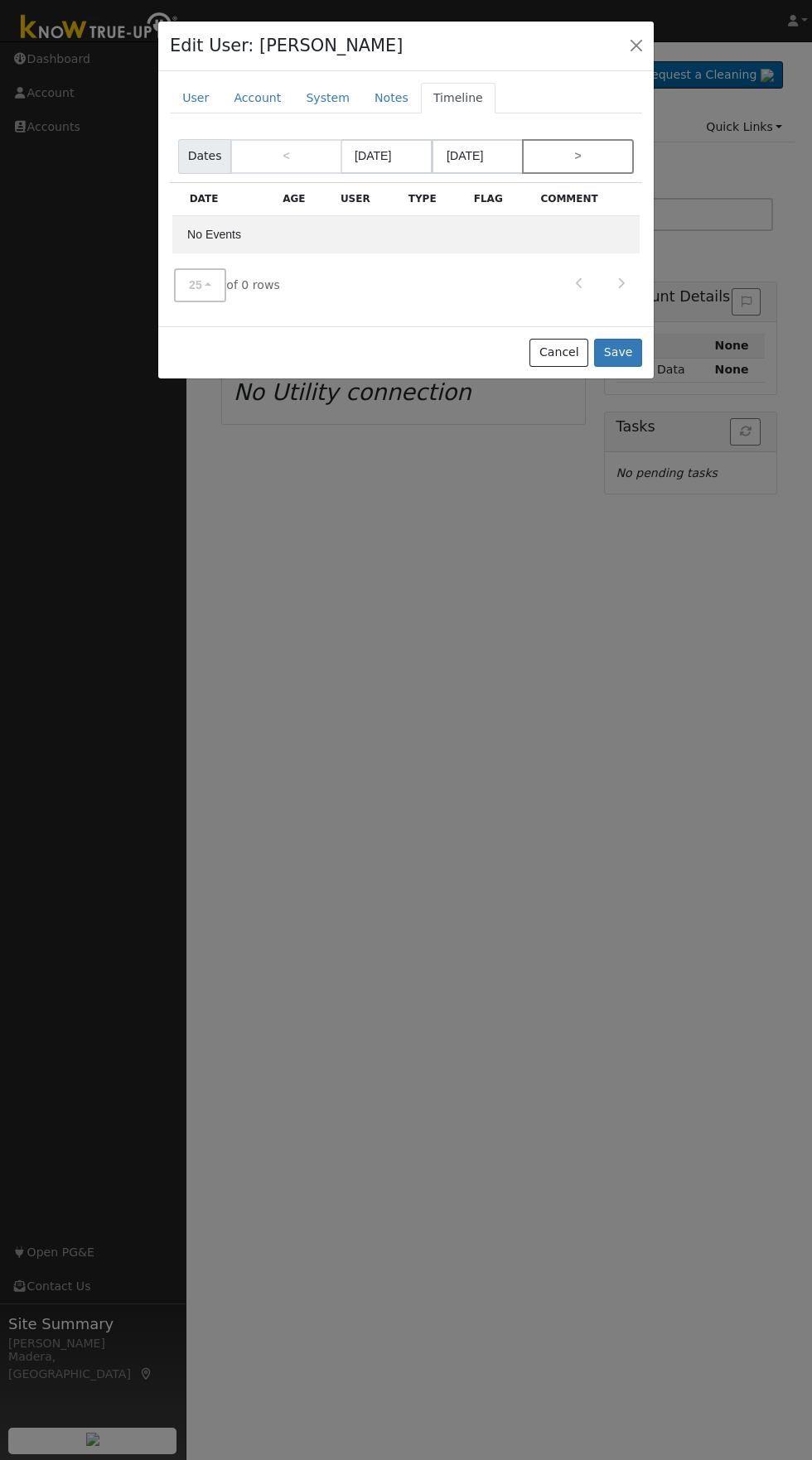
click at [592, 164] on link ">" at bounding box center [578, 156] width 112 height 34
type input "09/25/2025"
type input "11/17/2025"
click at [293, 153] on link "<" at bounding box center [286, 156] width 112 height 34
type input "08/01/2025"
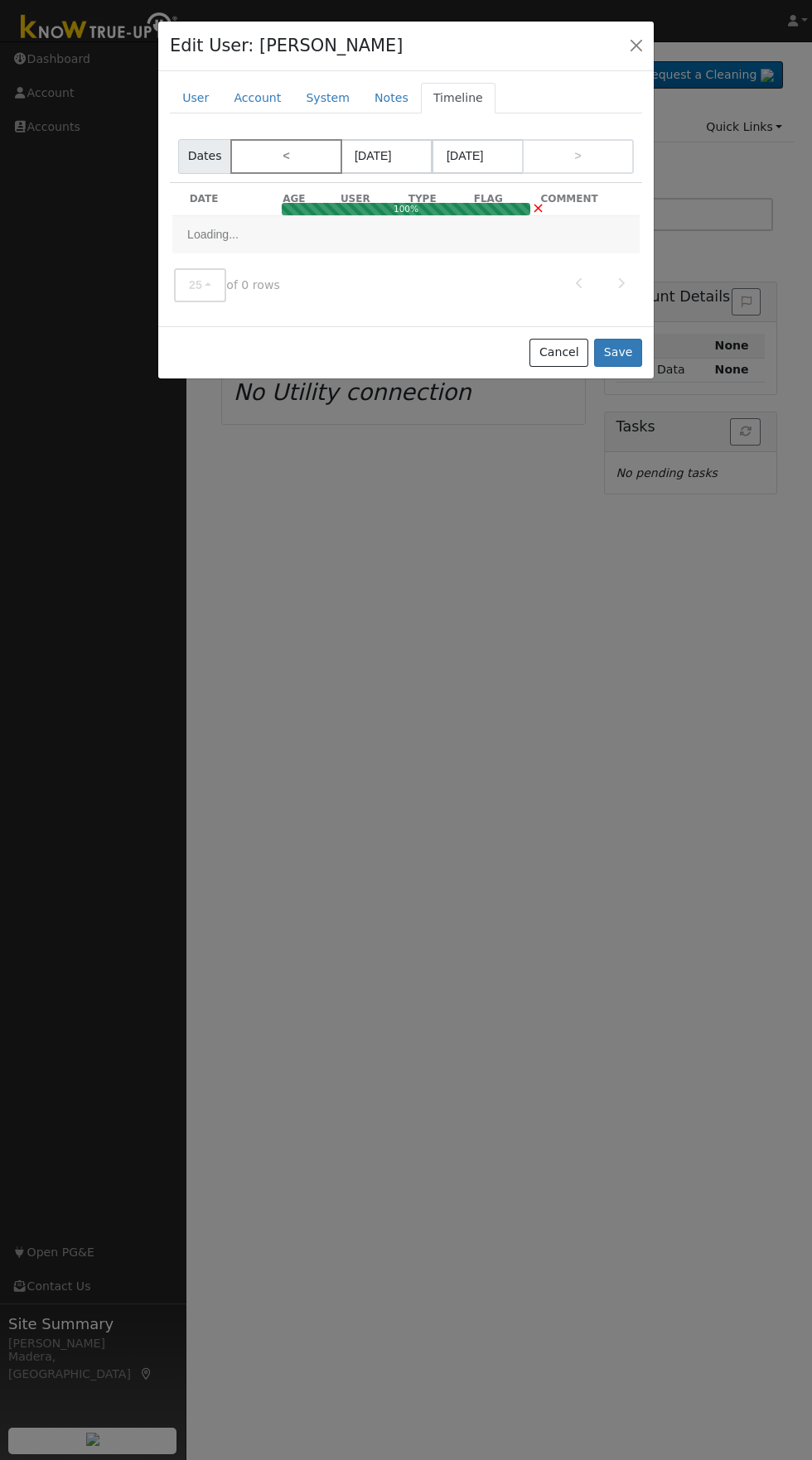
type input "09/24/2025"
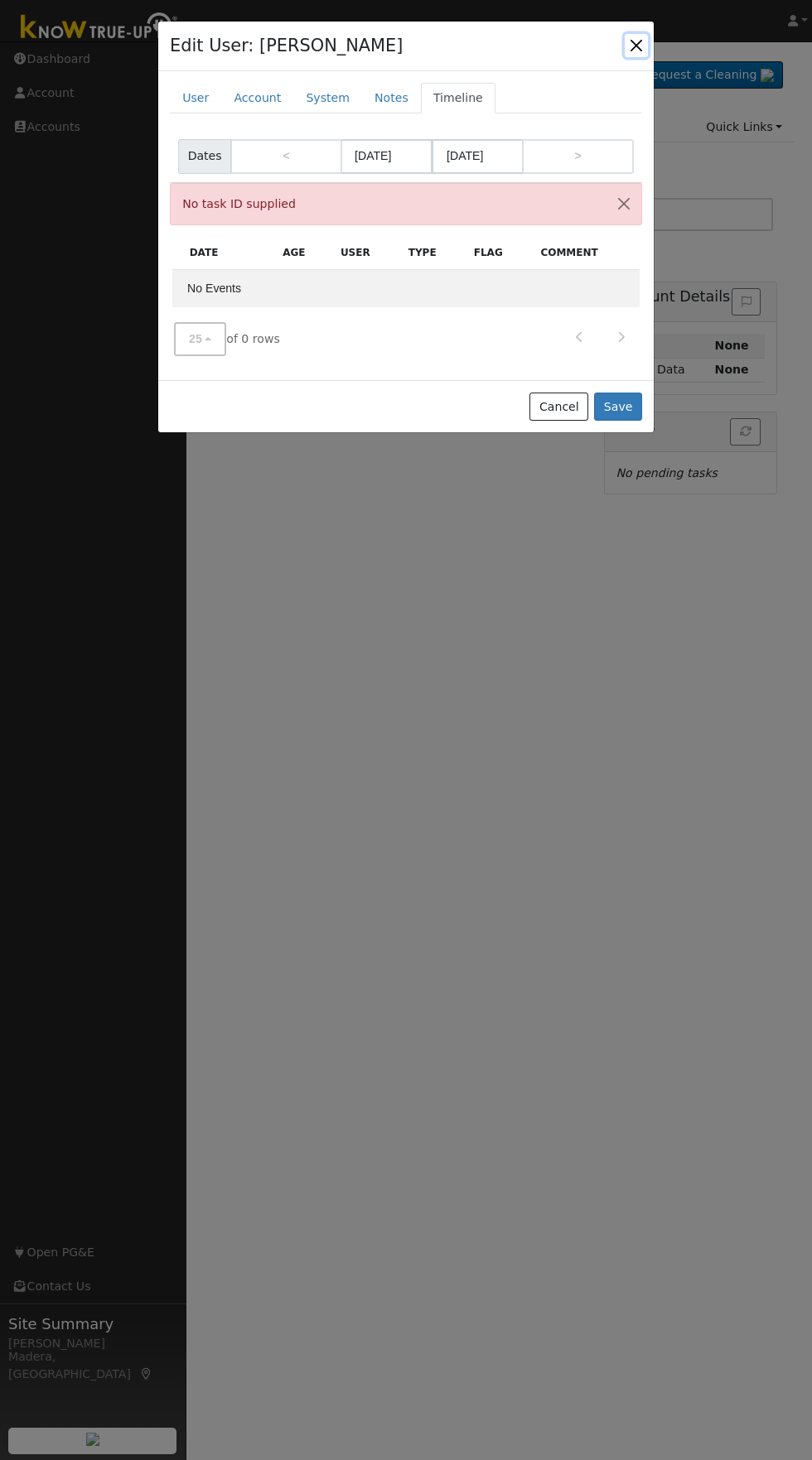
click at [640, 53] on button "button" at bounding box center [635, 45] width 23 height 23
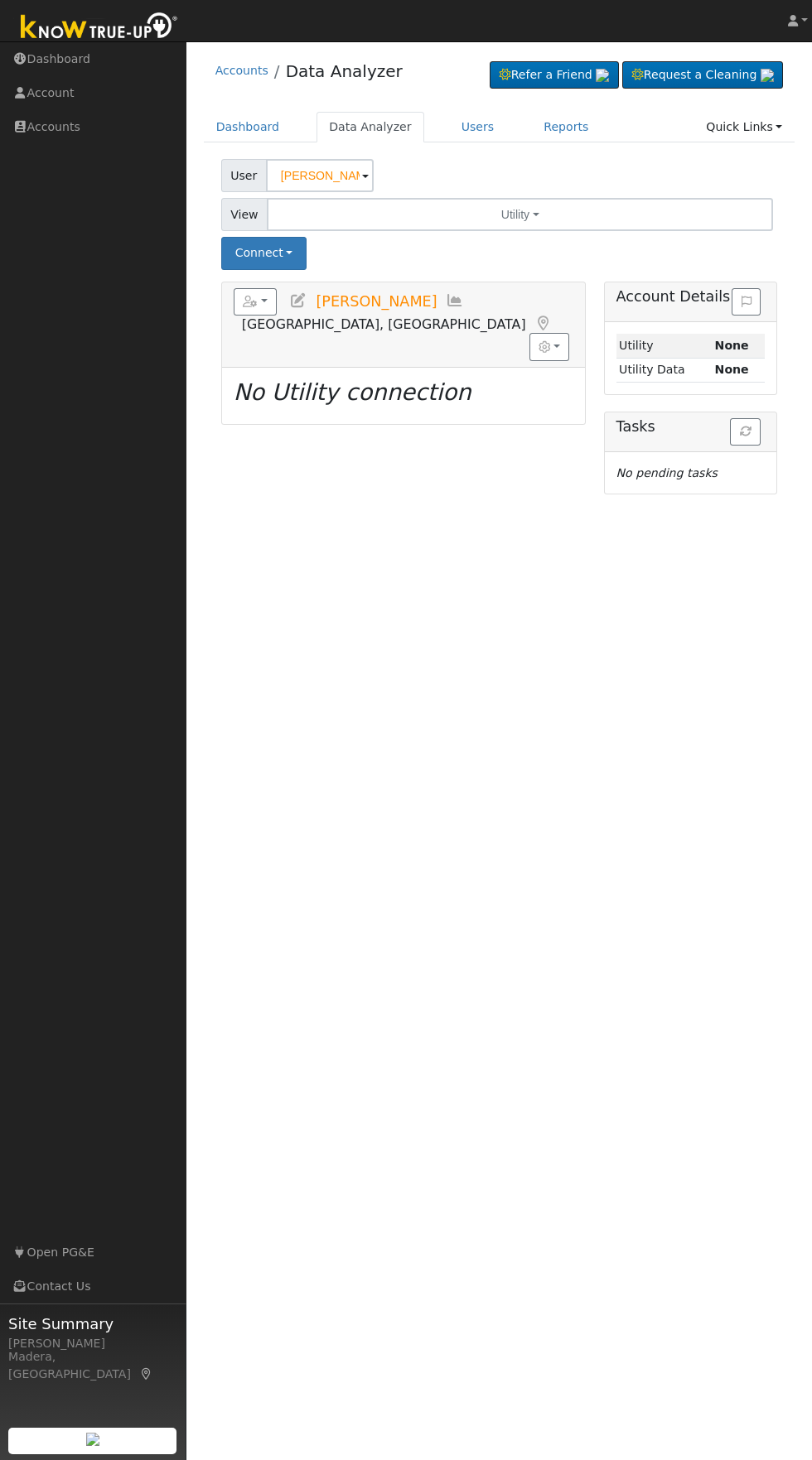
click at [303, 302] on icon at bounding box center [298, 300] width 18 height 15
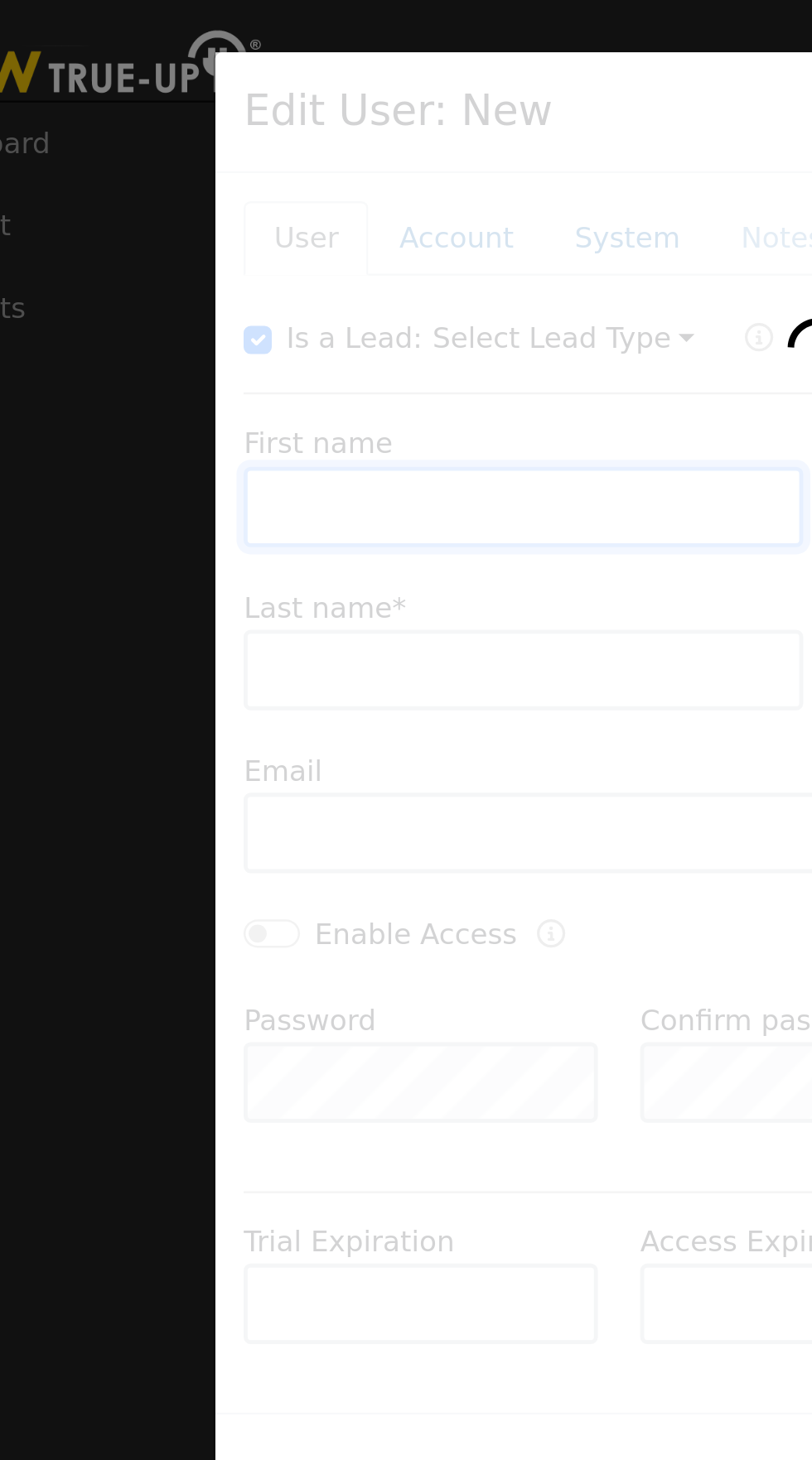
type input "Sarah"
type input "Lisitsin"
type input "SarahLisitsin@gmail.com"
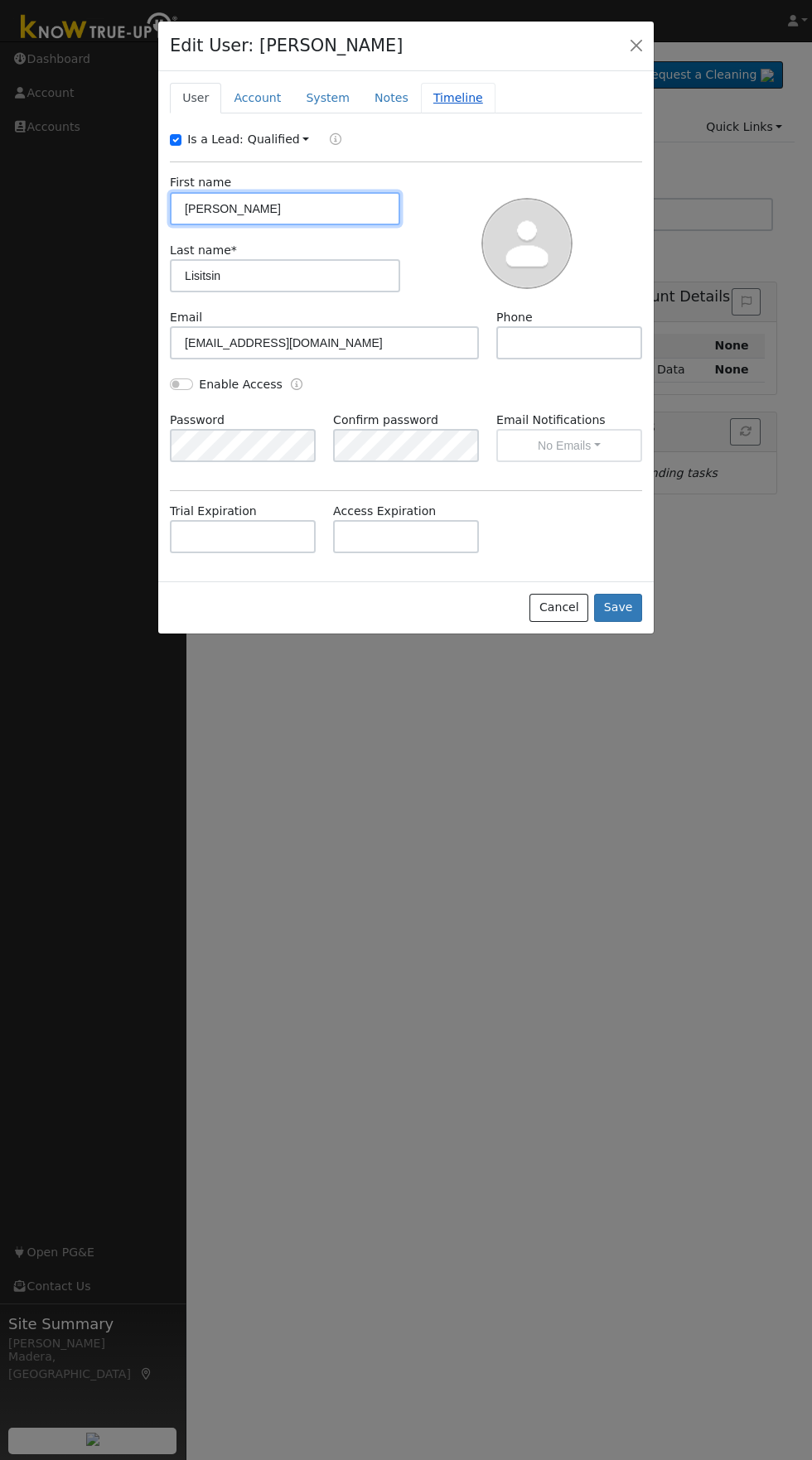
click at [447, 99] on link "Timeline" at bounding box center [457, 98] width 74 height 31
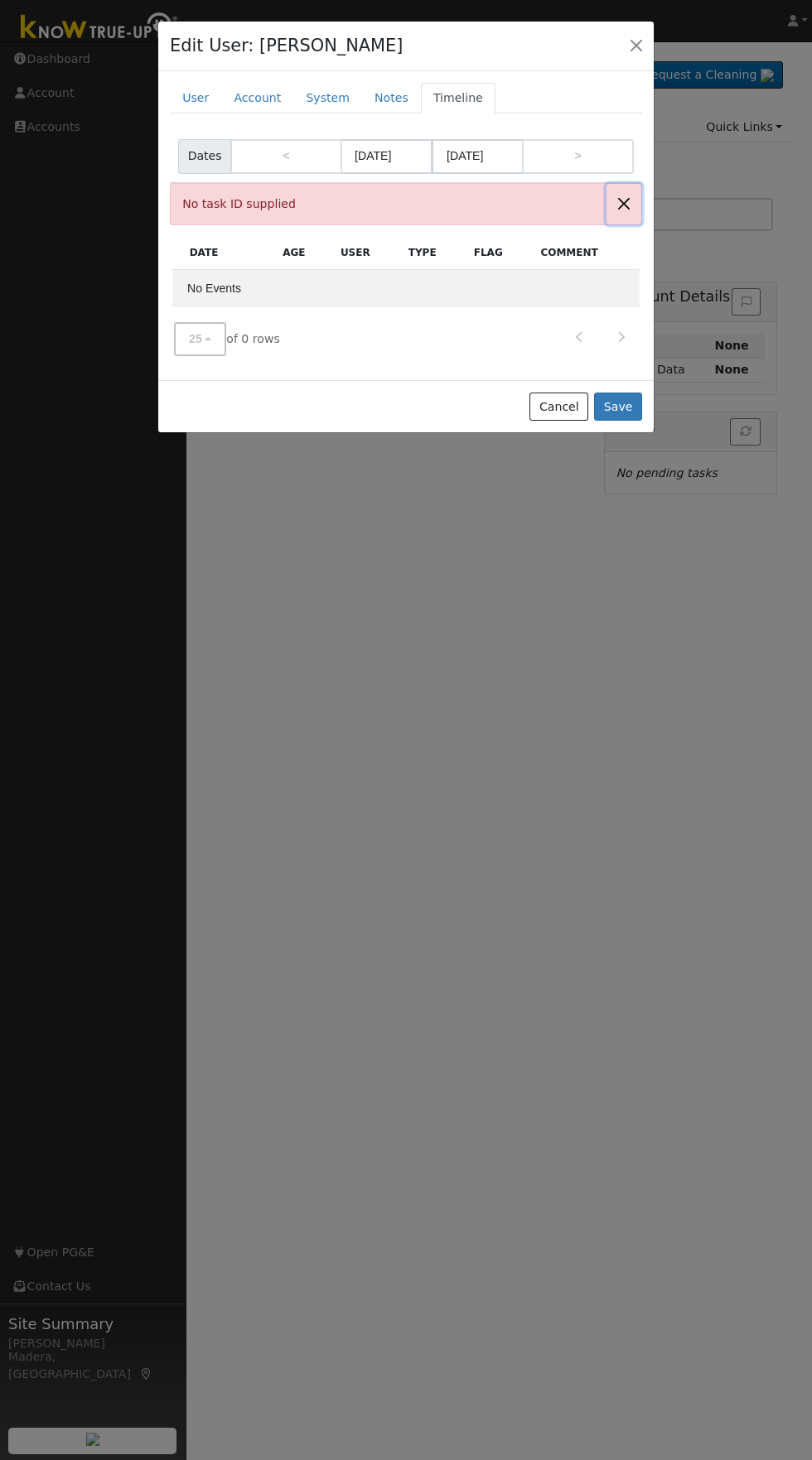
click at [616, 205] on button "Close" at bounding box center [623, 204] width 35 height 41
click at [621, 206] on button "Close" at bounding box center [623, 204] width 35 height 41
click at [615, 199] on button "Close" at bounding box center [623, 204] width 35 height 41
click at [373, 102] on link "Notes" at bounding box center [391, 98] width 58 height 31
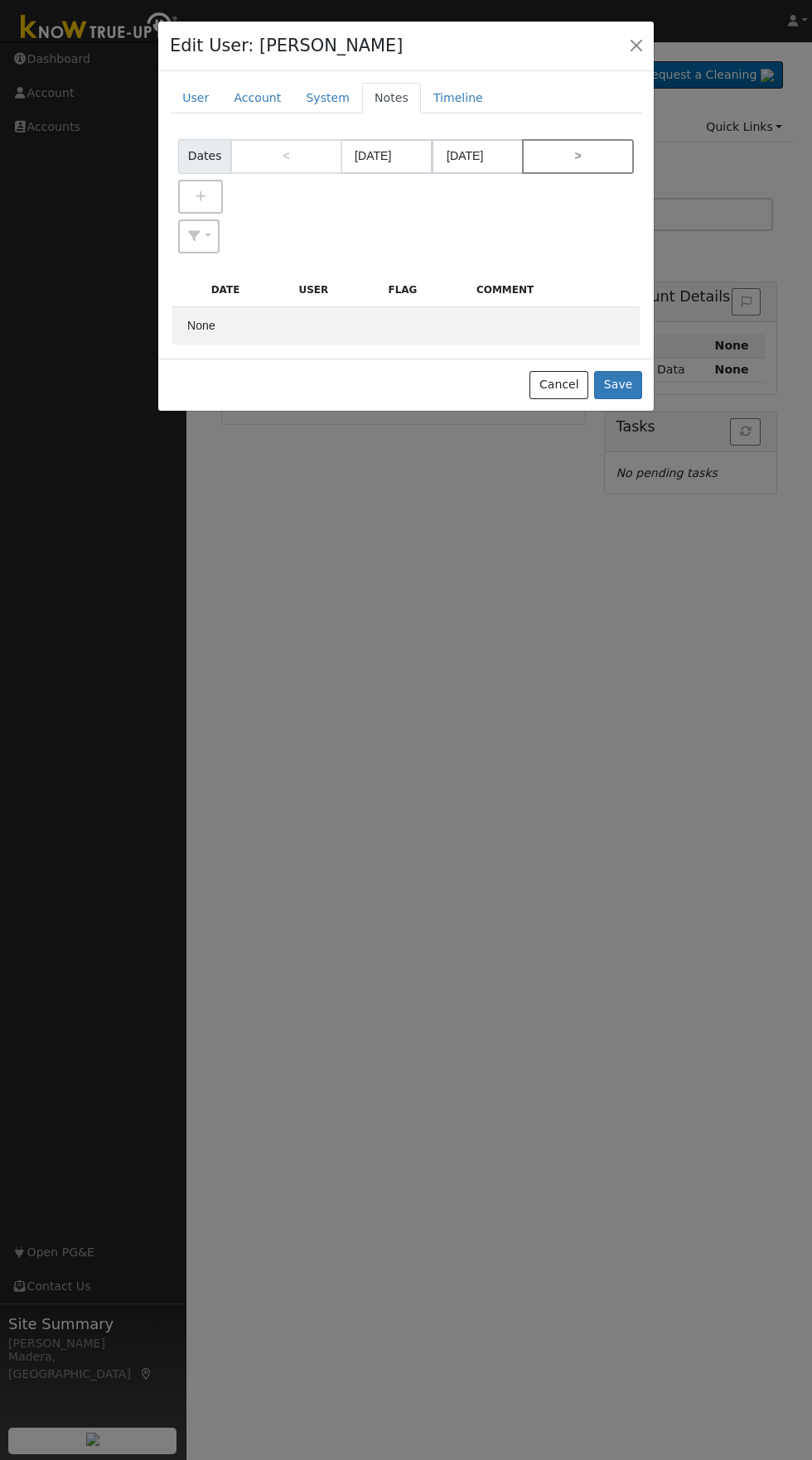
click at [604, 162] on link ">" at bounding box center [578, 156] width 112 height 34
type input "09/01/2025"
type input "09/30/2025"
click at [283, 156] on link "<" at bounding box center [286, 156] width 112 height 34
type input "08/01/2025"
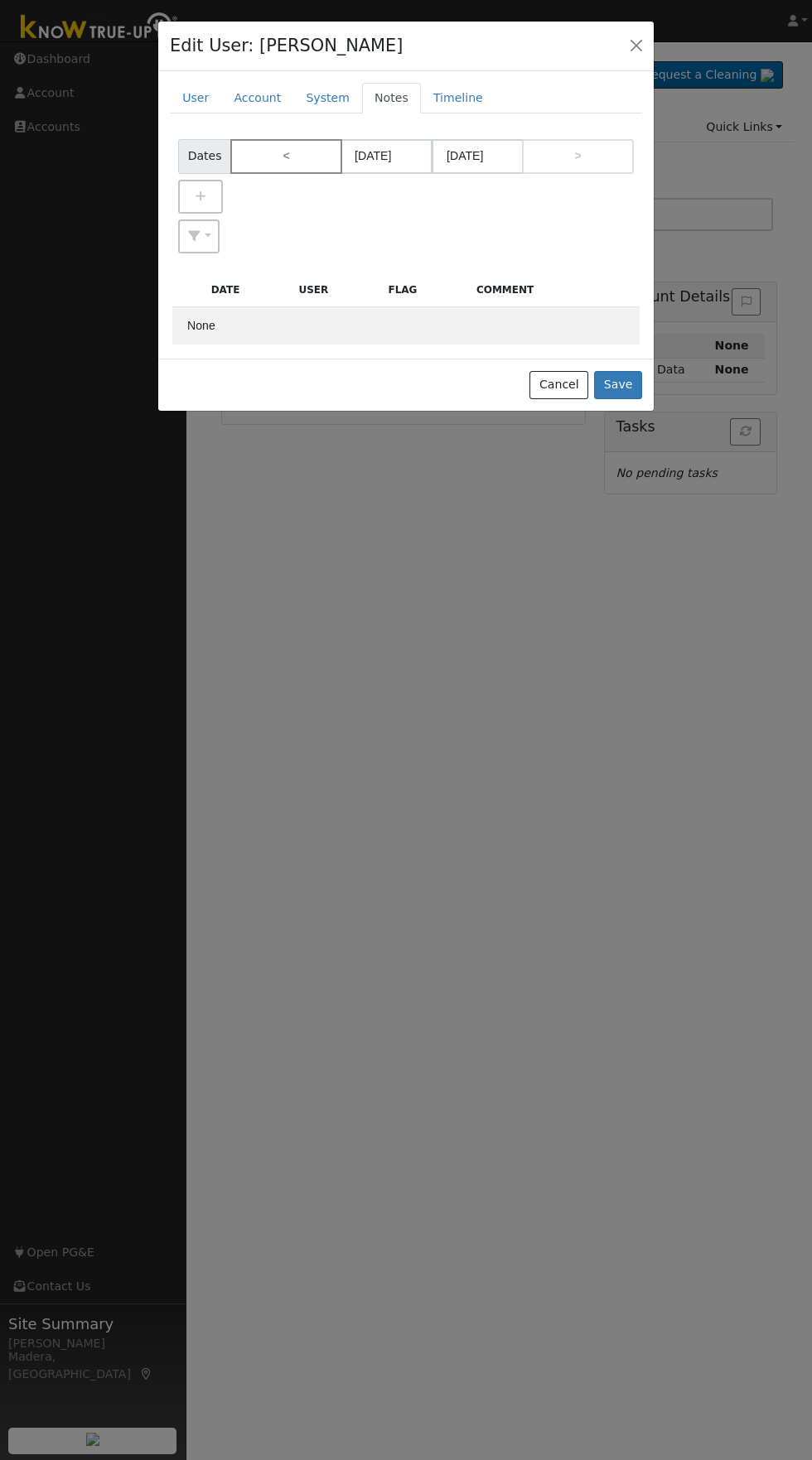
type input "08/31/2025"
click at [593, 149] on link ">" at bounding box center [578, 156] width 112 height 34
type input "09/01/2025"
type input "09/30/2025"
click at [456, 99] on link "Timeline" at bounding box center [457, 98] width 74 height 31
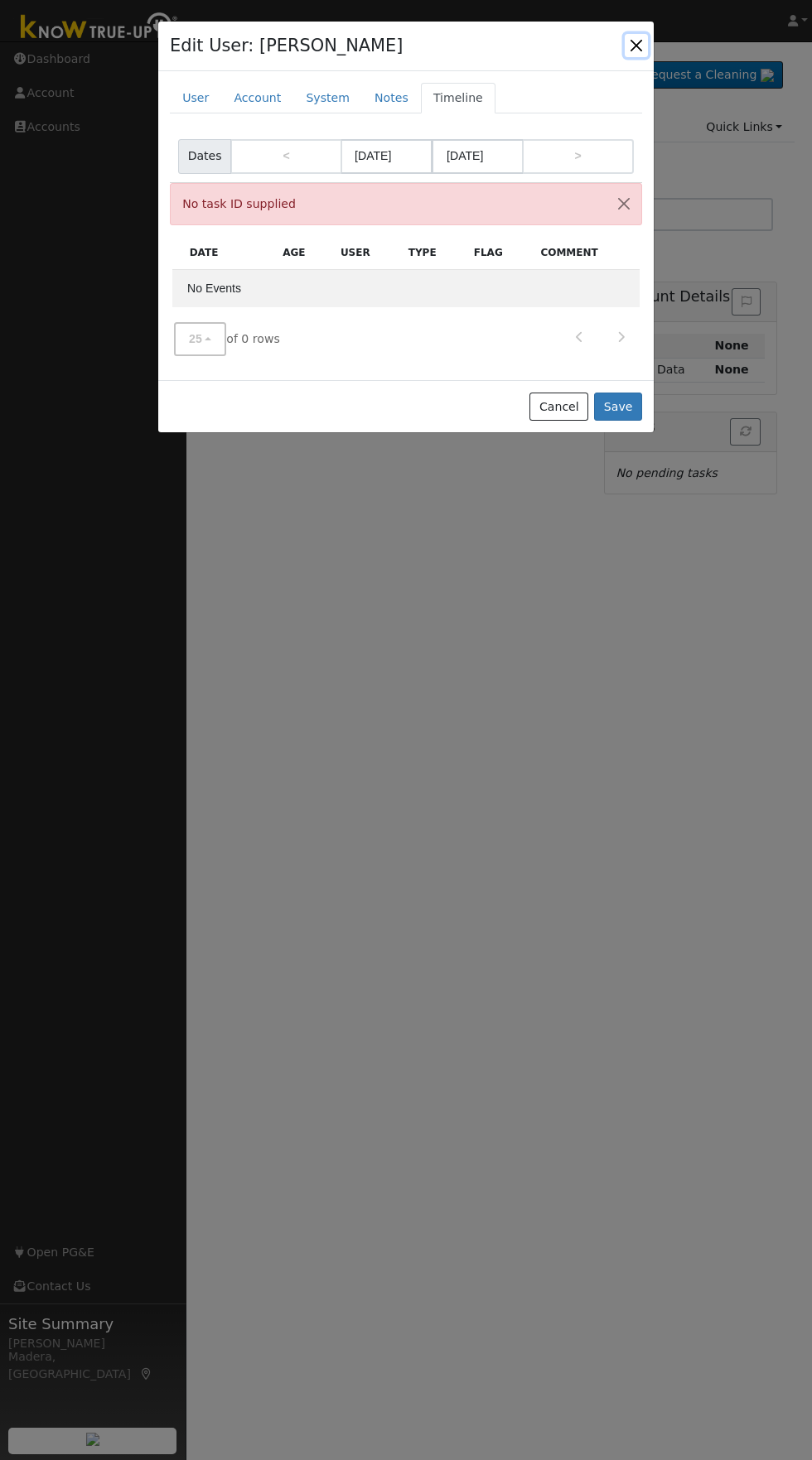
click at [635, 50] on button "button" at bounding box center [635, 45] width 23 height 23
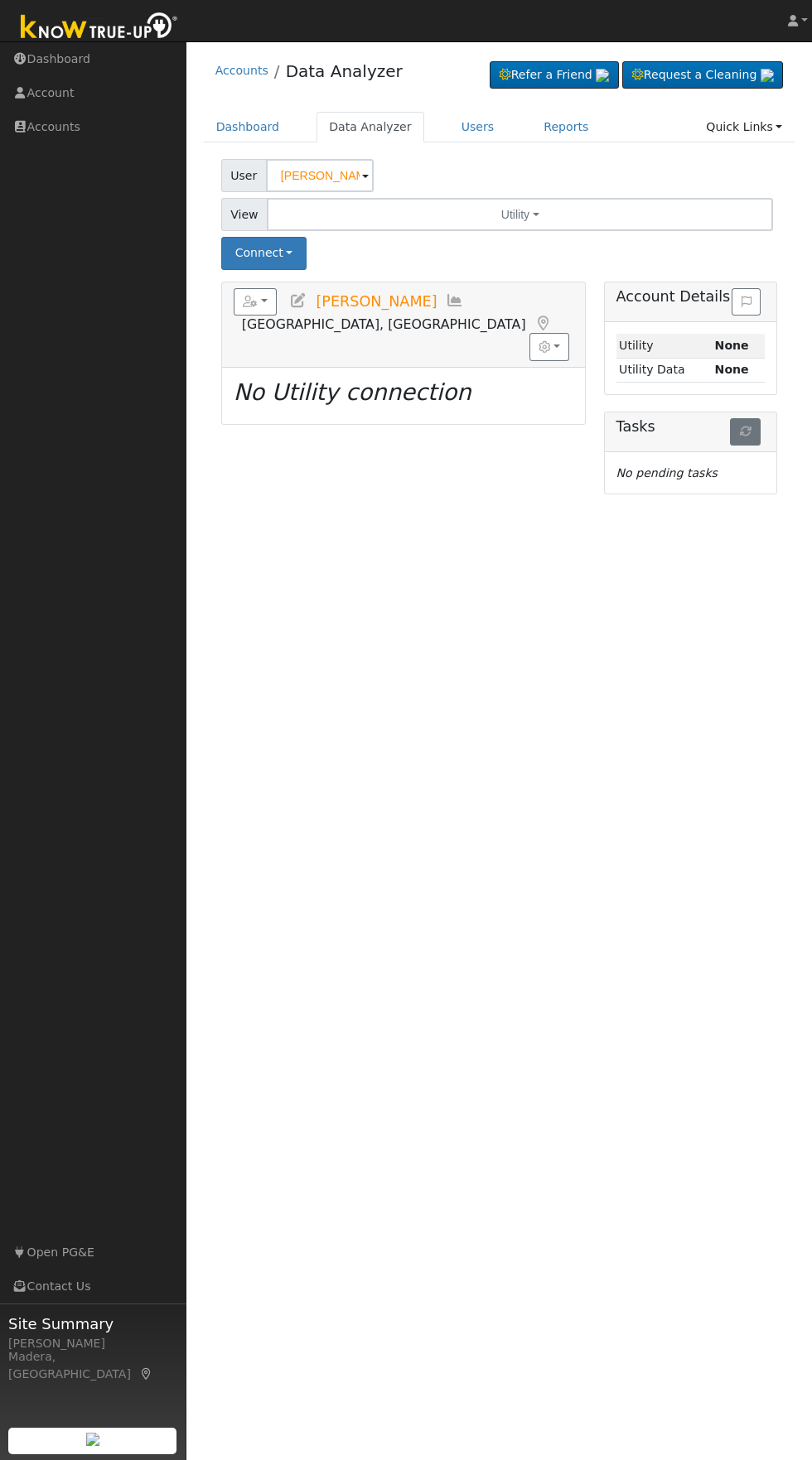
click at [745, 431] on icon "button" at bounding box center [746, 431] width 12 height 12
click at [284, 252] on button "Connect" at bounding box center [264, 253] width 86 height 33
click at [332, 289] on icon at bounding box center [336, 289] width 8 height 12
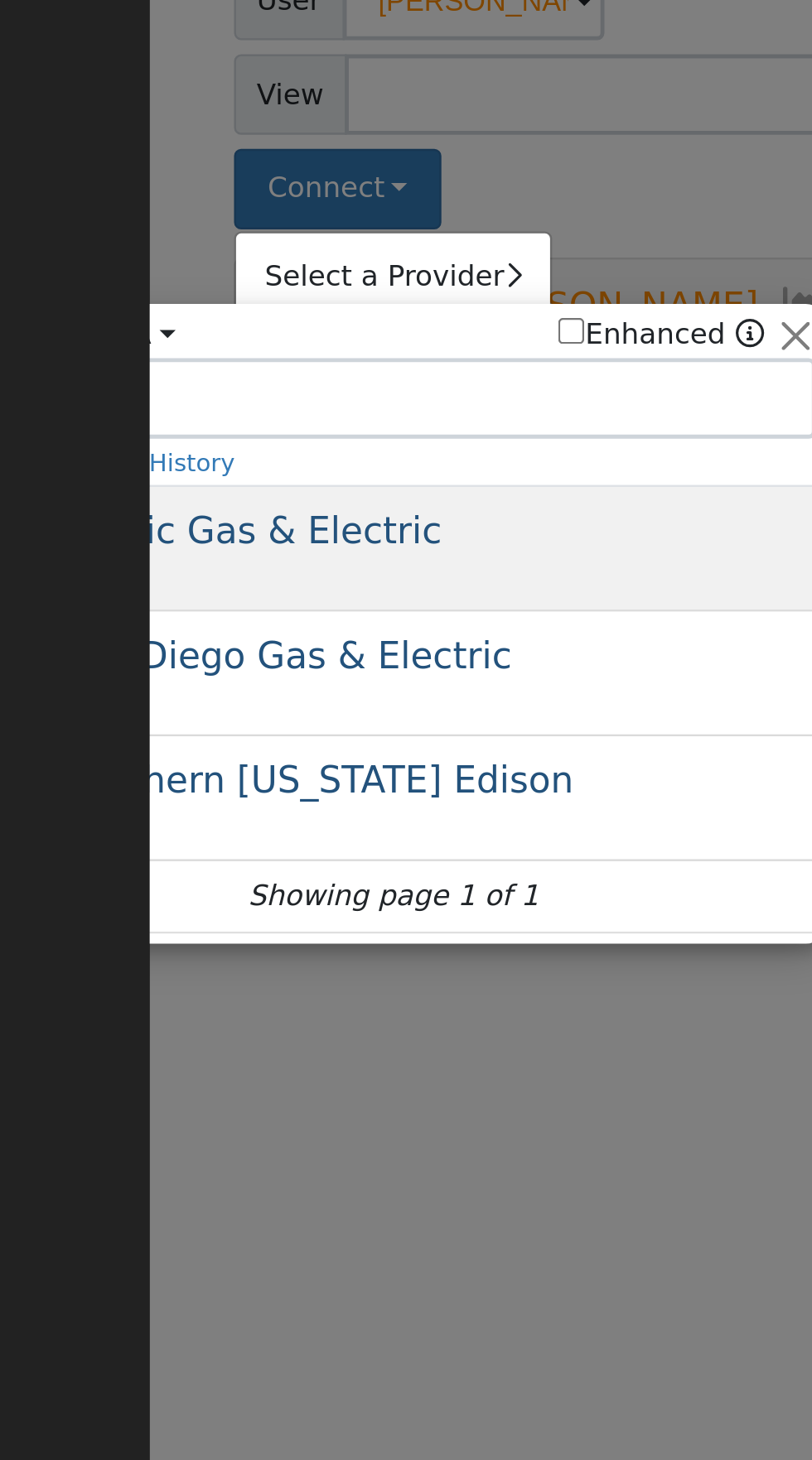
click at [338, 400] on div "Pacific Gas & Electric PG&E" at bounding box center [304, 402] width 308 height 38
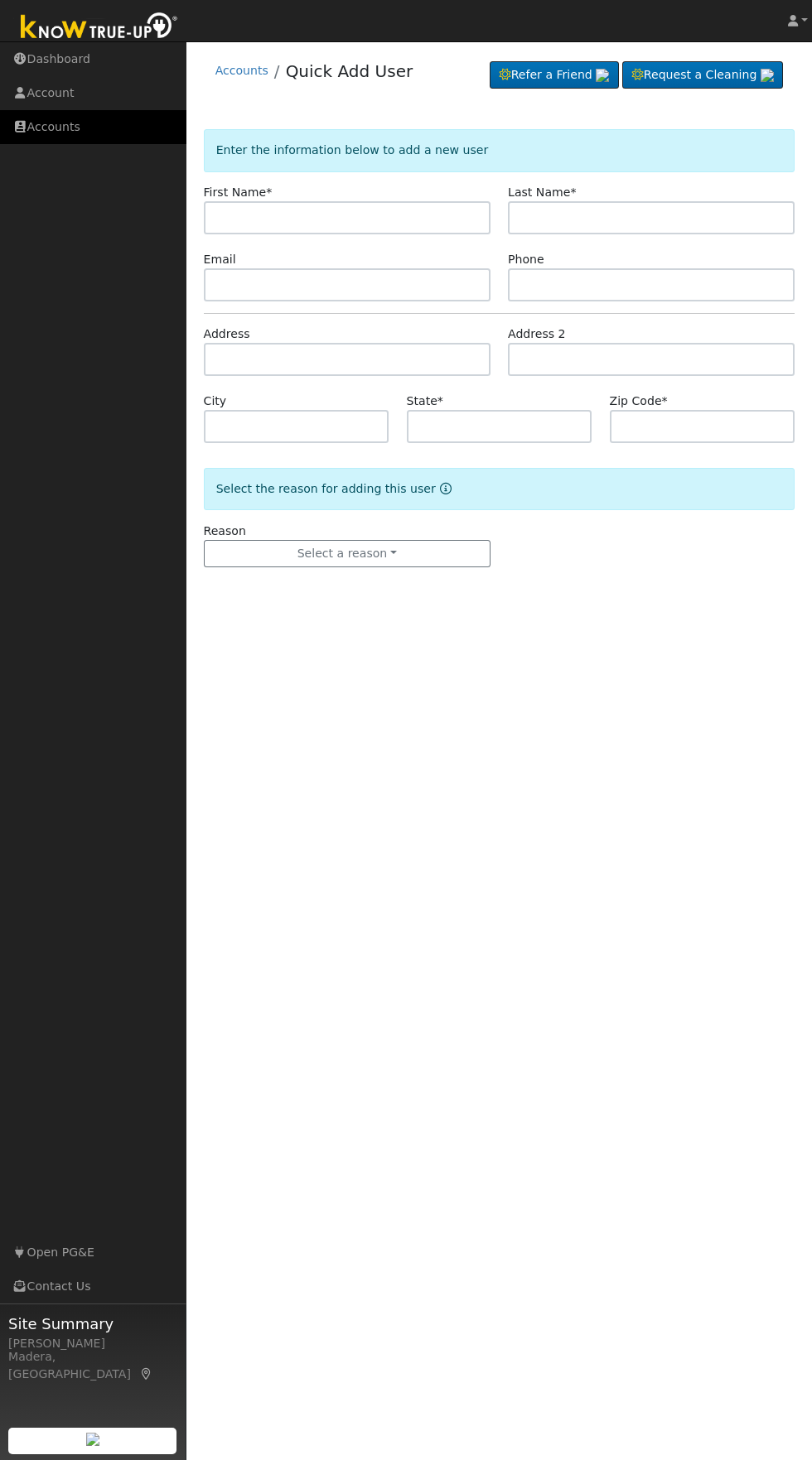
click at [74, 129] on link "Accounts" at bounding box center [93, 127] width 186 height 34
